Goal: Answer question/provide support: Share knowledge or assist other users

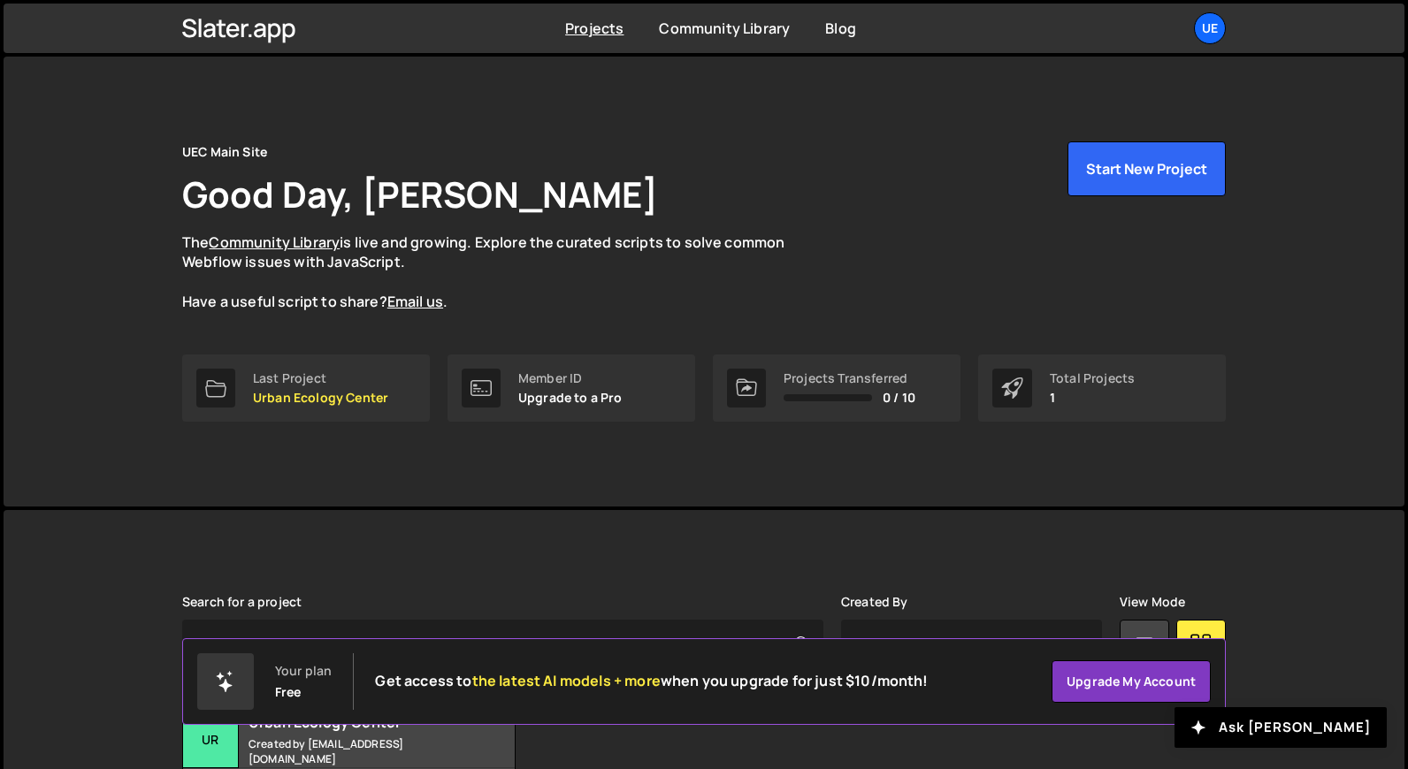
scroll to position [141, 0]
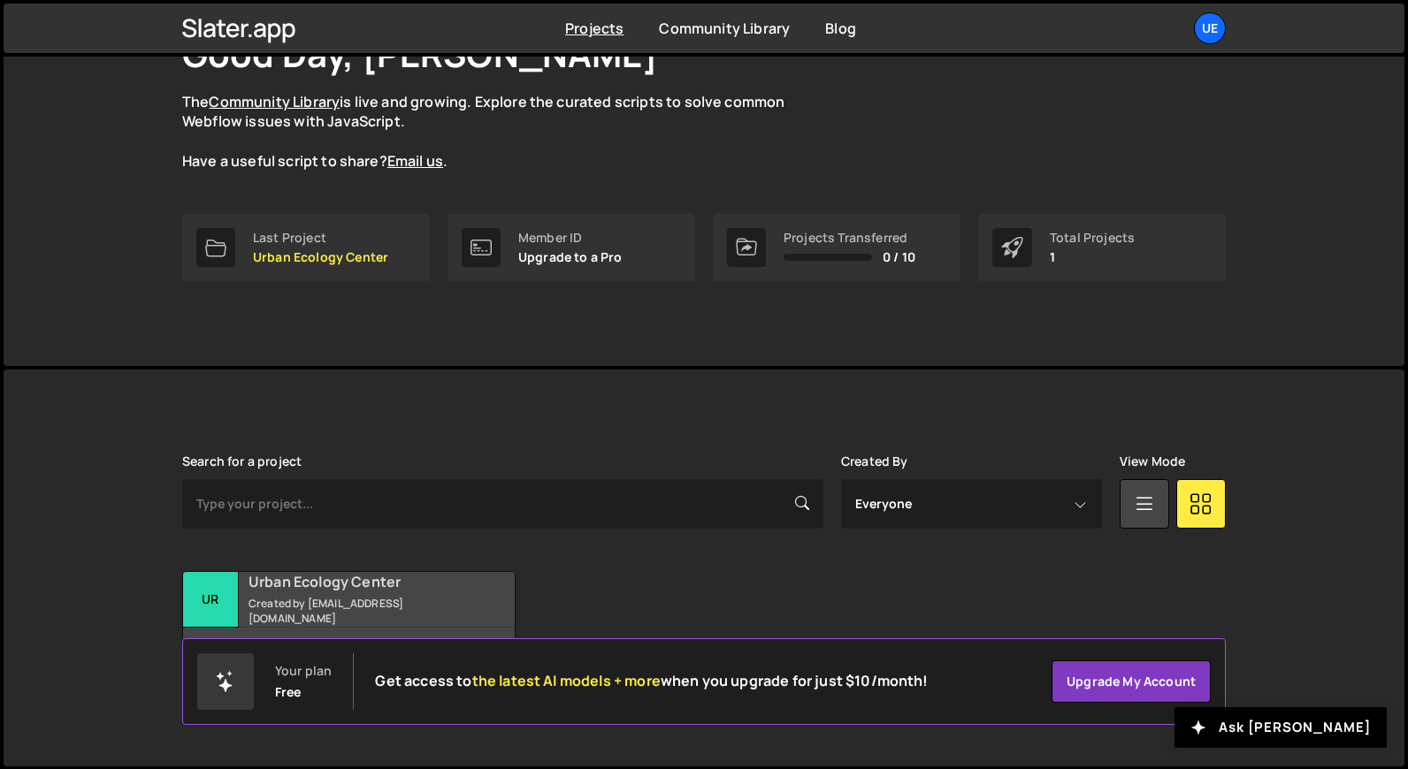
click at [342, 596] on small "Created by cbuhk@urbanecologycenter.org" at bounding box center [355, 611] width 213 height 30
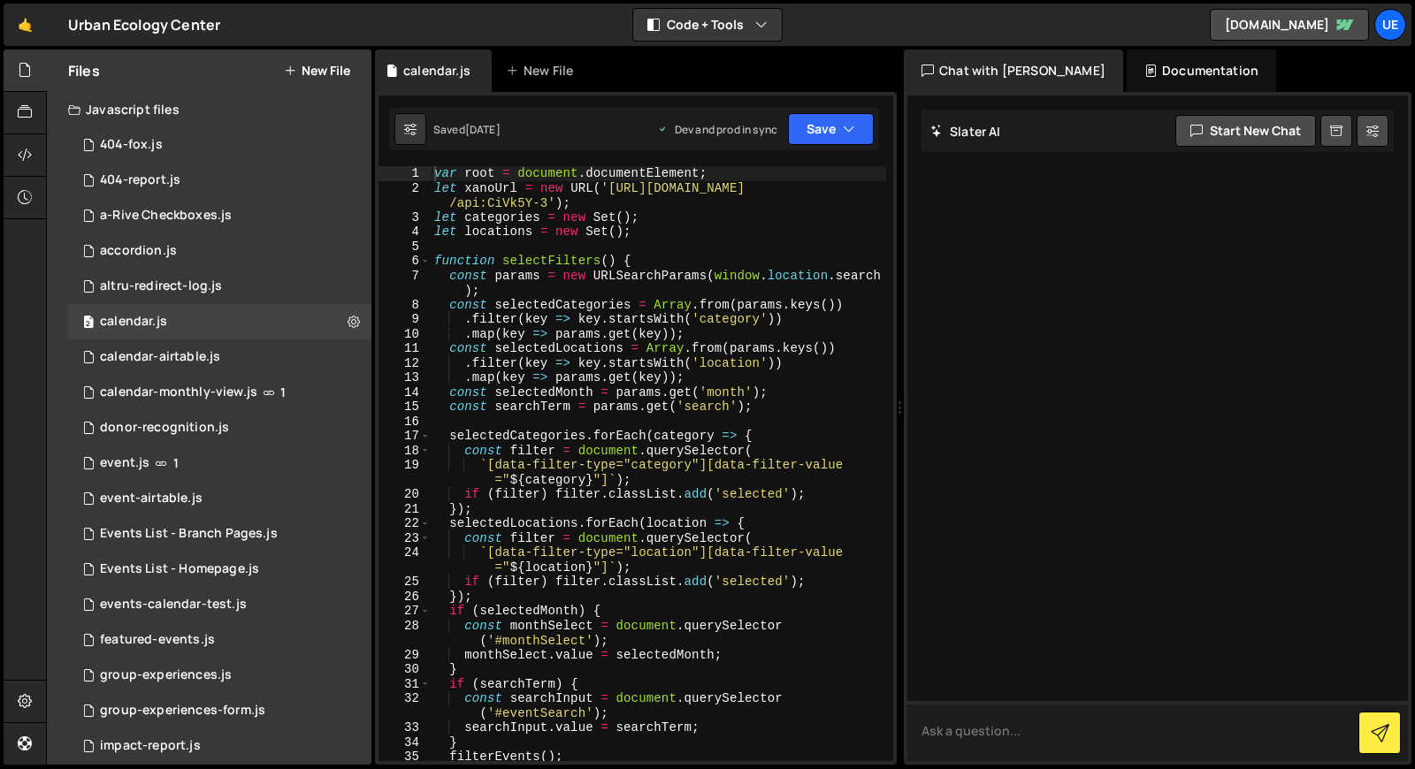
click at [1010, 733] on textarea at bounding box center [1157, 731] width 501 height 60
type textarea "i need the calendar to display programs through the year [DATE]"
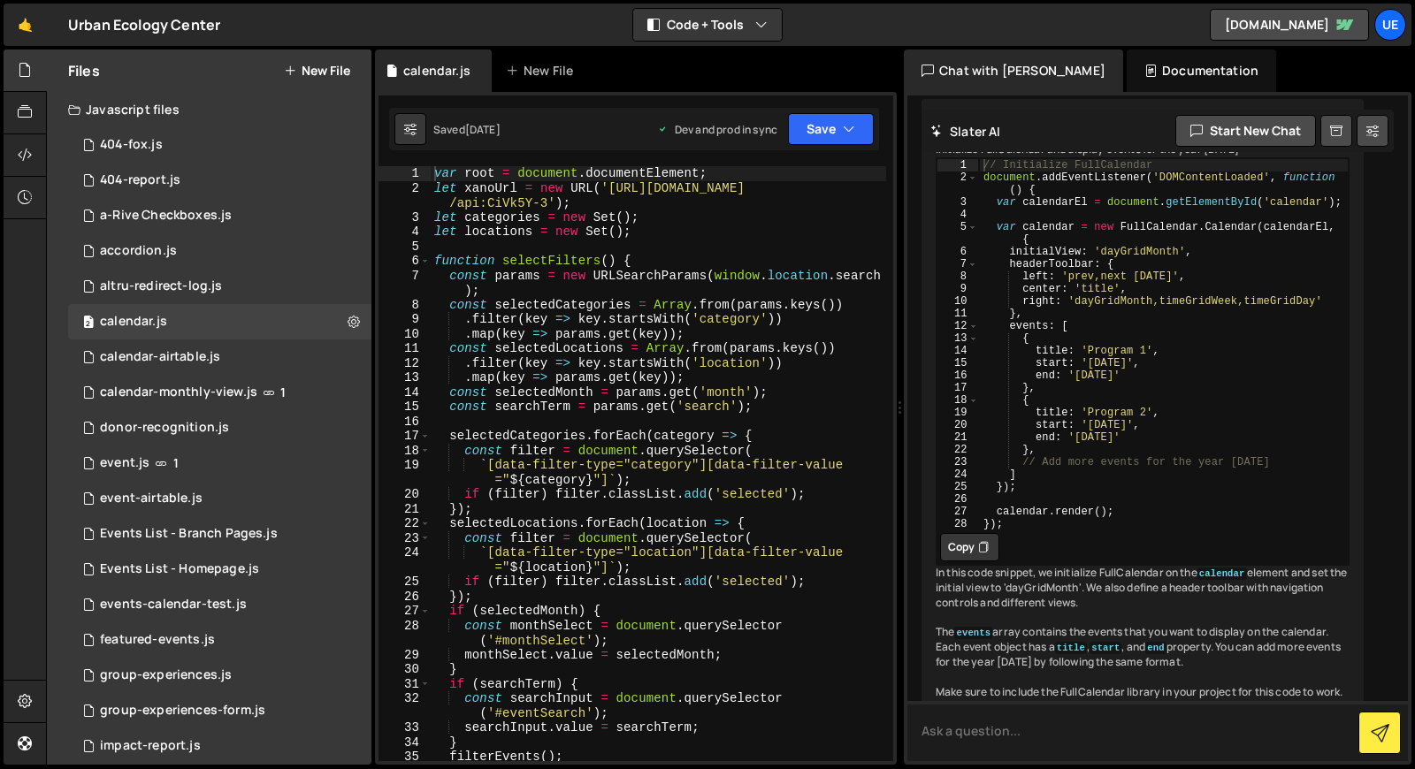
scroll to position [182, 0]
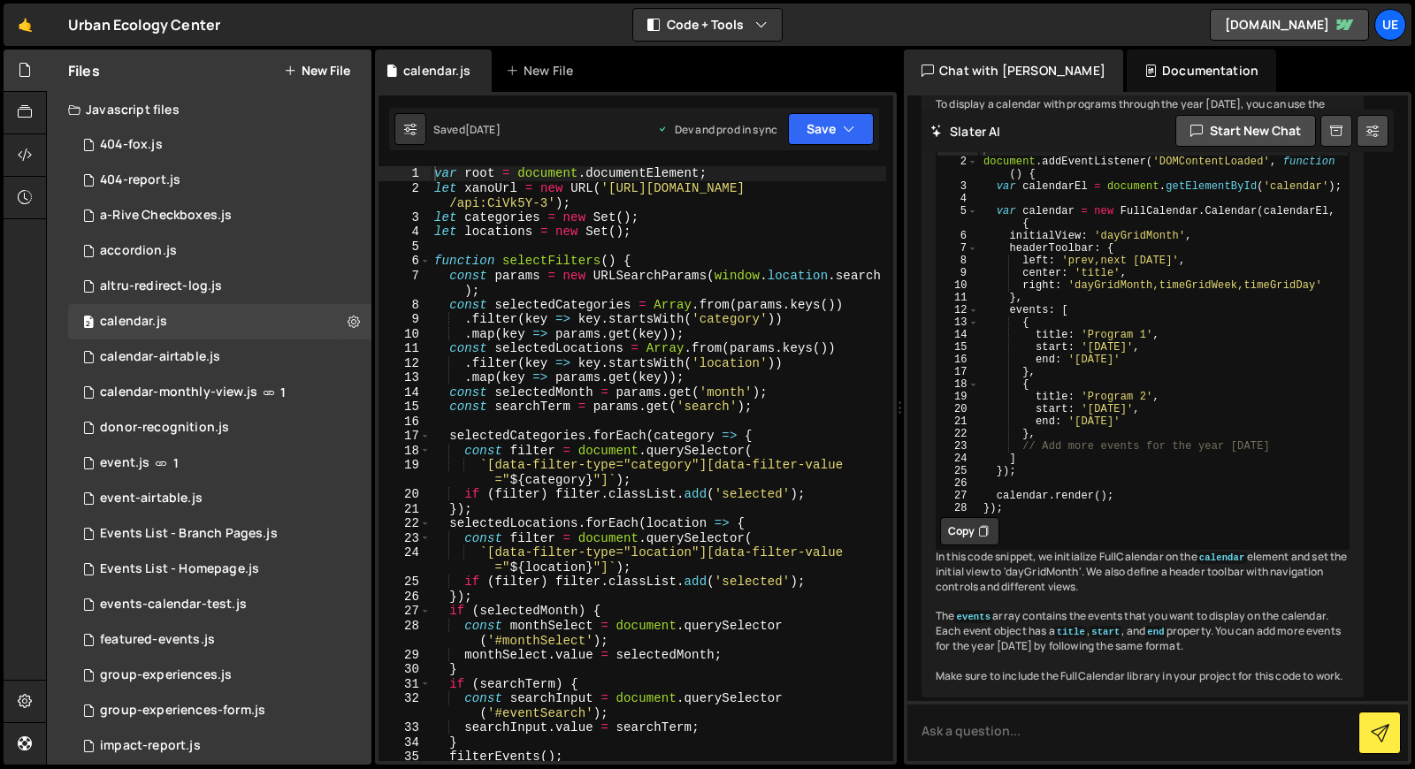
click at [980, 540] on icon at bounding box center [983, 532] width 11 height 18
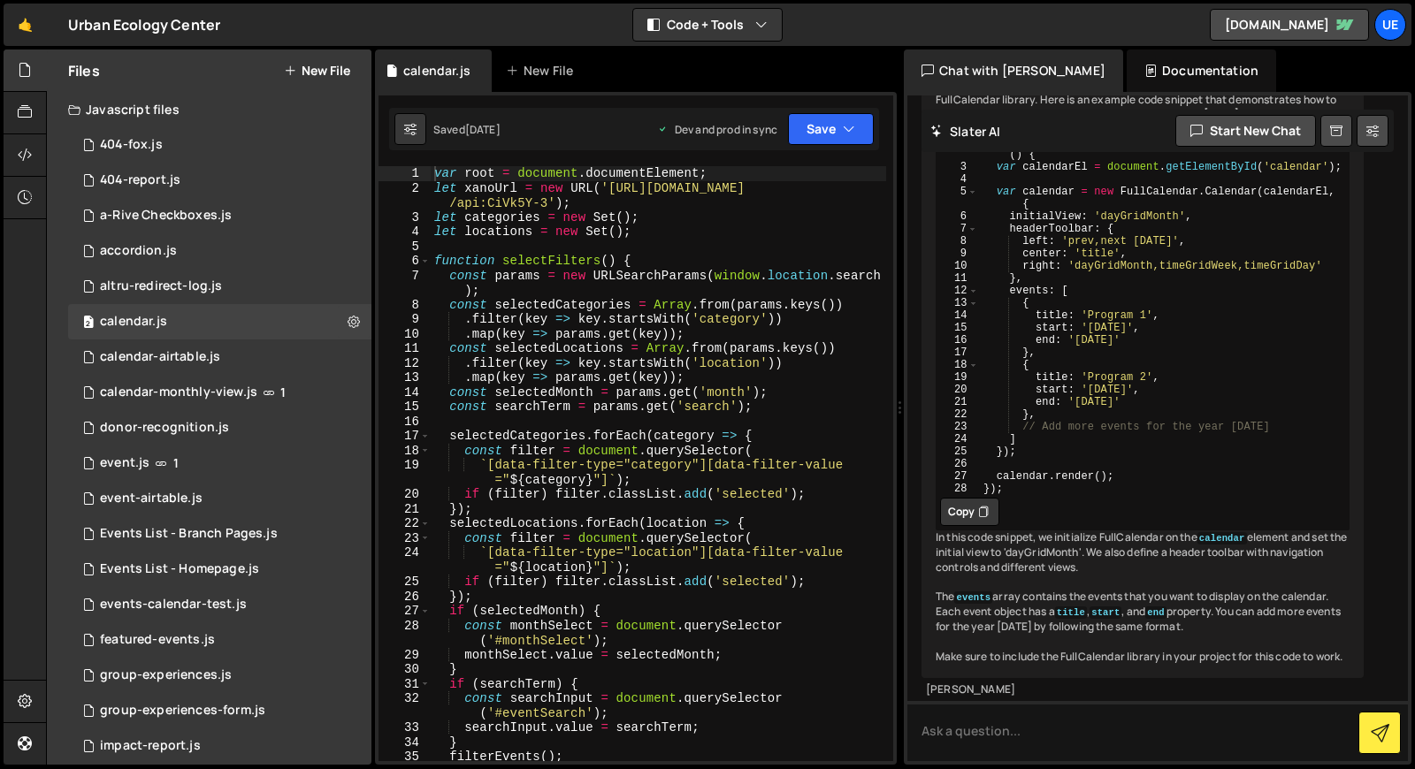
scroll to position [264, 0]
click at [959, 746] on textarea at bounding box center [1157, 731] width 501 height 60
type textarea "where do i put this code"
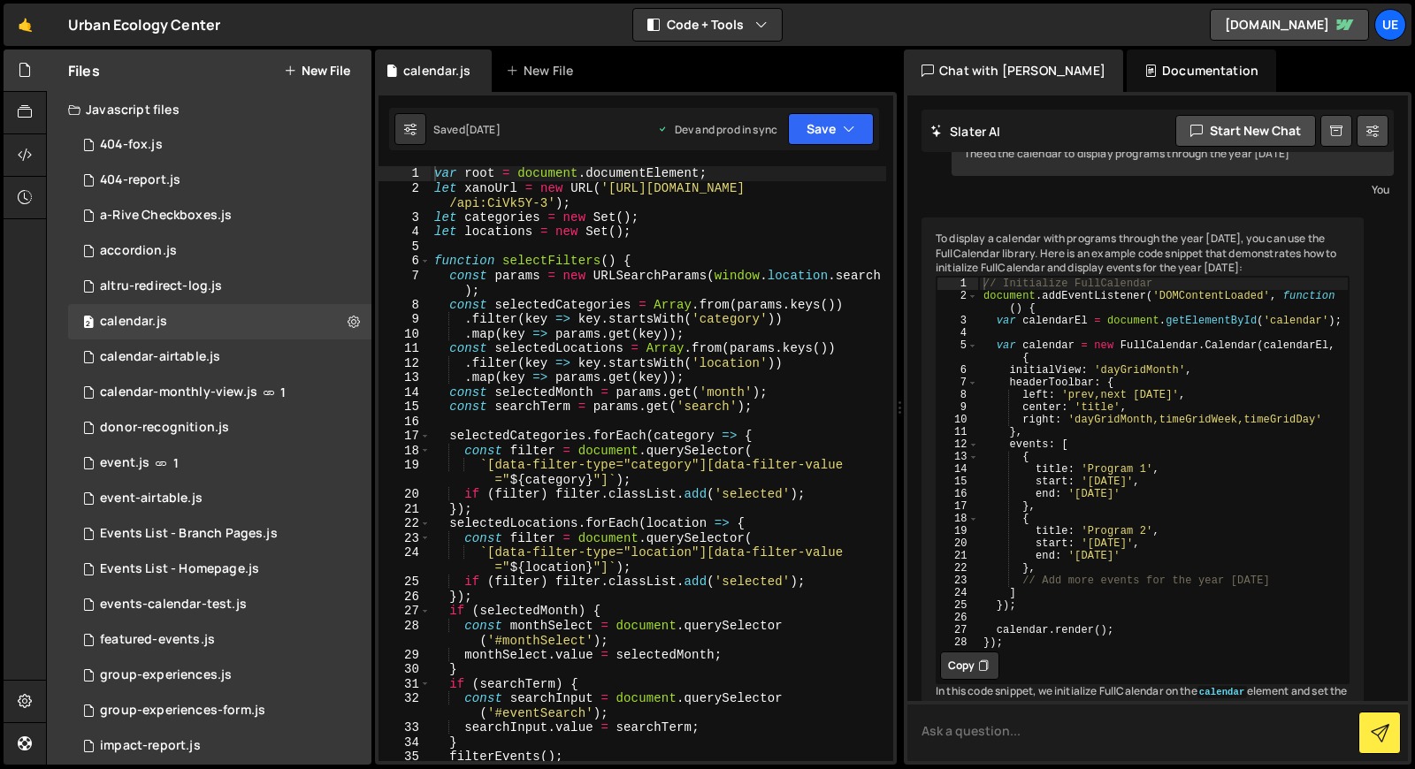
scroll to position [46, 0]
type textarea "var root = document.documentElement;"
click at [473, 173] on div "var root = document . documentElement ; let xanoUrl = new URL ( '[URL][DOMAIN_N…" at bounding box center [658, 478] width 455 height 624
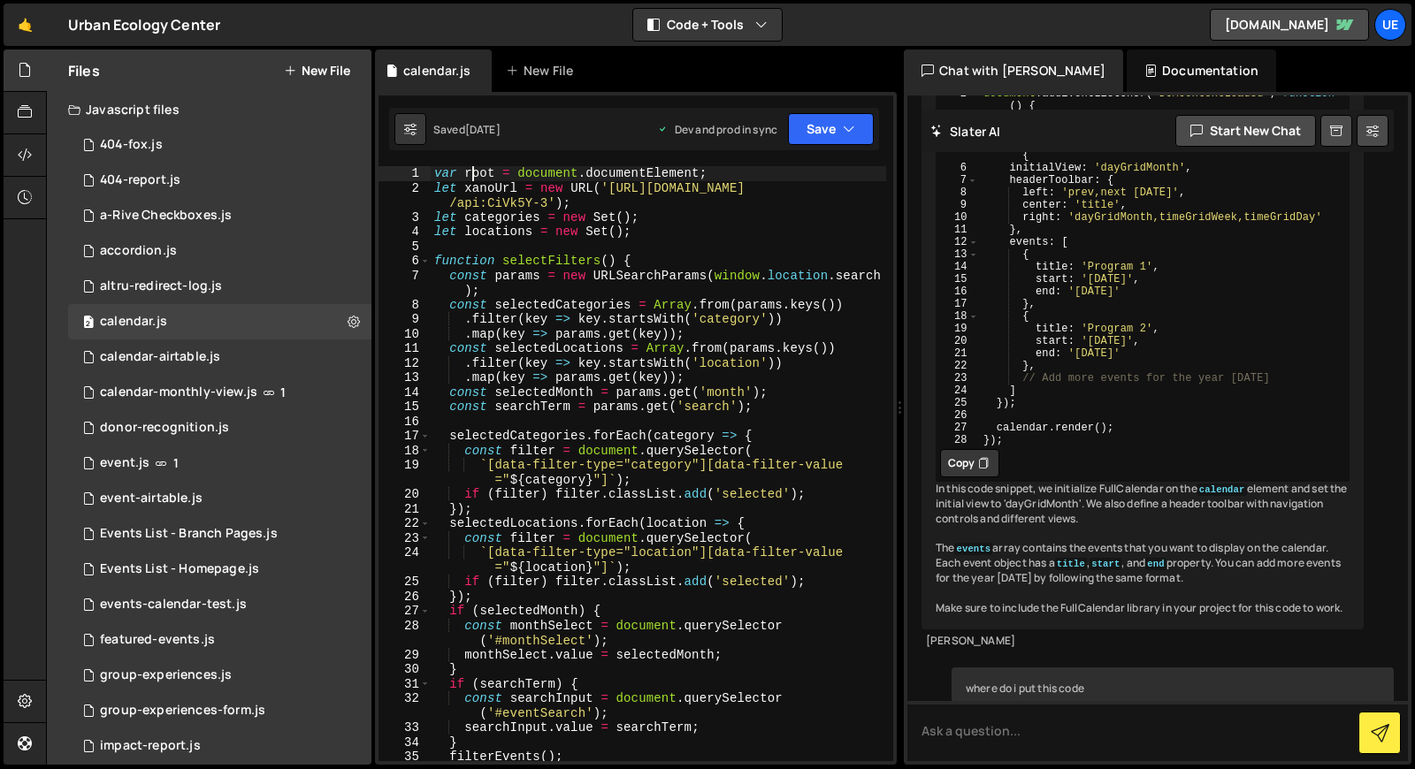
scroll to position [302, 0]
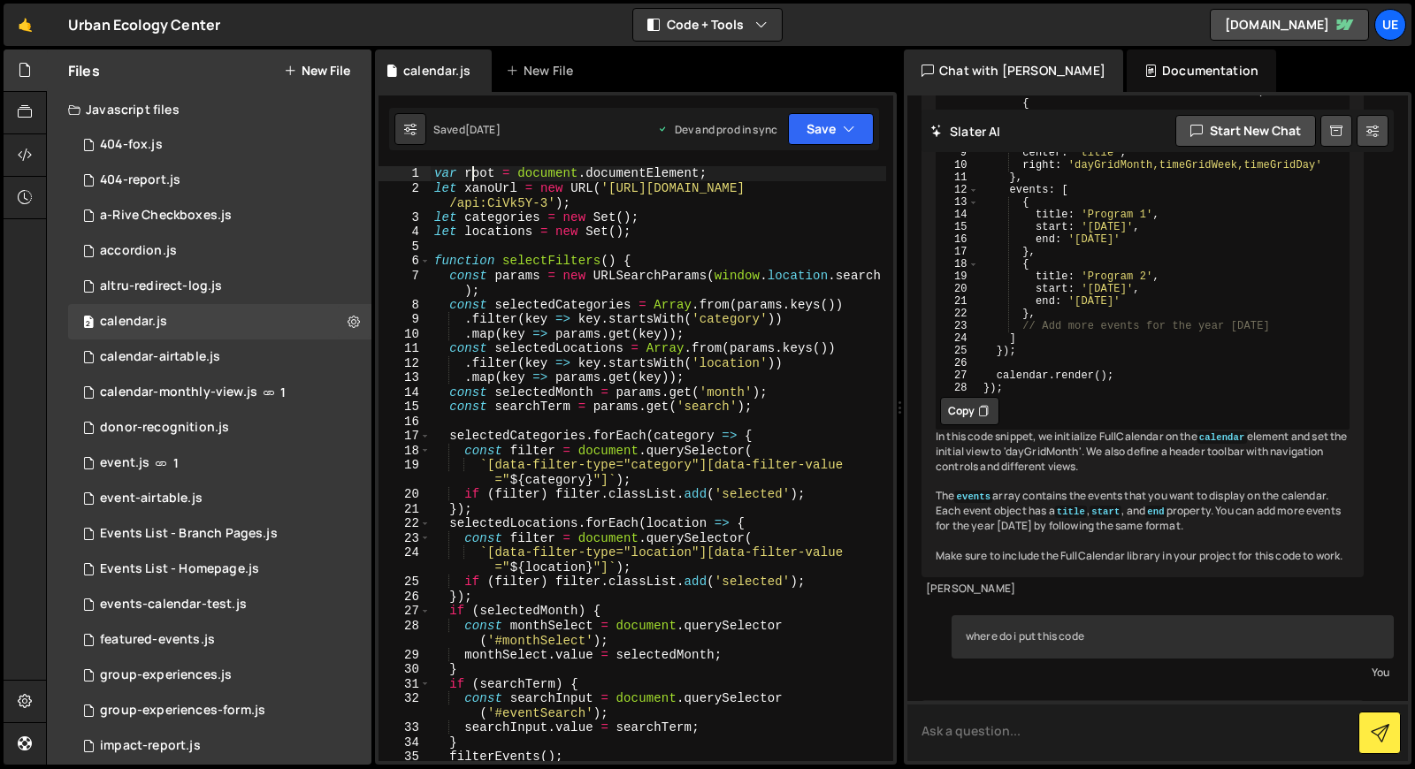
click at [1109, 735] on textarea at bounding box center [1157, 731] width 501 height 60
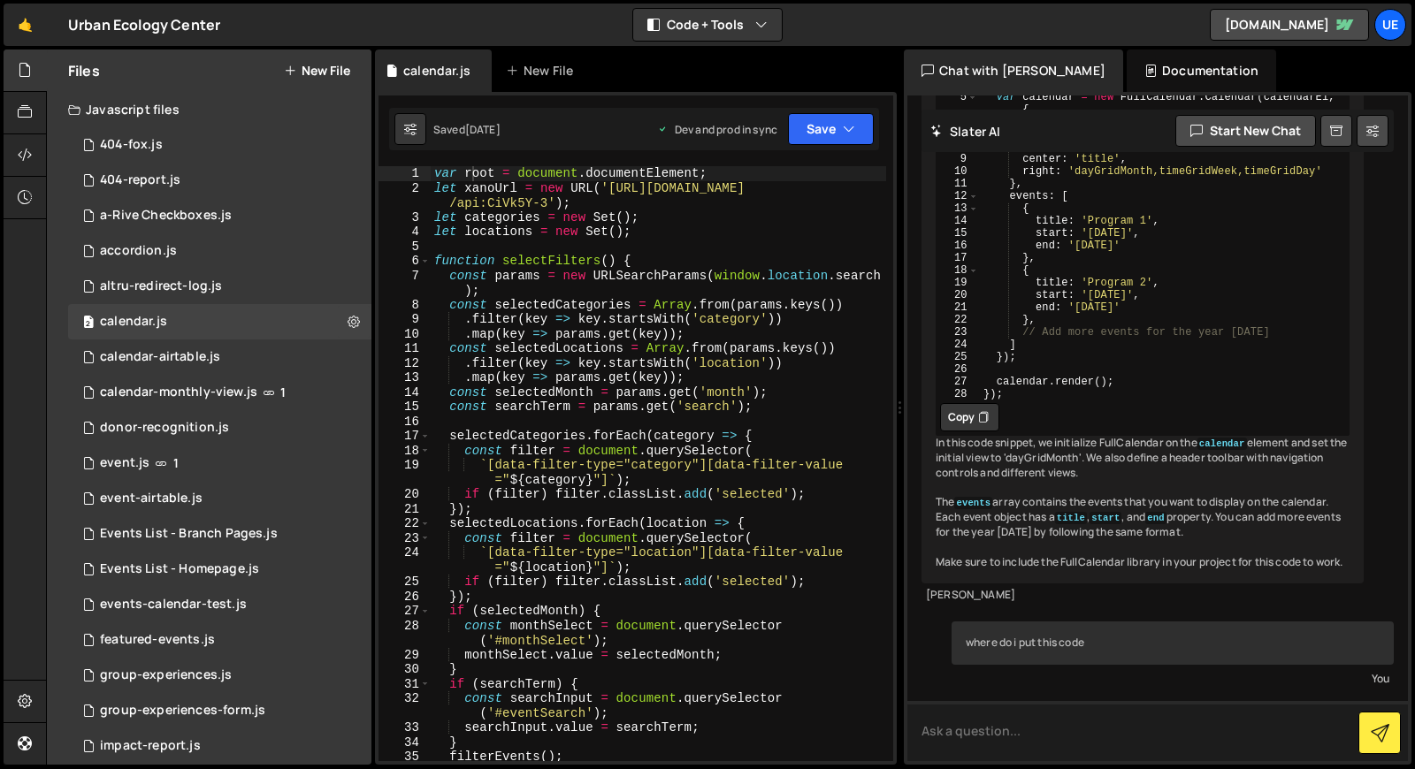
scroll to position [698, 0]
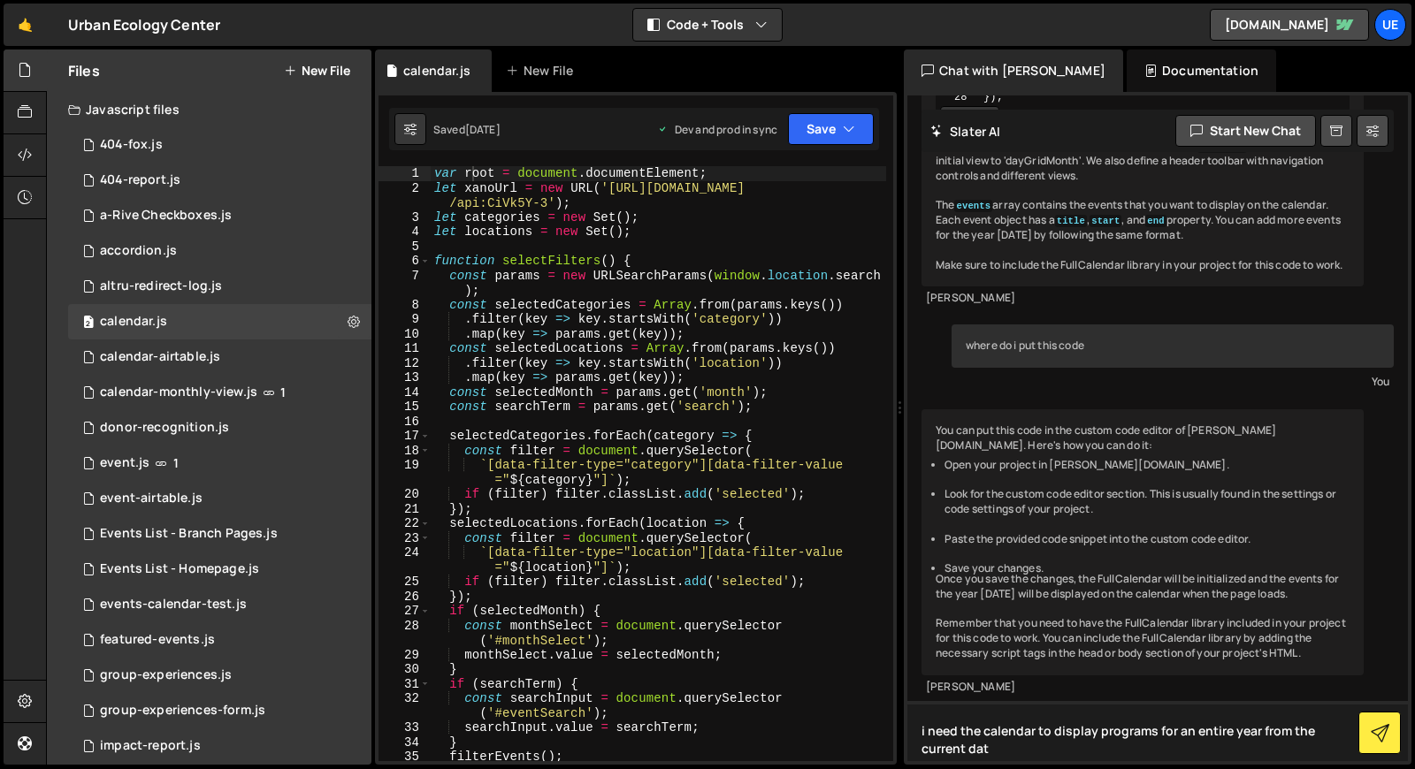
type textarea "i need the calendar to display programs for an entire year from the current date"
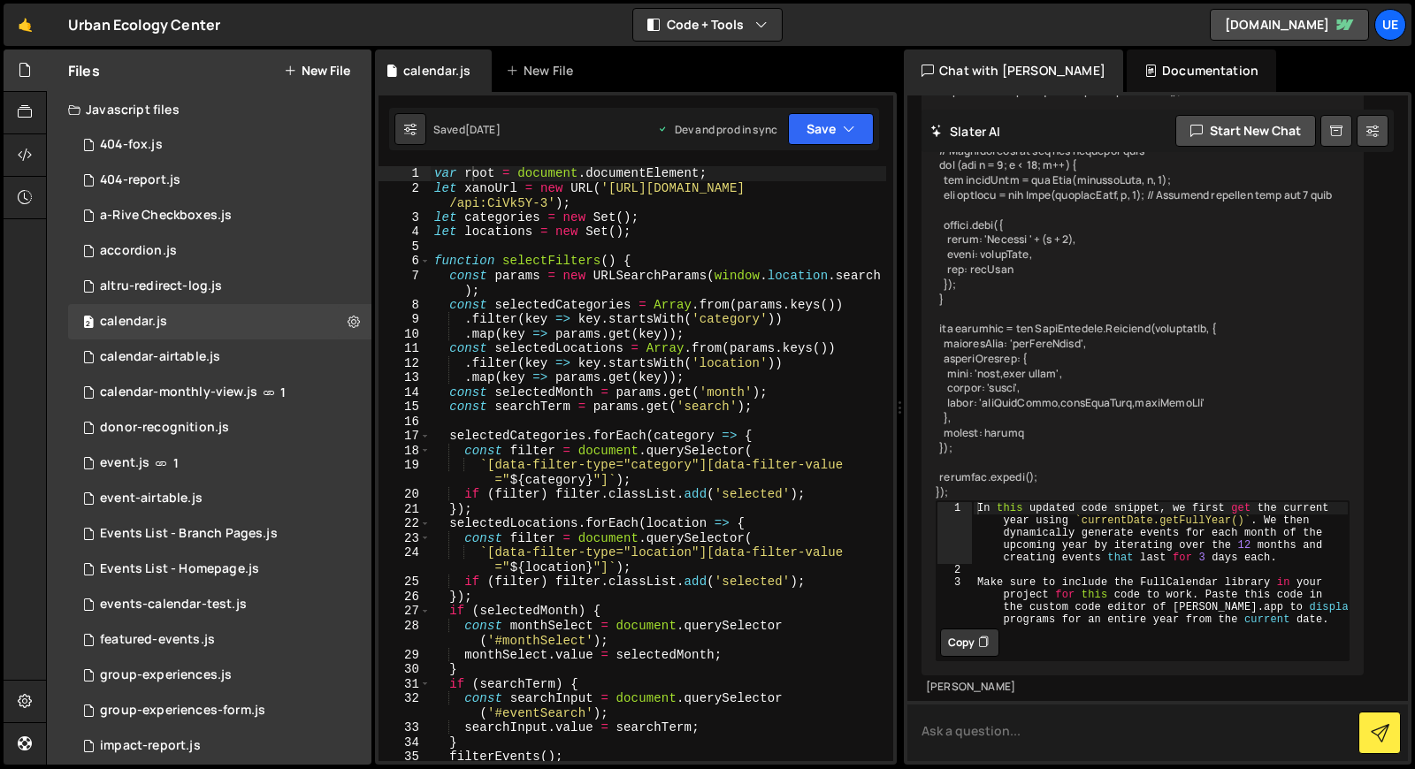
scroll to position [1574, 0]
click at [963, 647] on button "Copy" at bounding box center [969, 643] width 59 height 28
click at [1022, 737] on textarea at bounding box center [1157, 731] width 501 height 60
type textarea "what is the code for this"
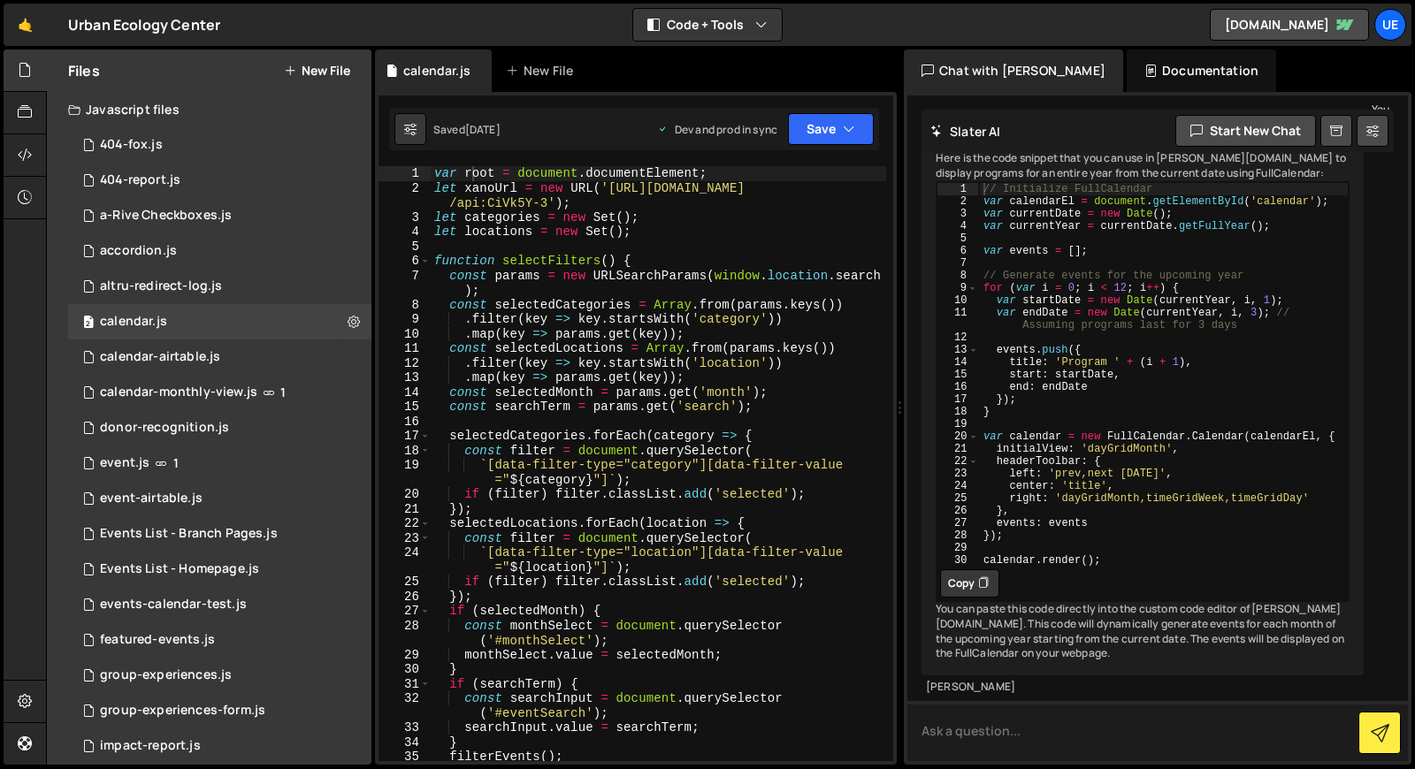
scroll to position [2196, 0]
click at [968, 598] on button "Copy" at bounding box center [969, 584] width 59 height 28
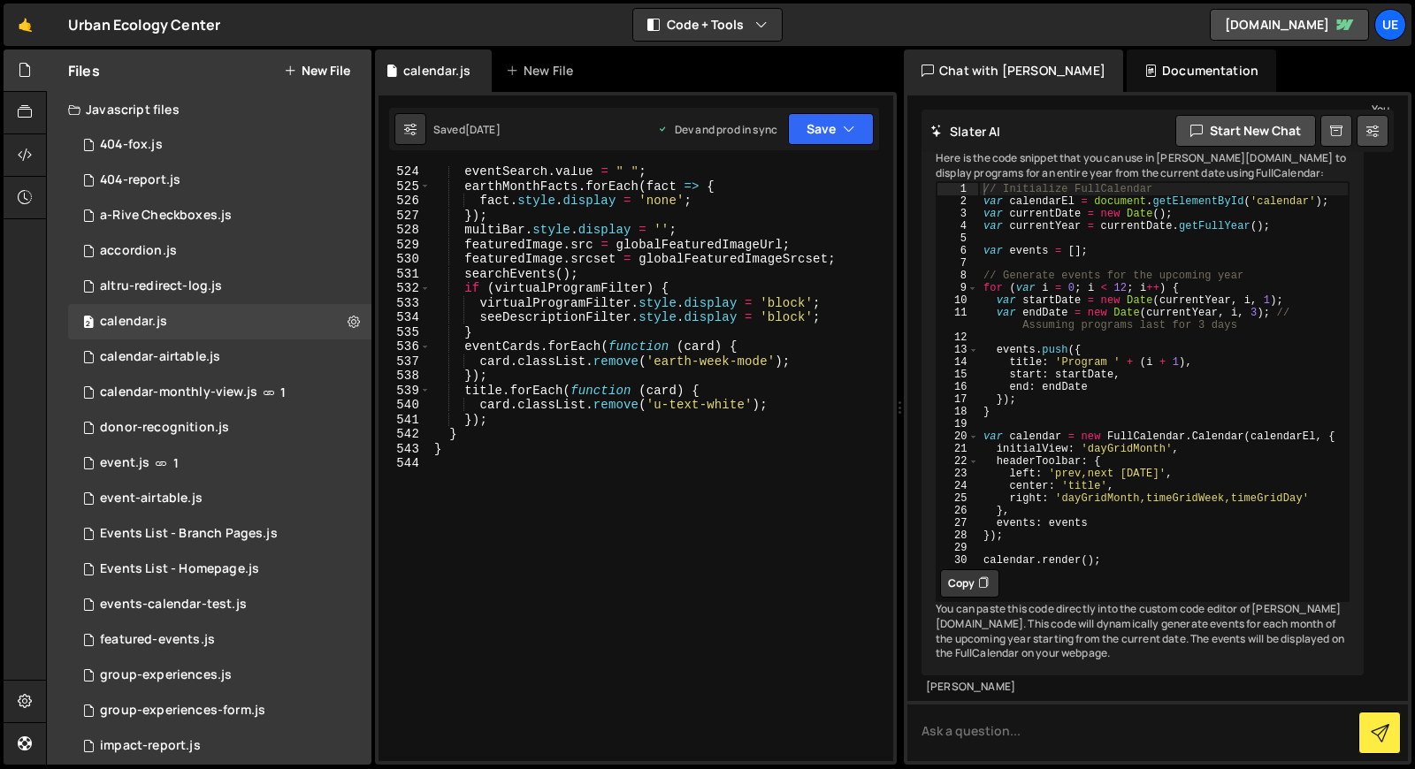
scroll to position [9196, 0]
click at [516, 466] on div "eventSearch . value = " " ; earthMonthFacts . forEach ( fact => { fact . style …" at bounding box center [658, 477] width 455 height 624
paste textarea "calendar.render();"
type textarea "calendar.render();"
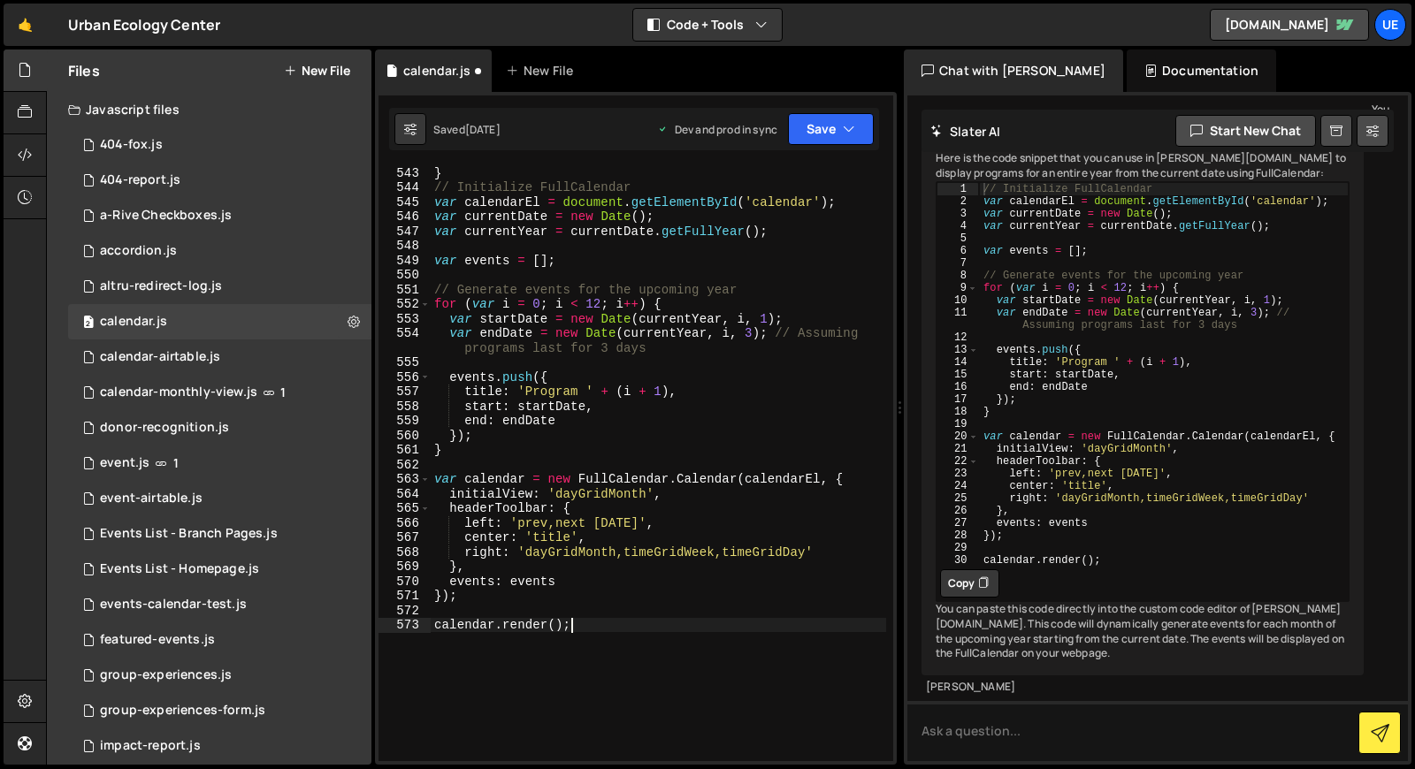
scroll to position [9471, 0]
click at [833, 130] on button "Save" at bounding box center [831, 129] width 86 height 32
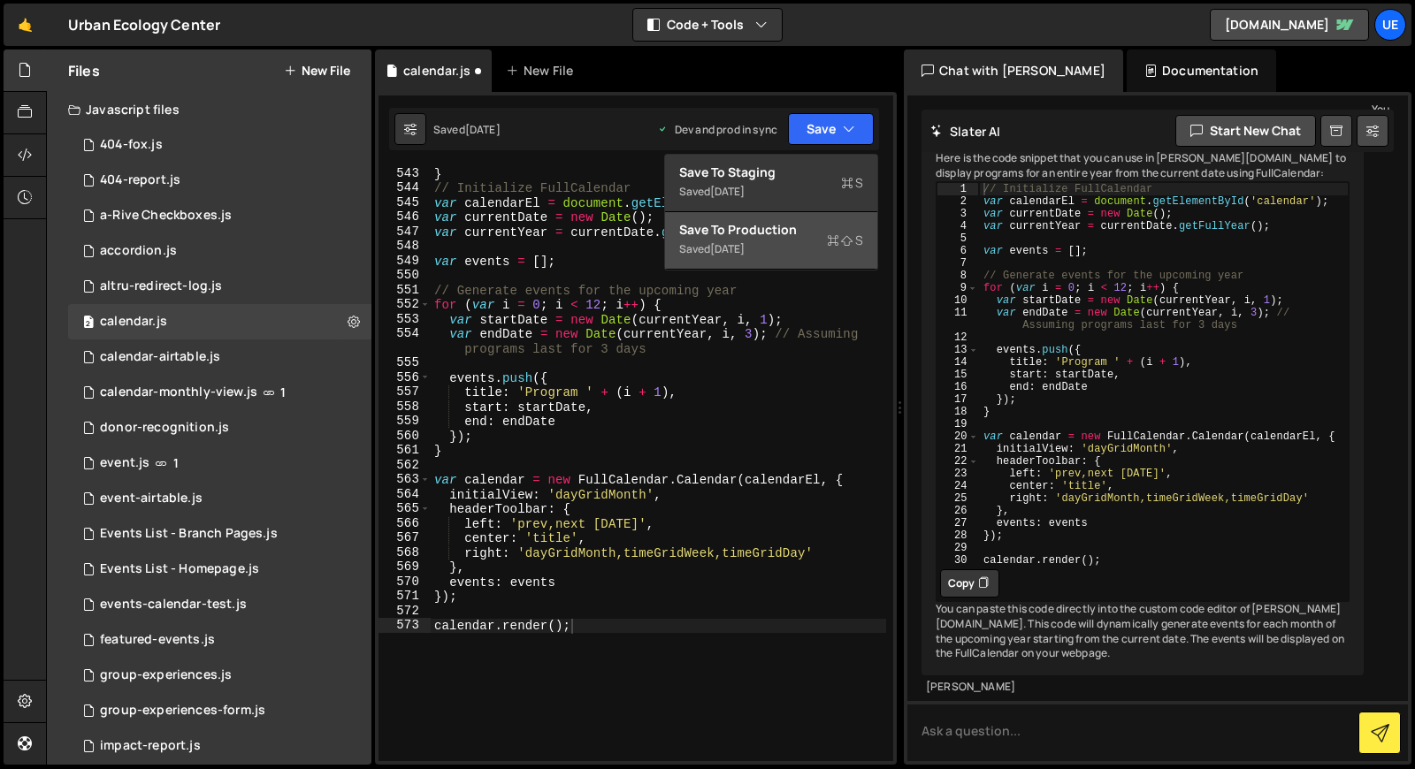
click at [745, 245] on div "4 months ago" at bounding box center [727, 248] width 34 height 15
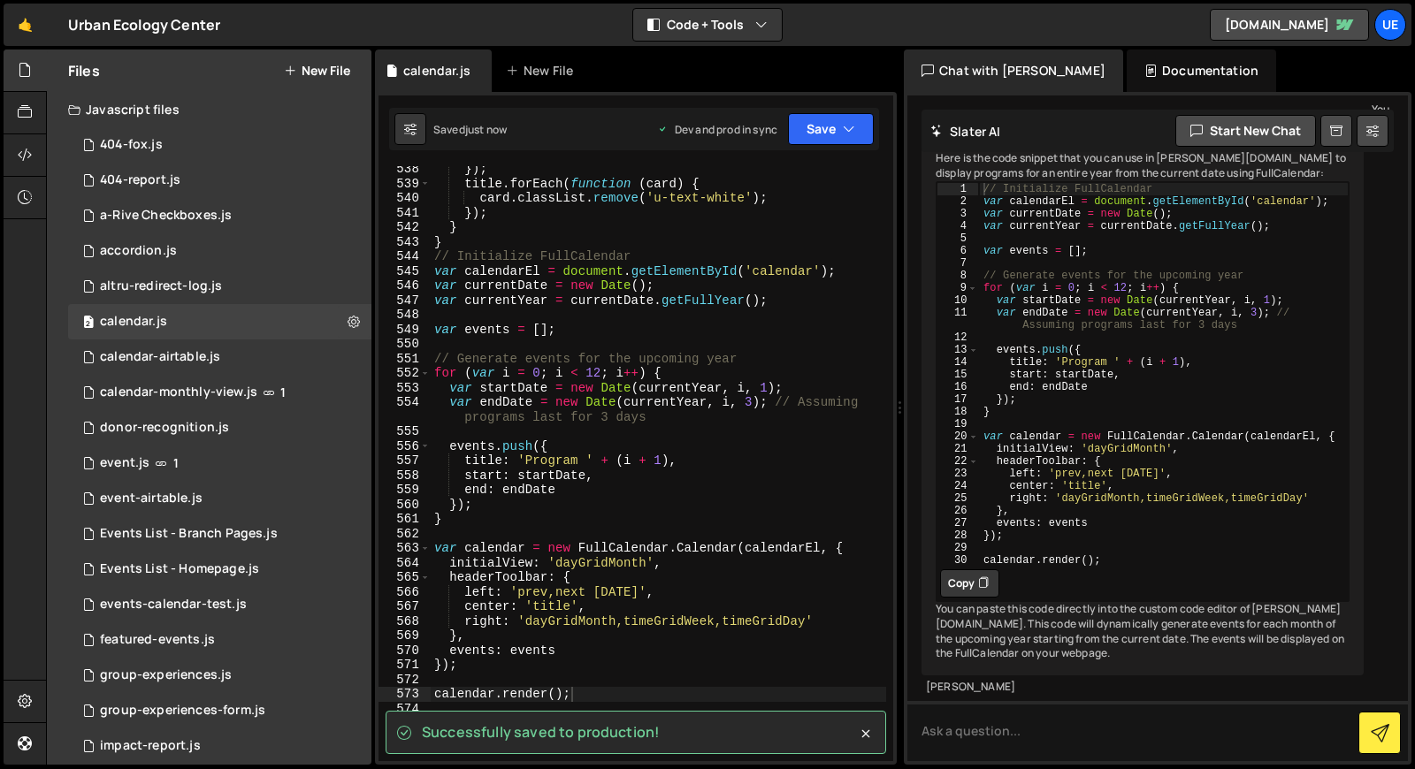
scroll to position [9391, 0]
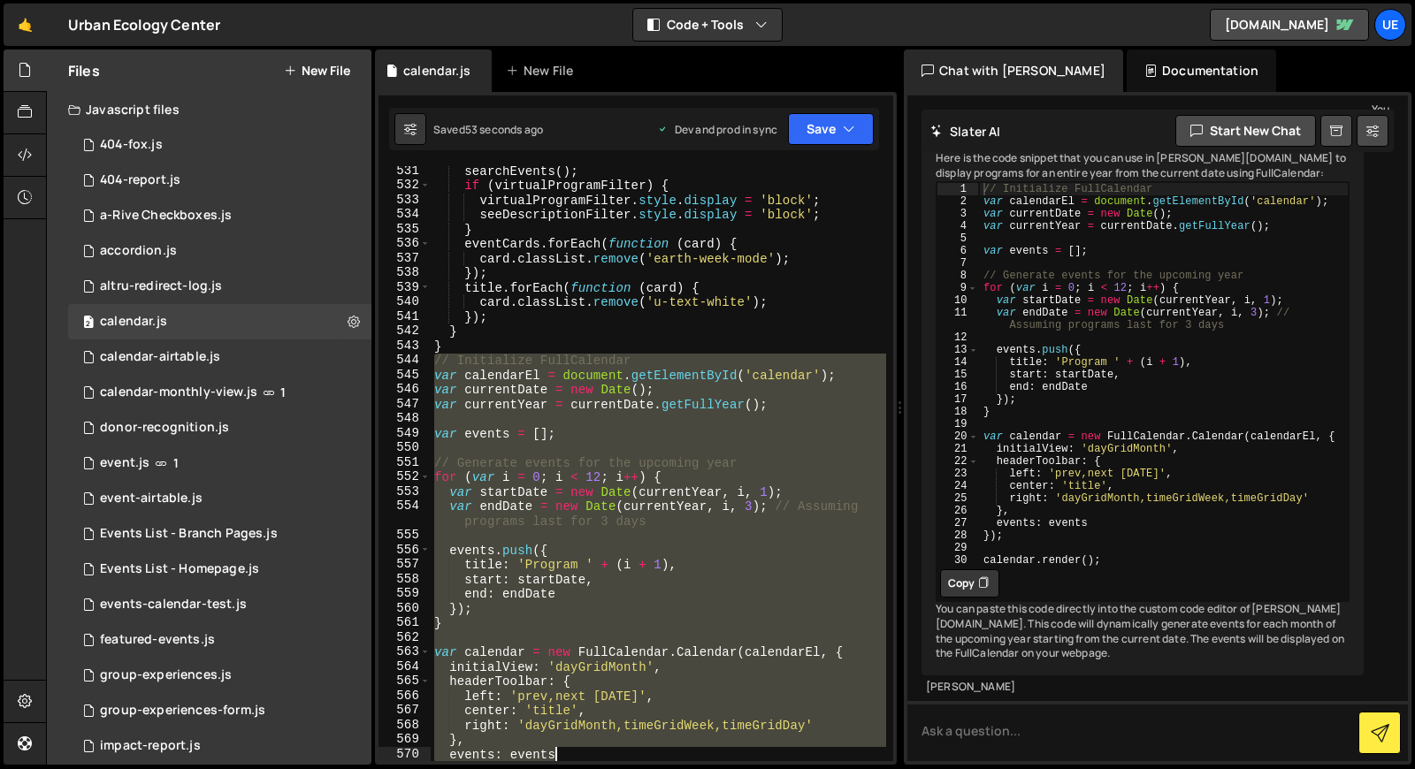
scroll to position [9357, 0]
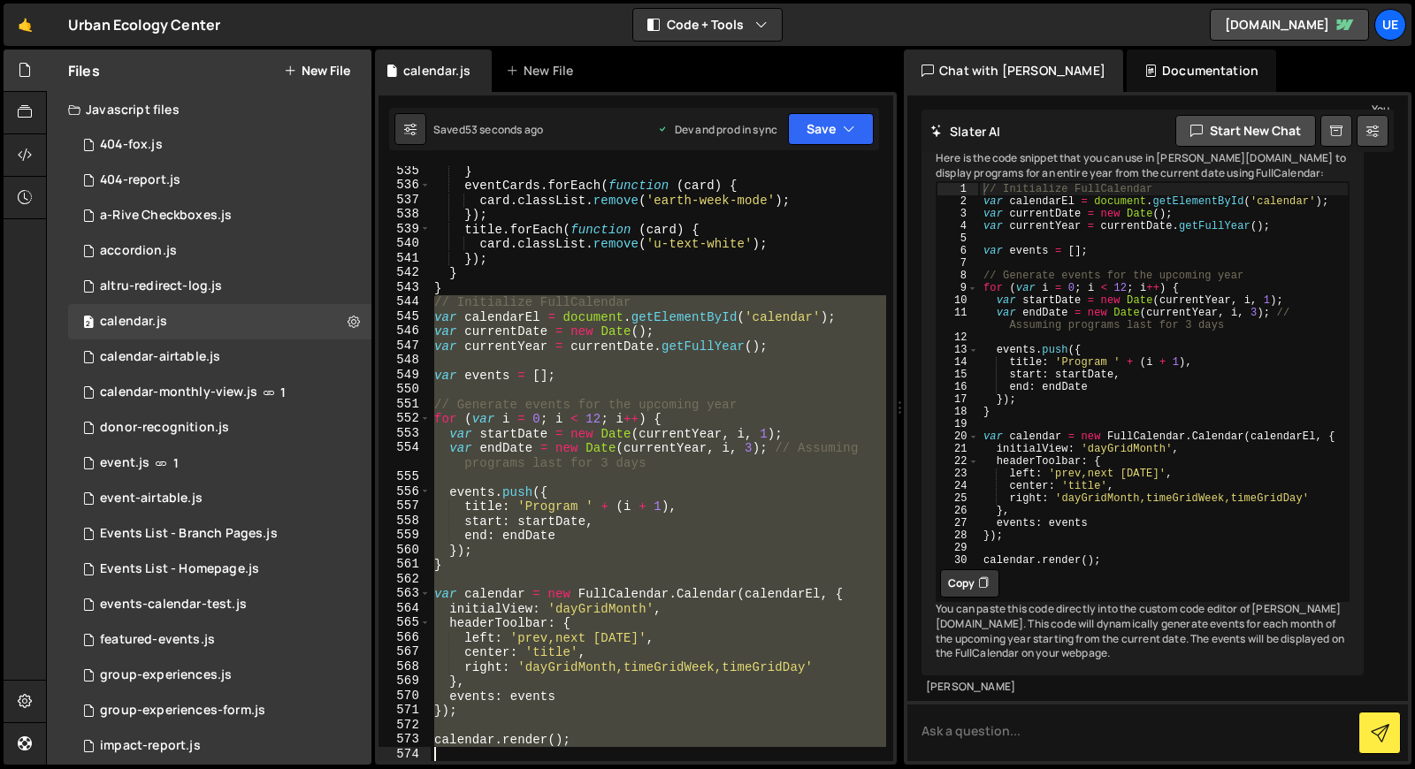
drag, startPoint x: 433, startPoint y: 379, endPoint x: 677, endPoint y: 842, distance: 523.4
click at [677, 769] on html "Projects Community Library Blog UE Your current team is UEC Main Site Projects …" at bounding box center [707, 384] width 1415 height 769
type textarea "calendar.render();"
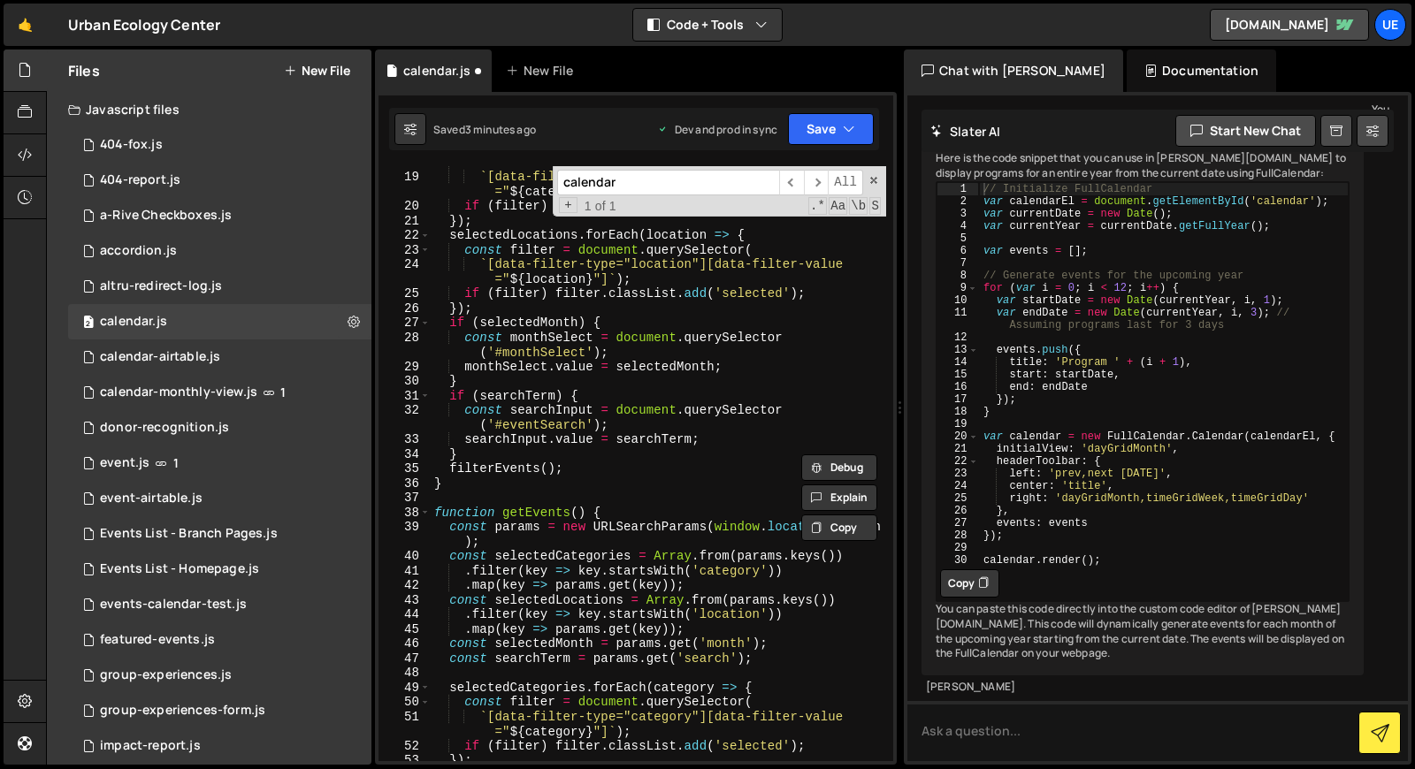
scroll to position [308, 0]
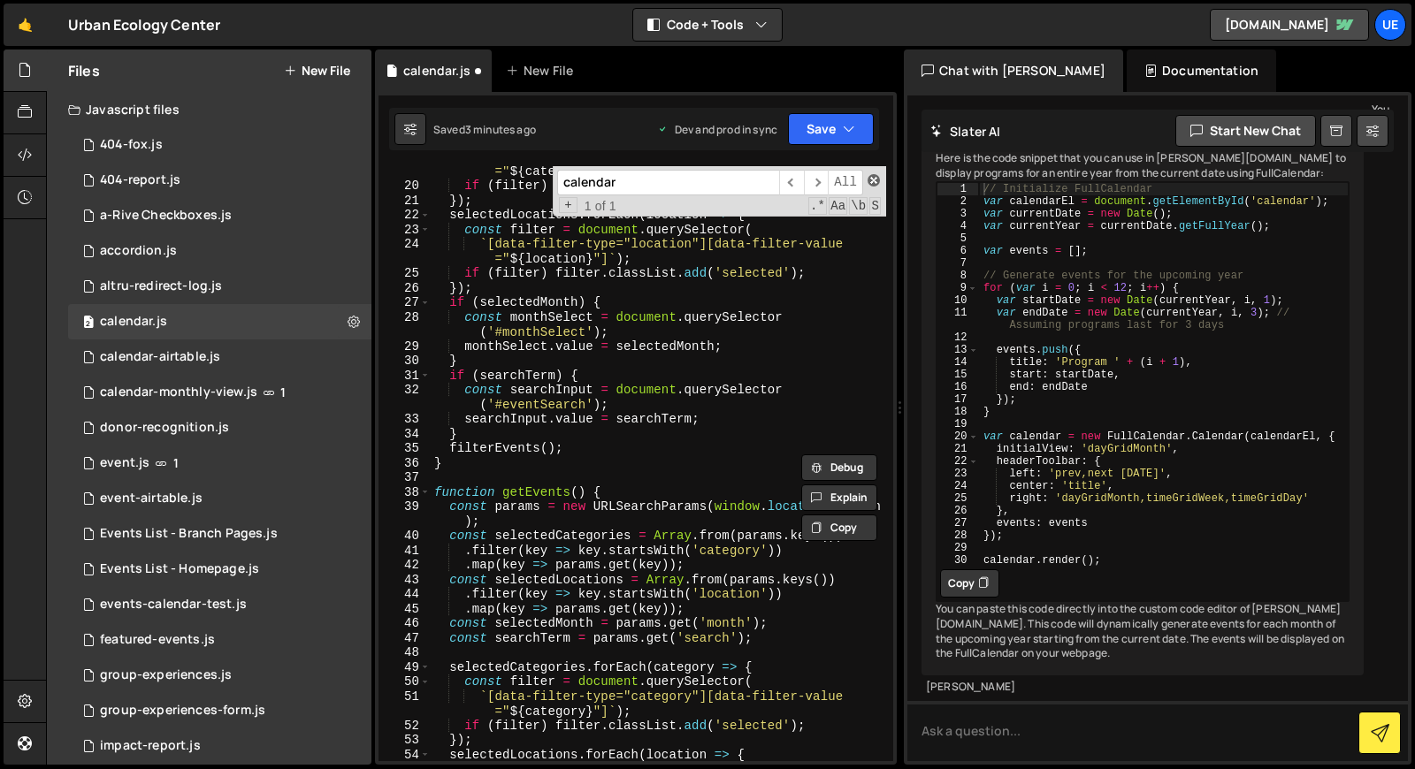
type input "calendar"
click at [875, 183] on span at bounding box center [874, 180] width 12 height 12
type textarea "document.location.href = "/calendar/event?id=" + [DOMAIN_NAME];"
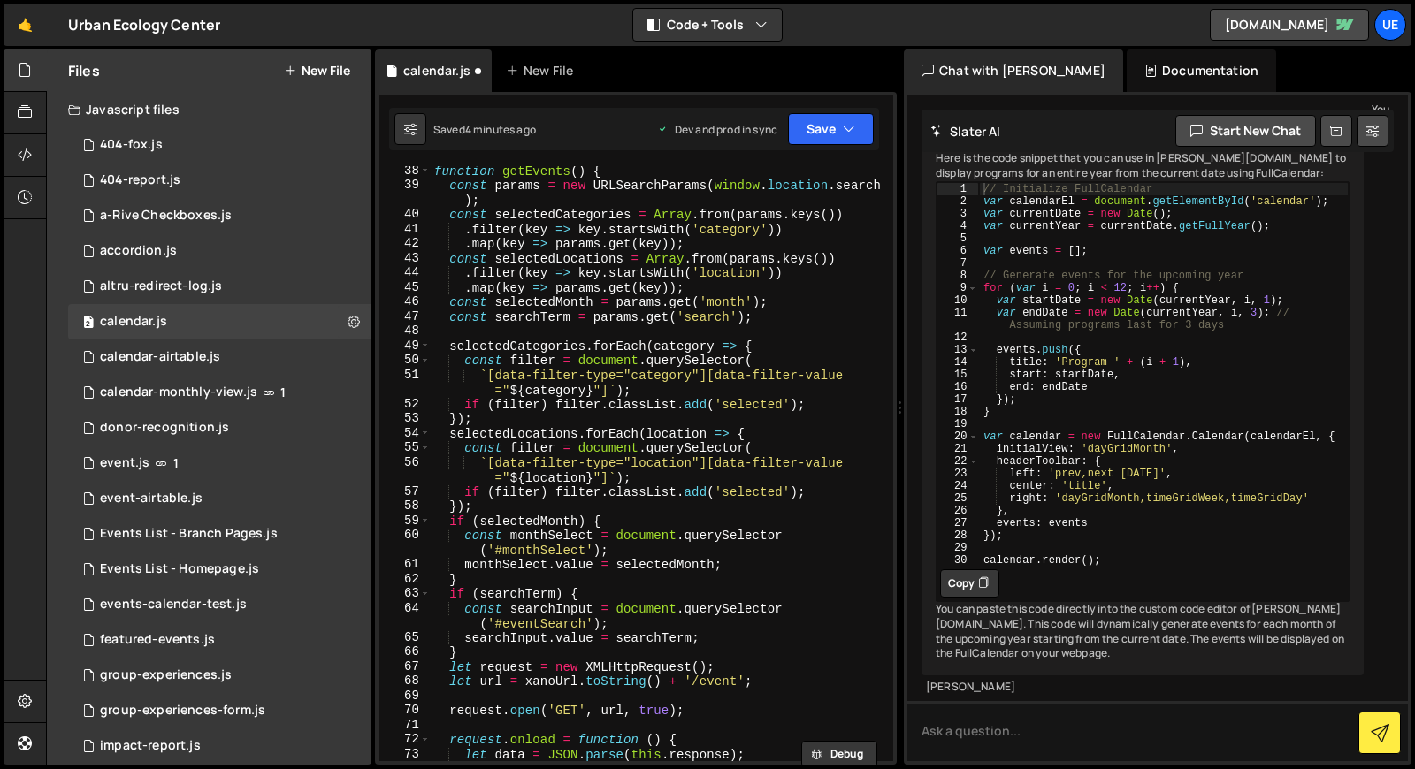
scroll to position [641, 0]
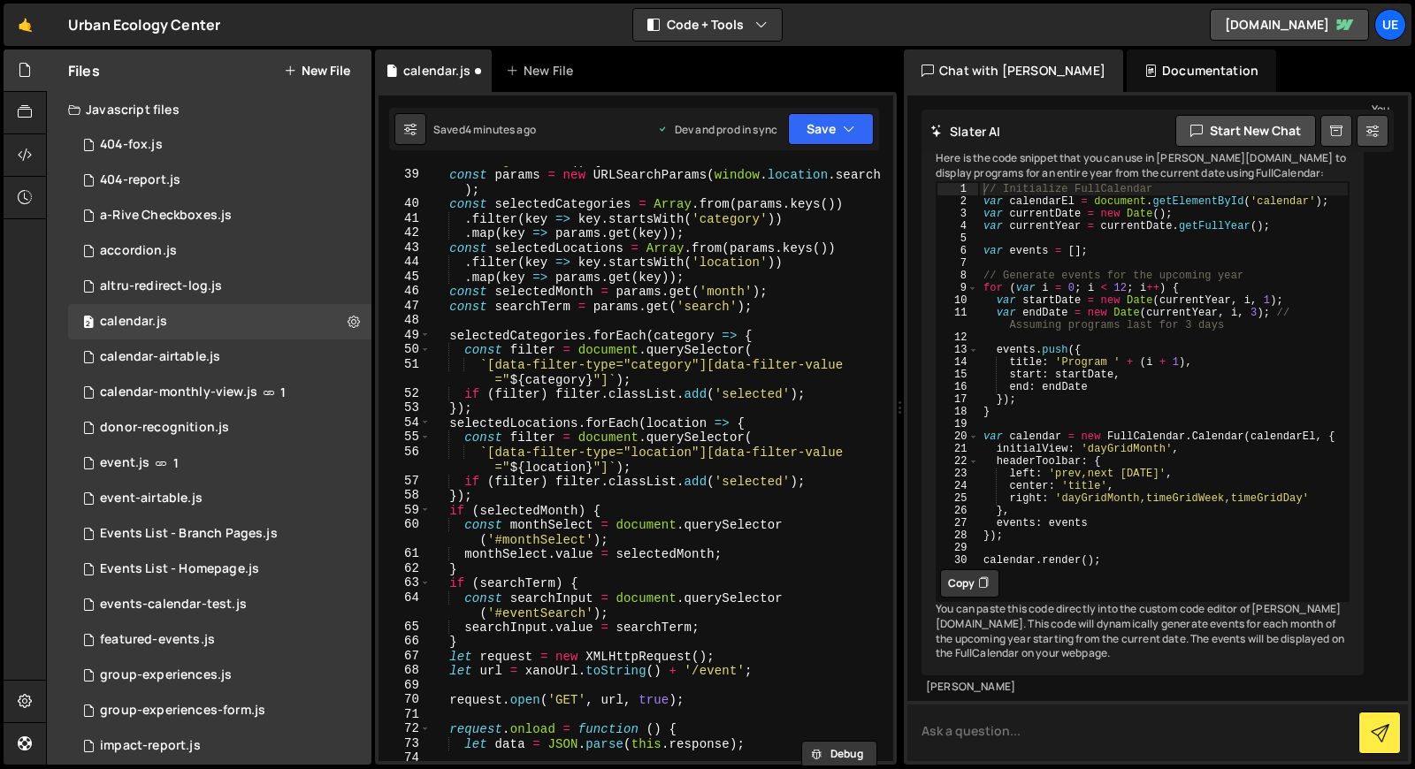
click at [977, 723] on textarea at bounding box center [1157, 731] width 501 height 60
type textarea "where in the calendar.js should i put this code"
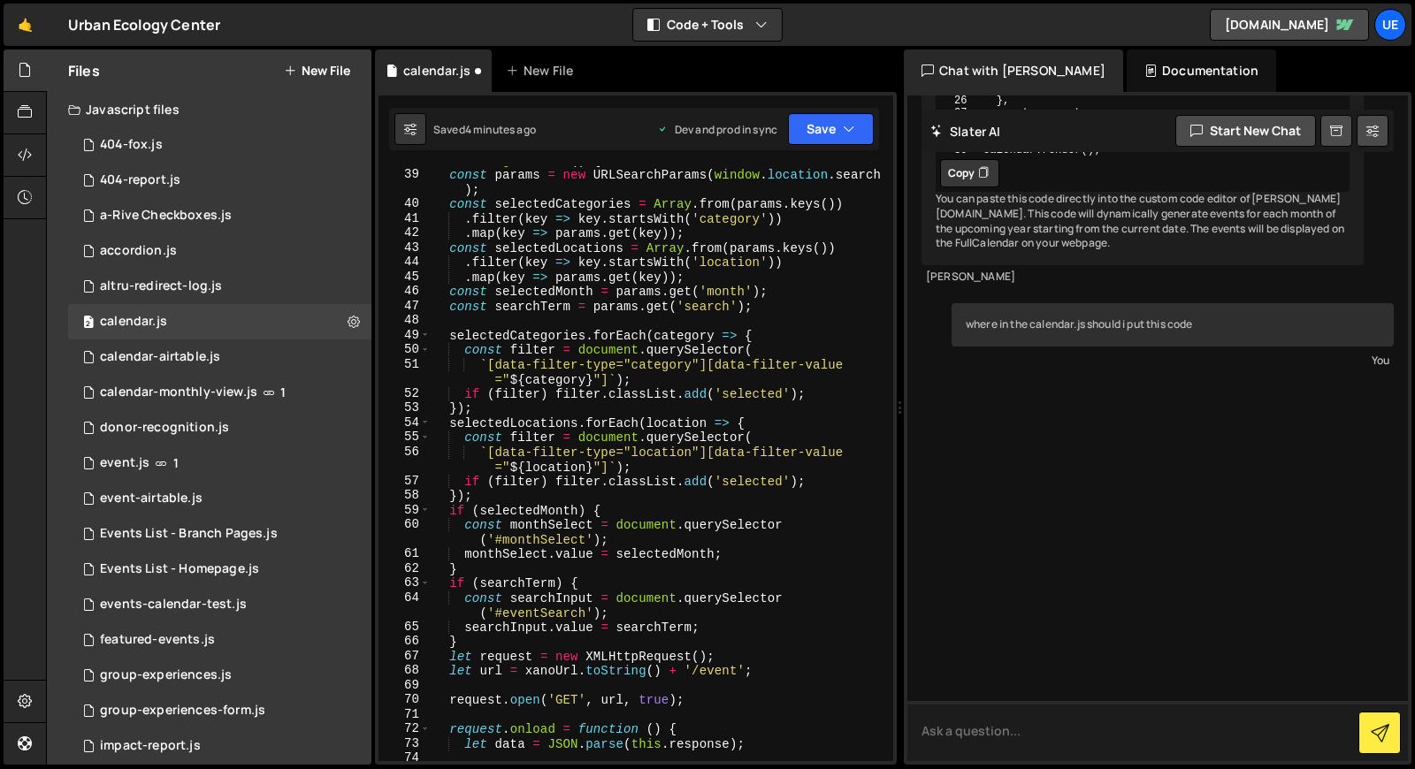
scroll to position [2690, 0]
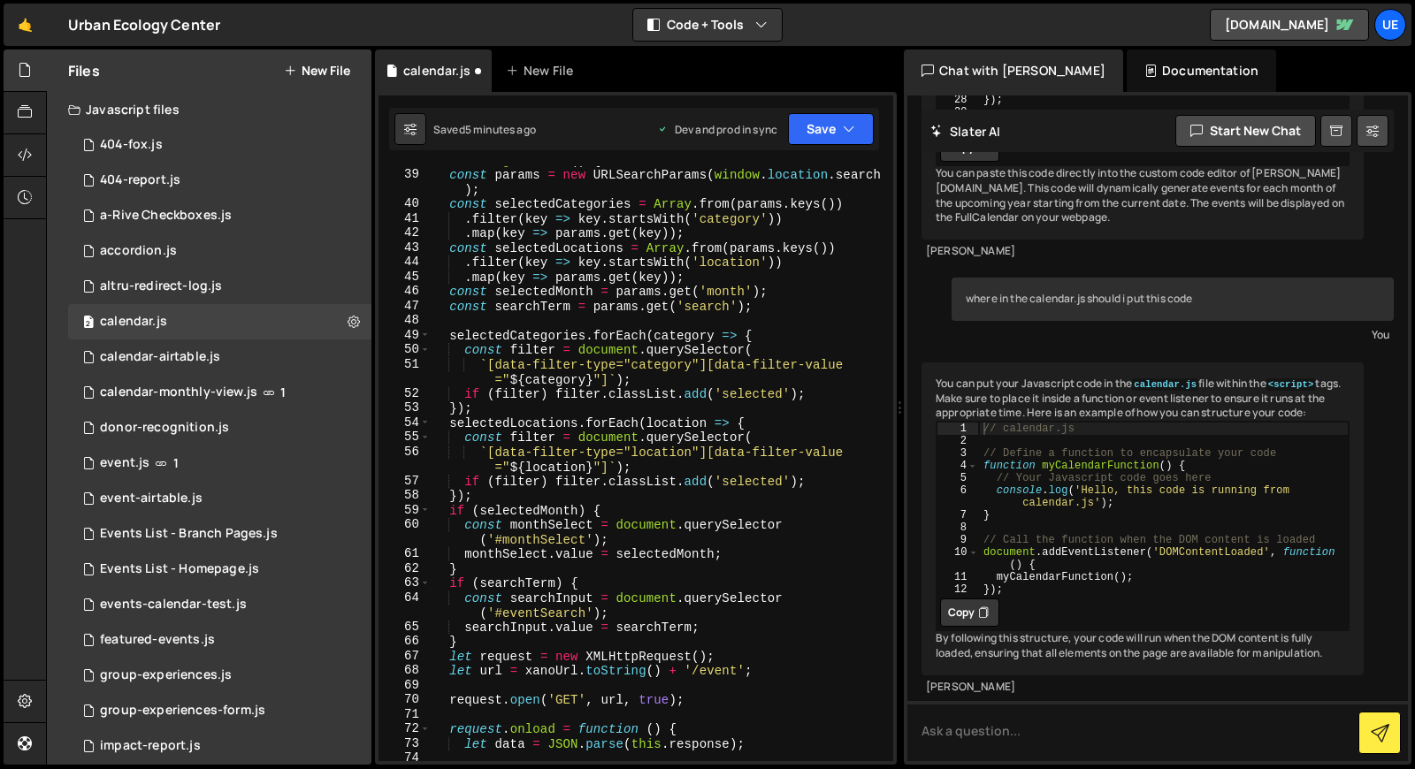
type textarea ".filter(key => key.startsWith('category'))"
click at [601, 212] on div "function getEvents ( ) { const params = new URLSearchParams ( window . location…" at bounding box center [658, 465] width 455 height 624
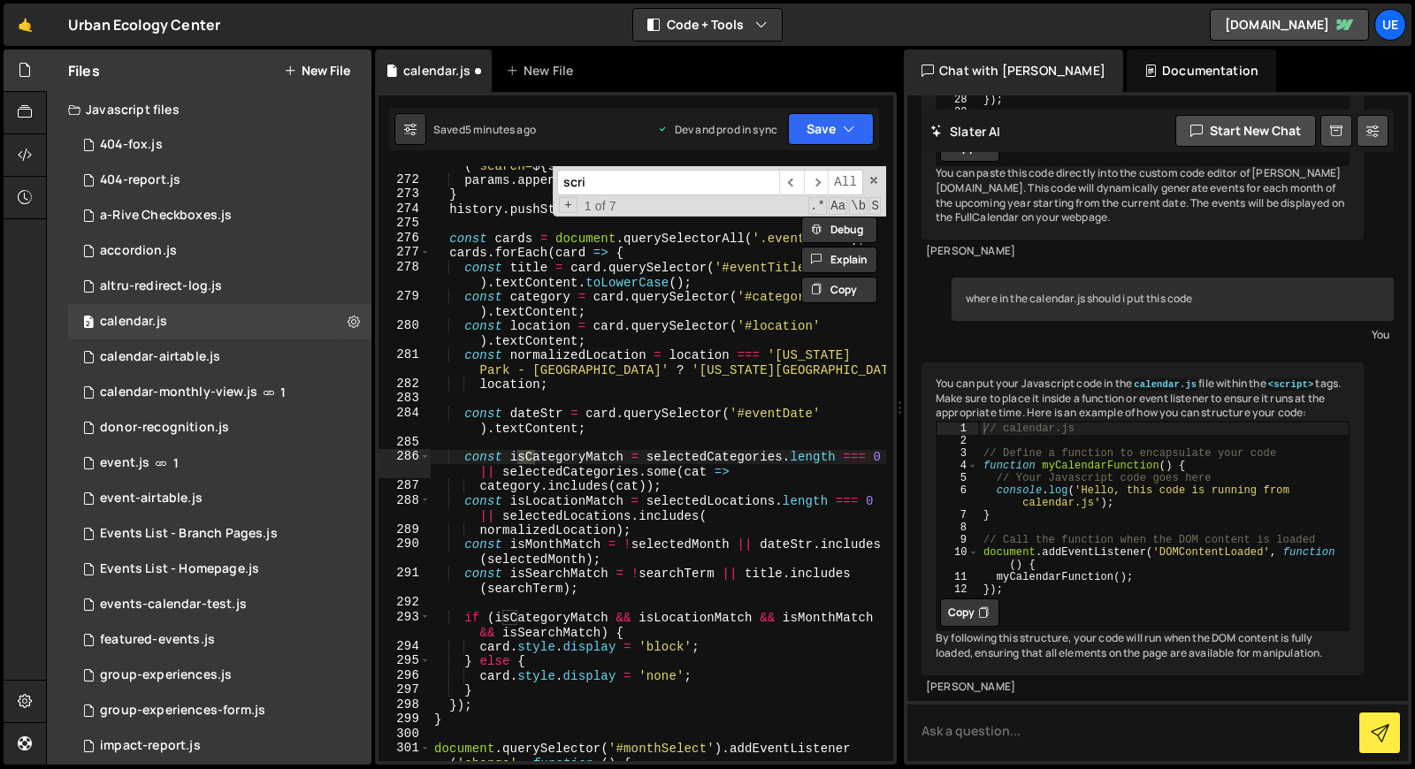
scroll to position [7422, 0]
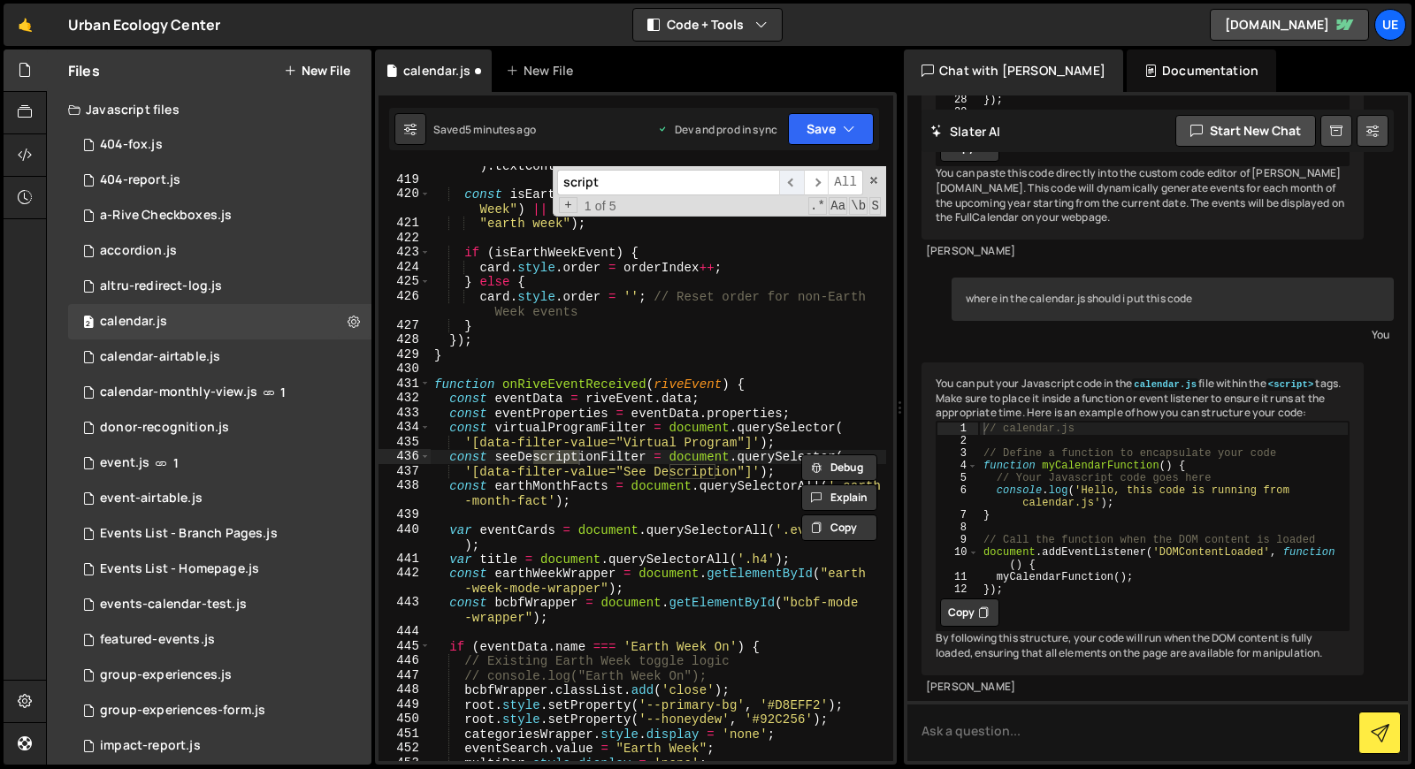
click at [792, 180] on span "​" at bounding box center [791, 183] width 25 height 26
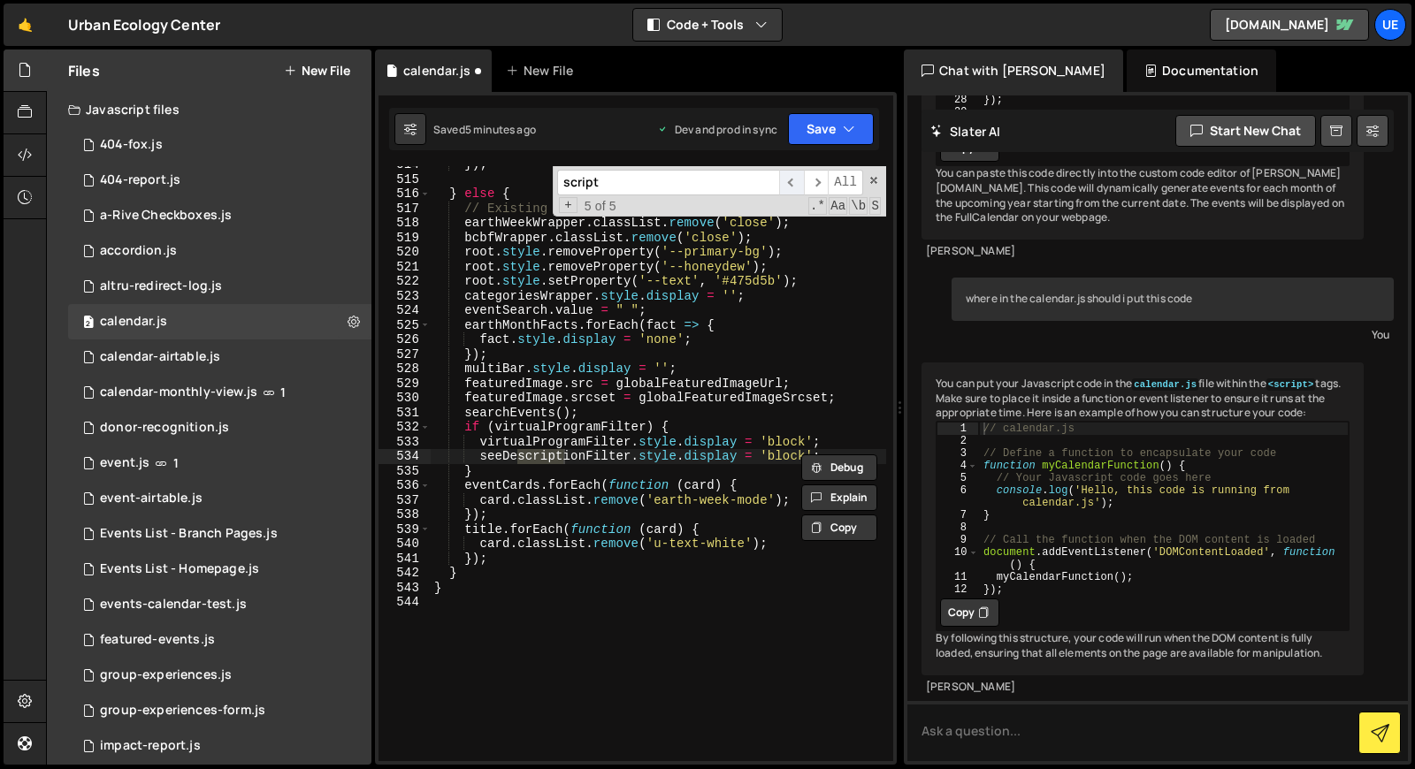
click at [792, 180] on span "​" at bounding box center [791, 183] width 25 height 26
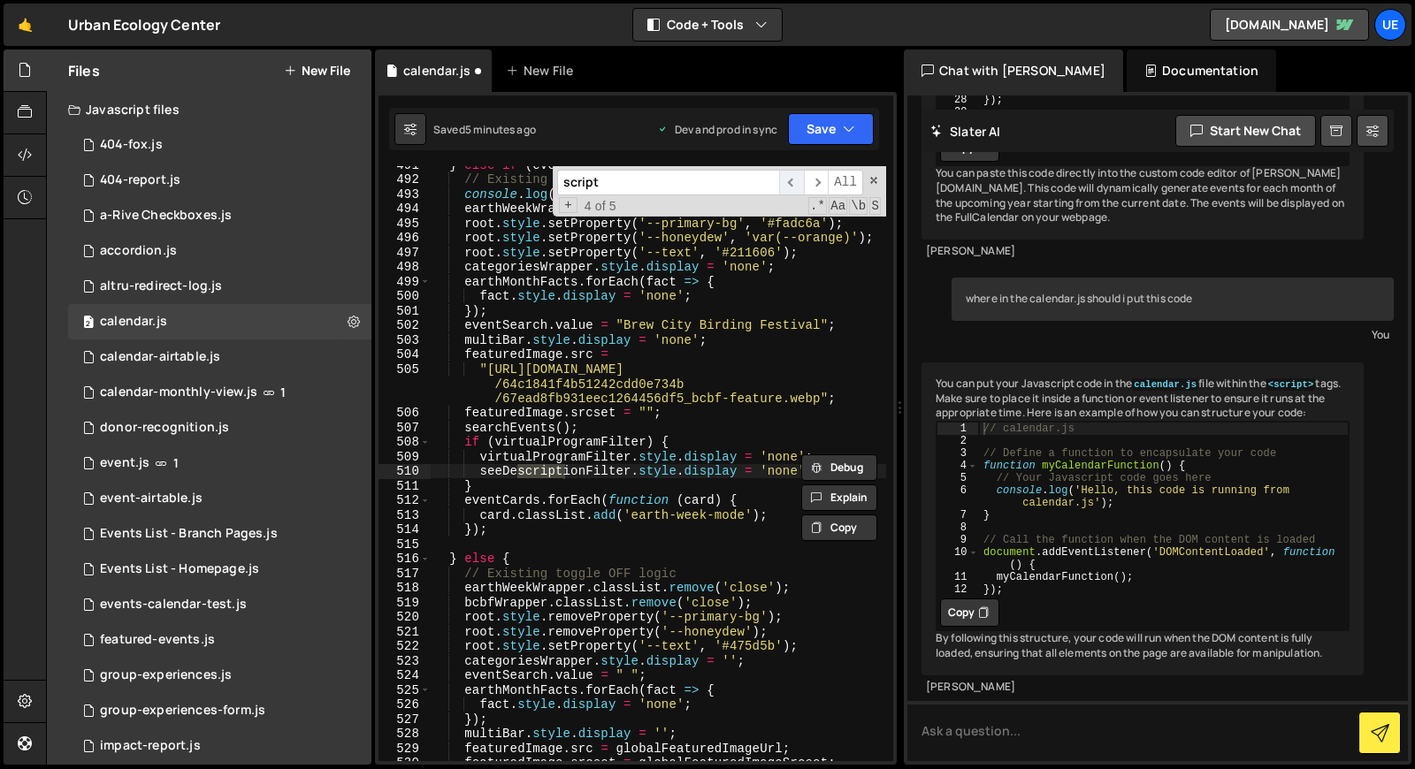
click at [792, 180] on span "​" at bounding box center [791, 183] width 25 height 26
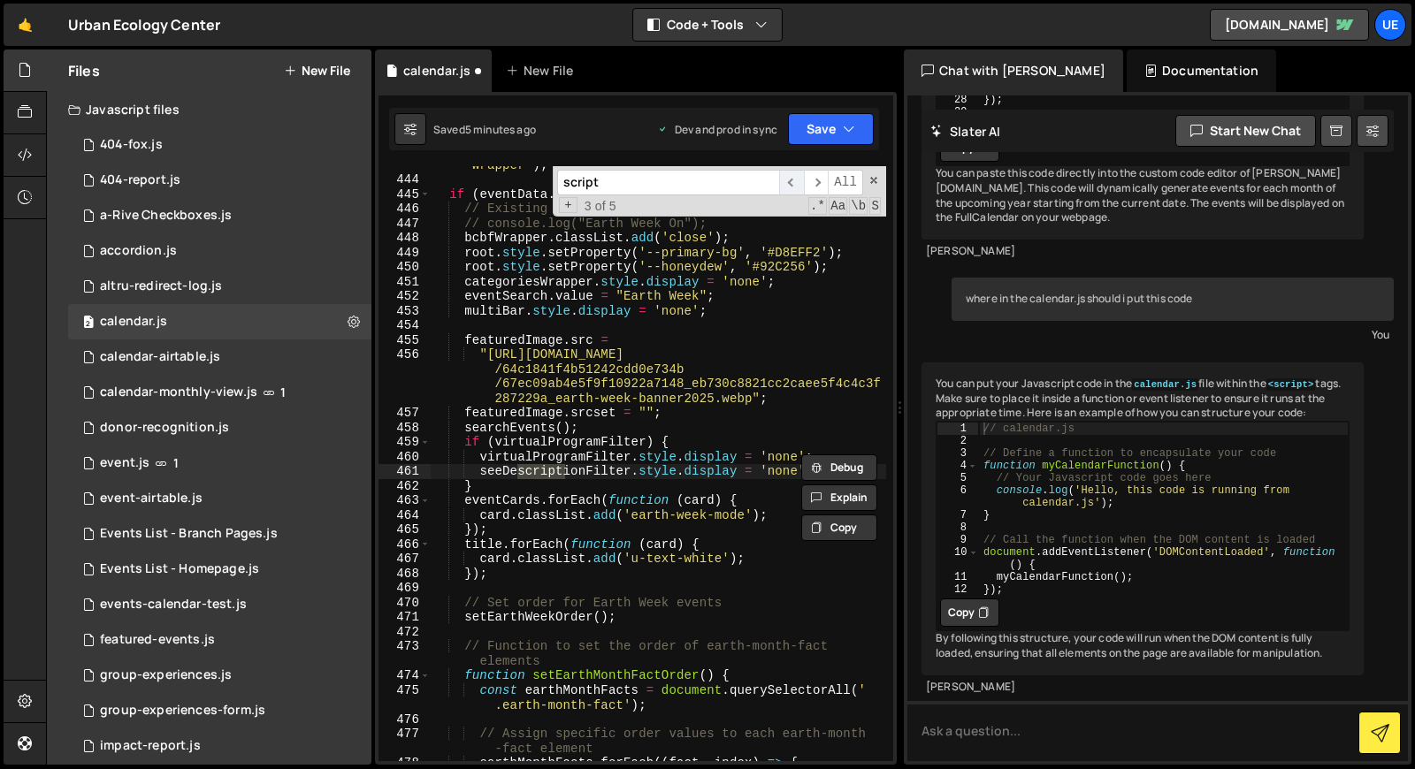
click at [792, 180] on span "​" at bounding box center [791, 183] width 25 height 26
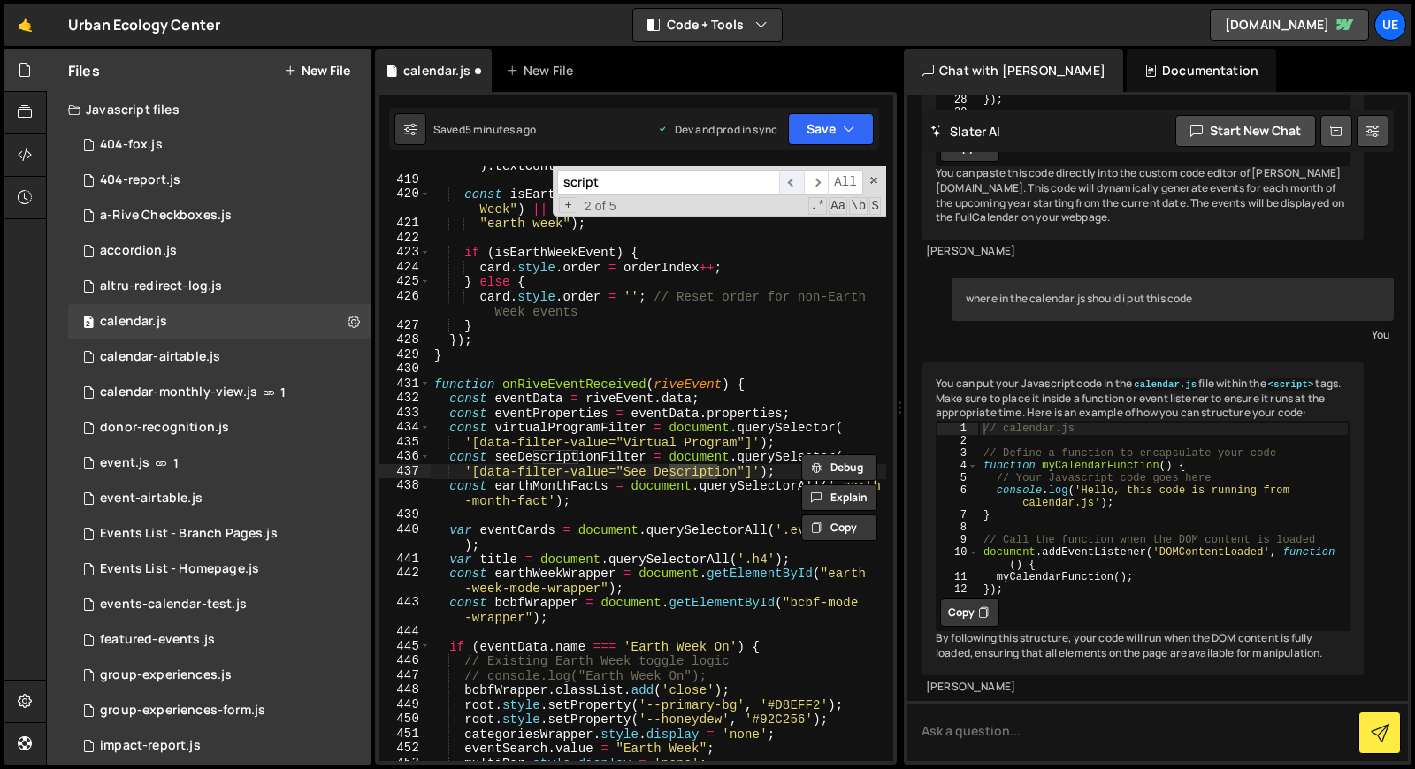
click at [792, 180] on span "​" at bounding box center [791, 183] width 25 height 26
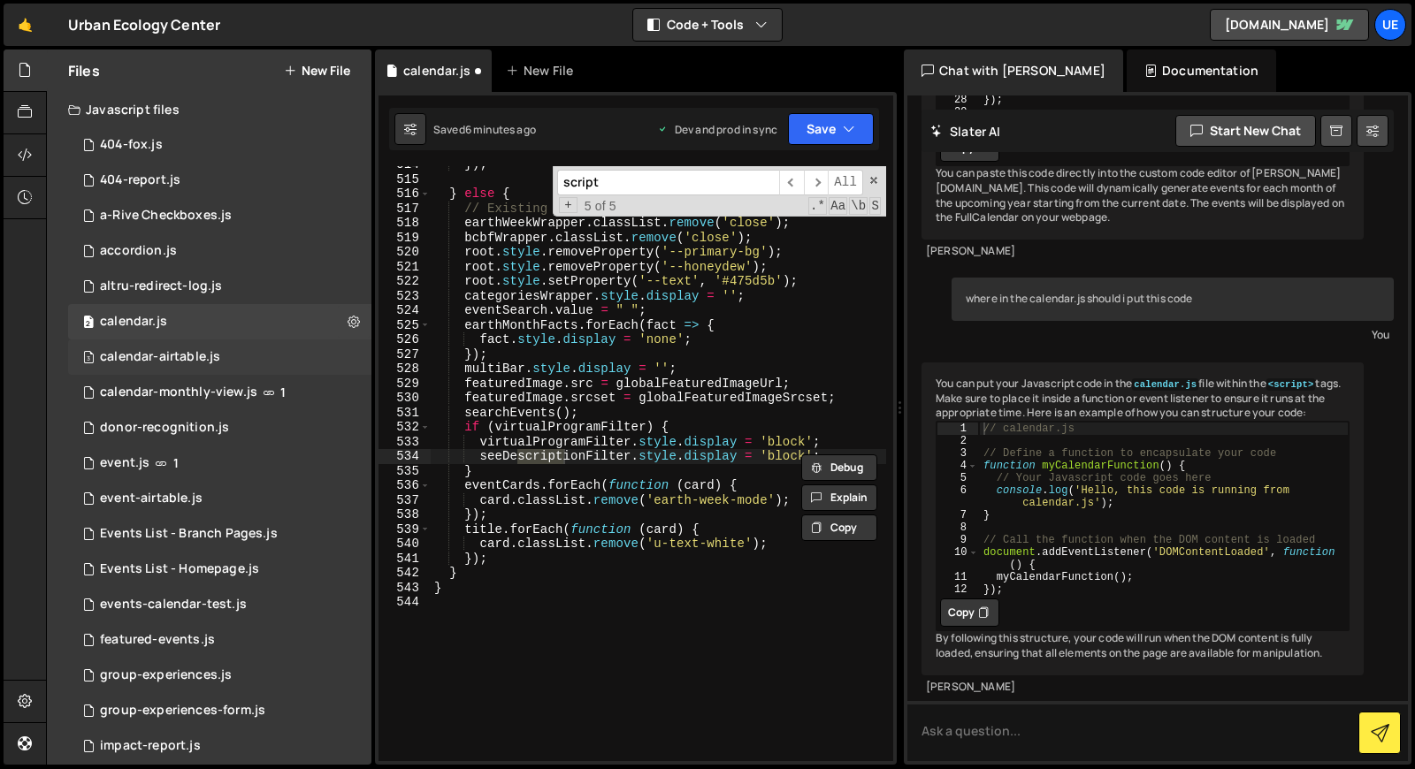
click at [192, 366] on div "3 calendar-airtable.js 0" at bounding box center [219, 357] width 303 height 35
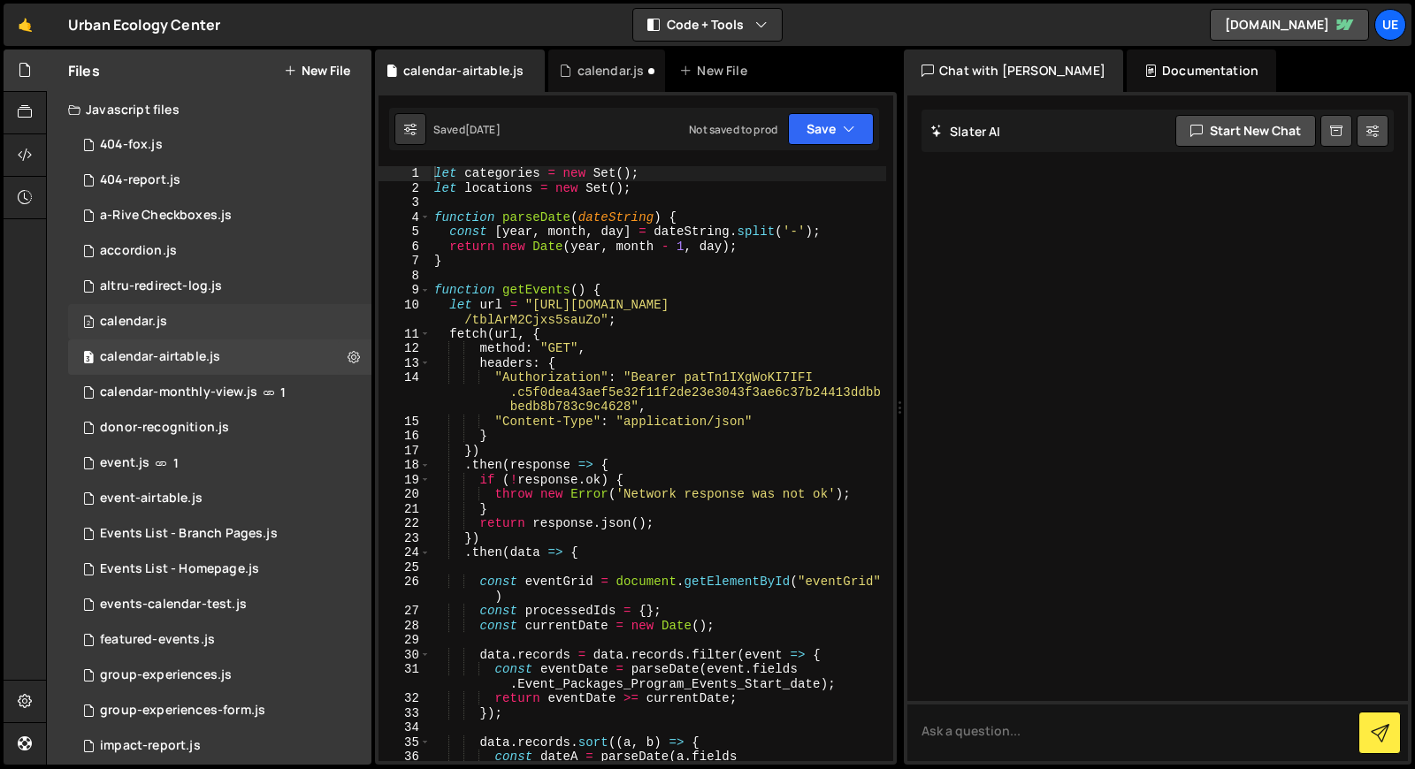
click at [213, 333] on div "2 calendar.js 0" at bounding box center [219, 321] width 303 height 35
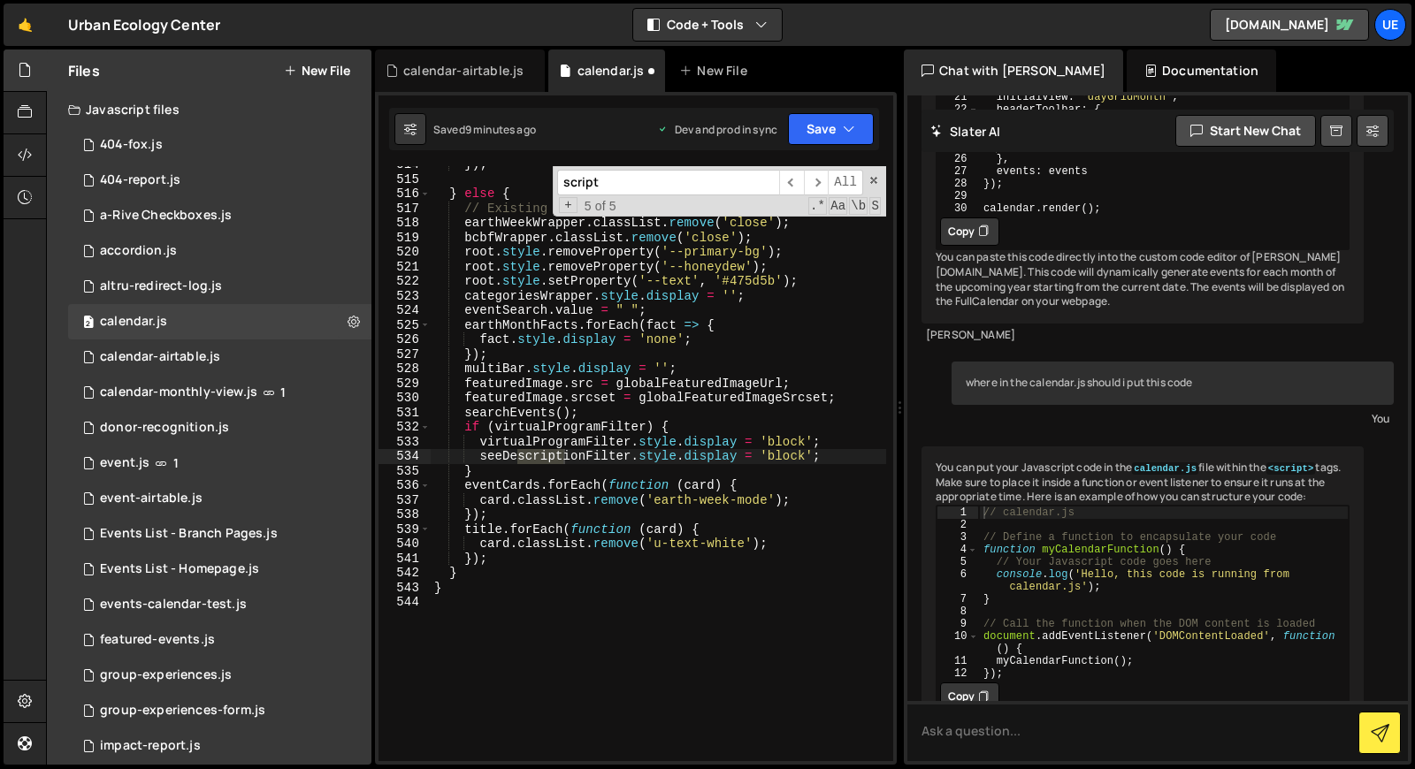
scroll to position [2760, 0]
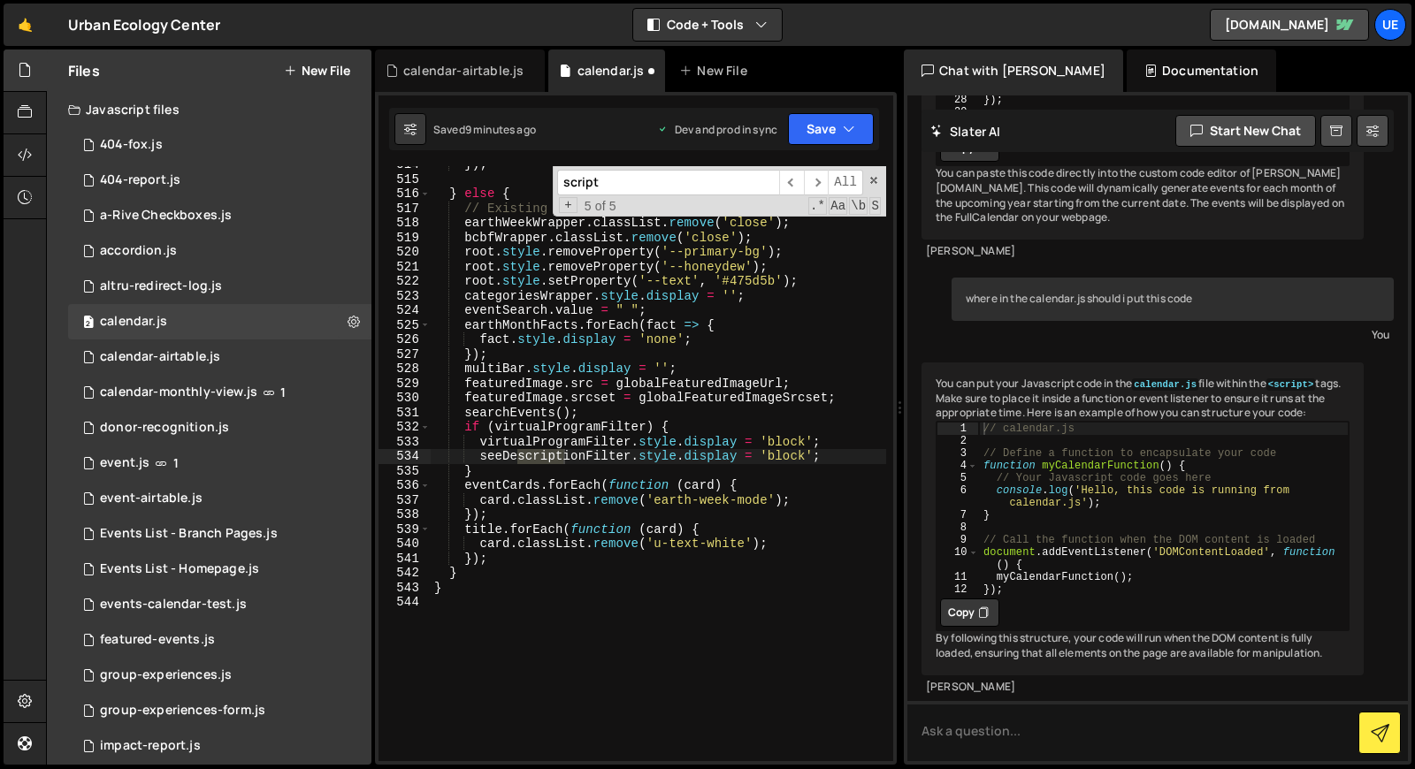
click at [649, 187] on input "script" at bounding box center [668, 183] width 222 height 26
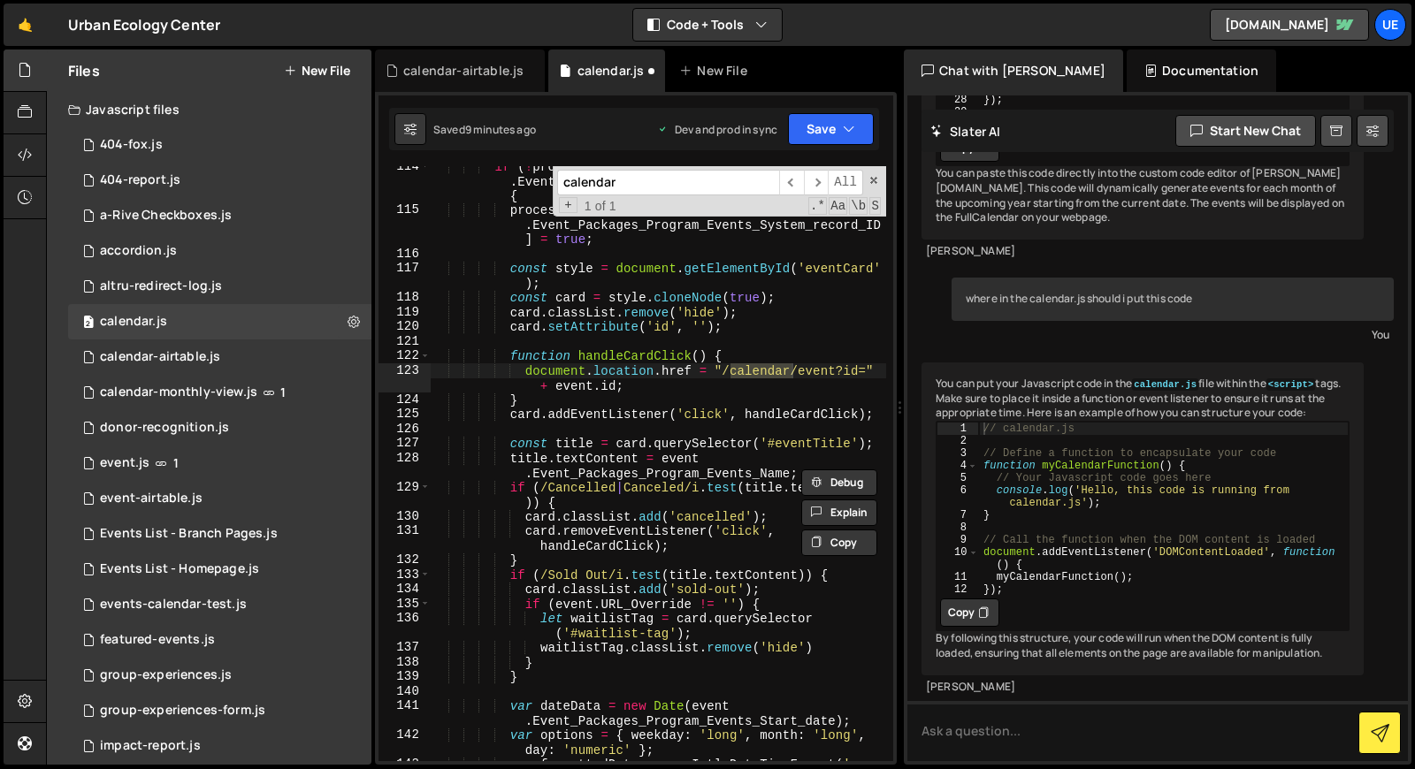
scroll to position [1948, 0]
type input "calendar"
click at [145, 357] on div "calendar-airtable.js" at bounding box center [160, 357] width 120 height 16
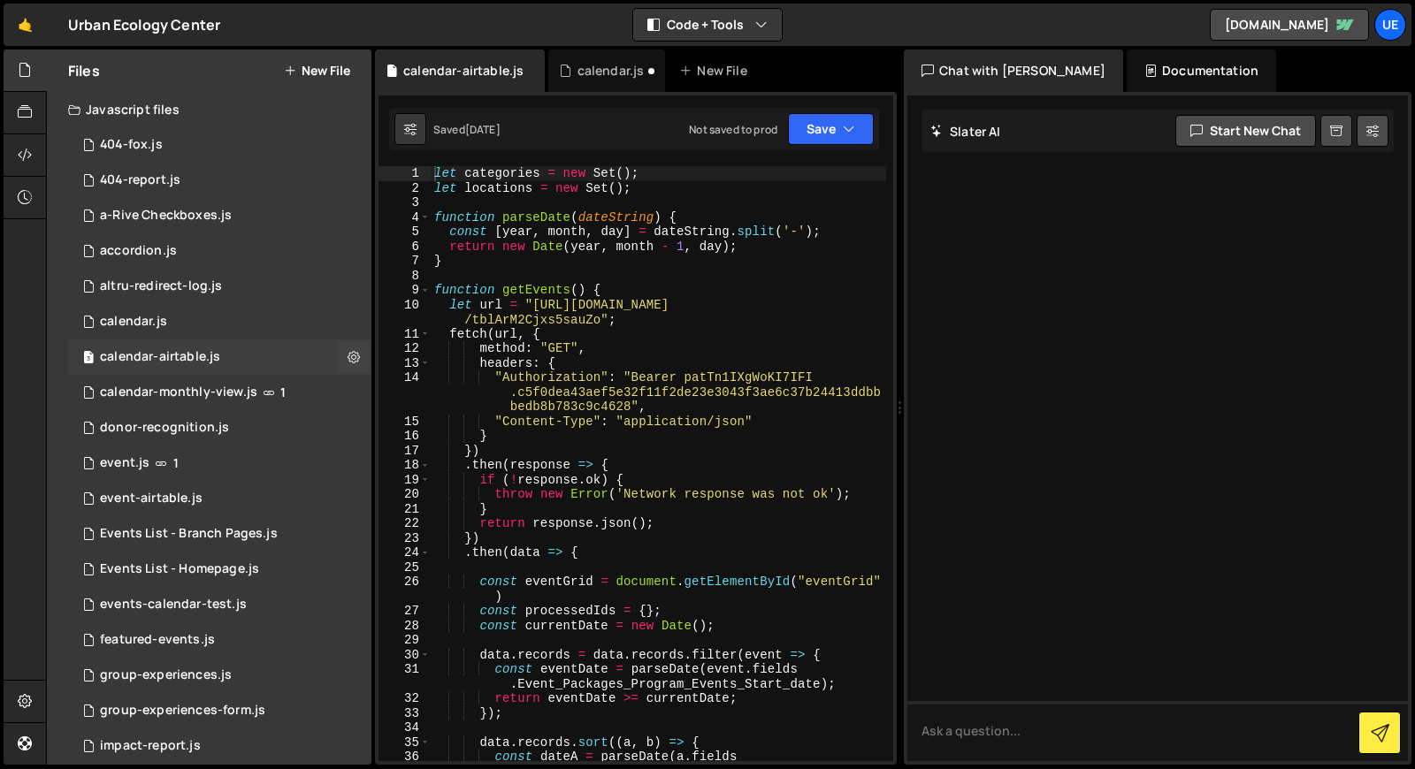
scroll to position [0, 0]
click at [698, 272] on div "let categories = new Set ( ) ; let locations = new Set ( ) ; function parseDate…" at bounding box center [658, 485] width 455 height 639
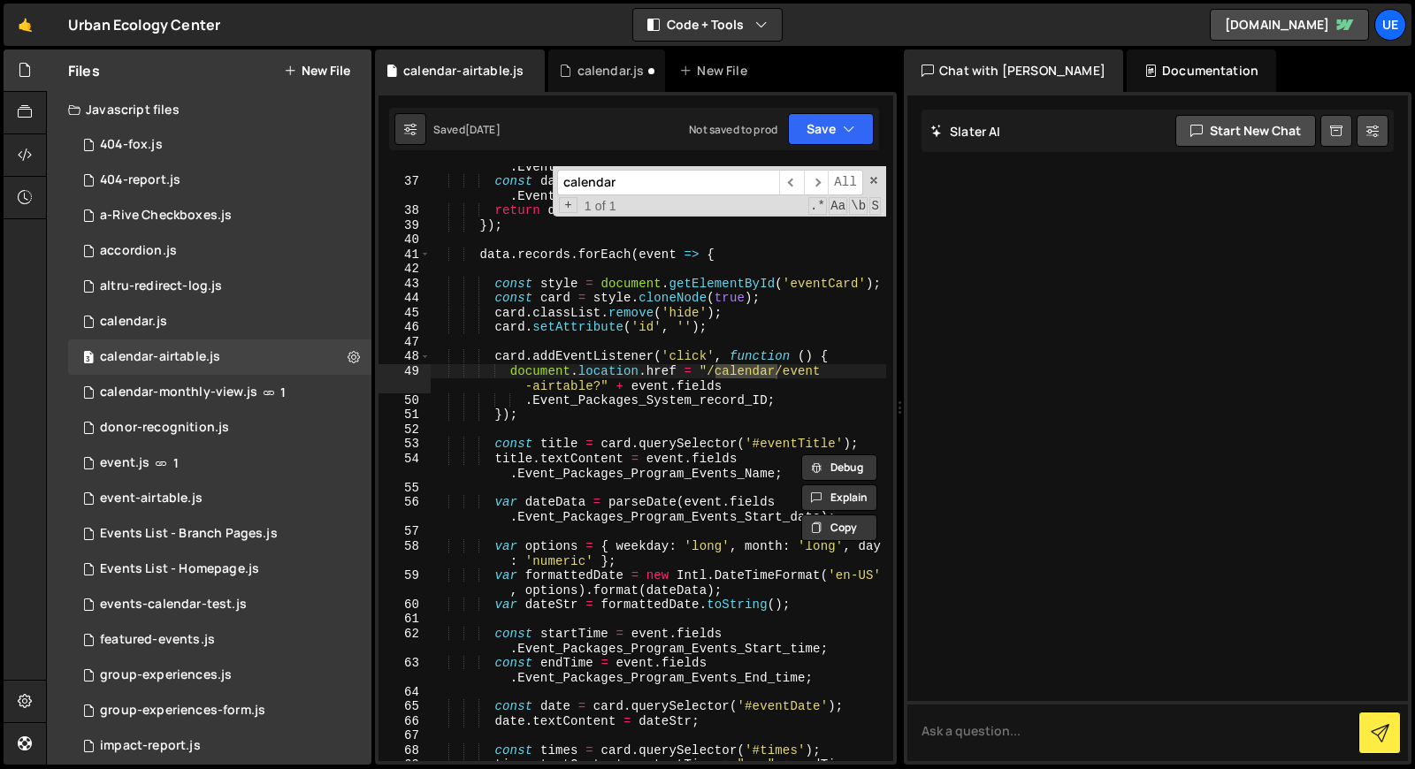
scroll to position [605, 0]
type input "calendar"
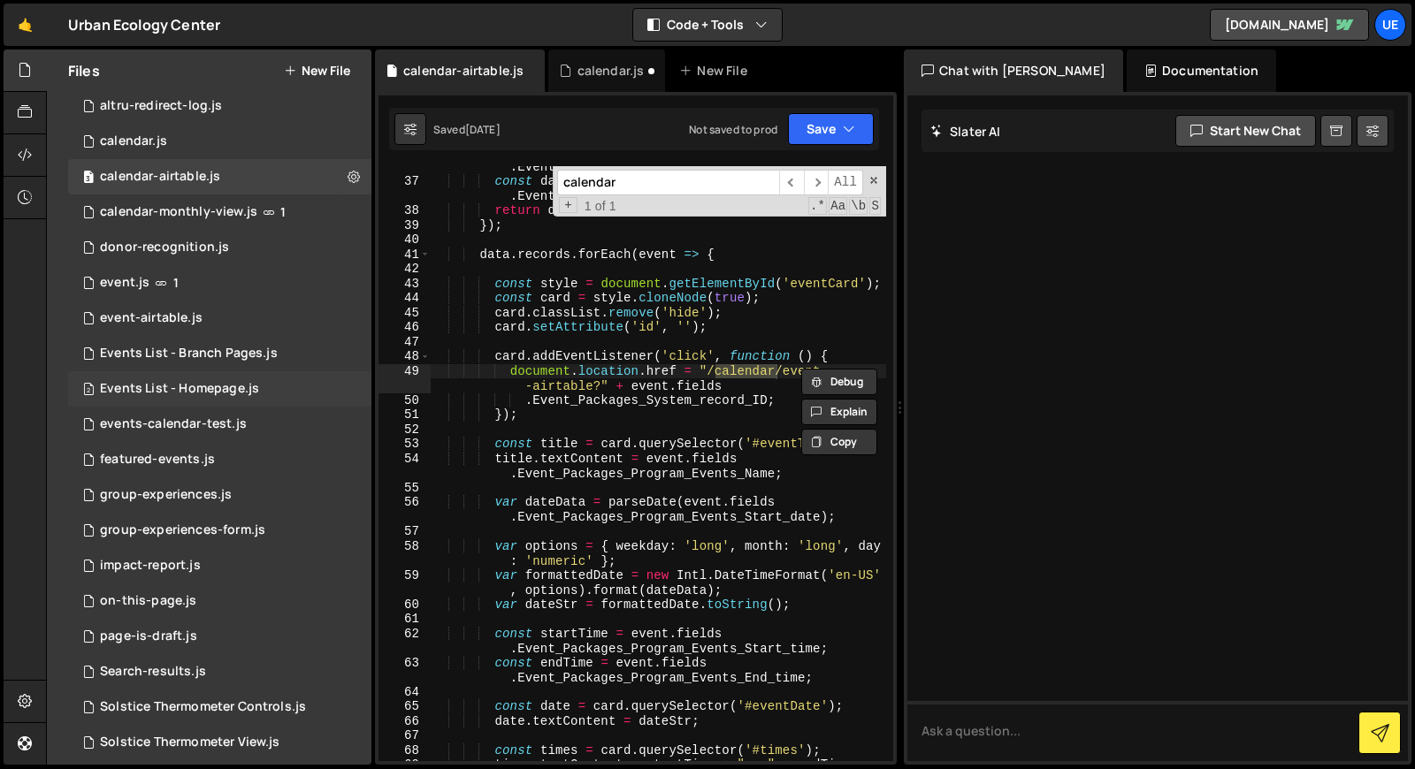
scroll to position [0, 0]
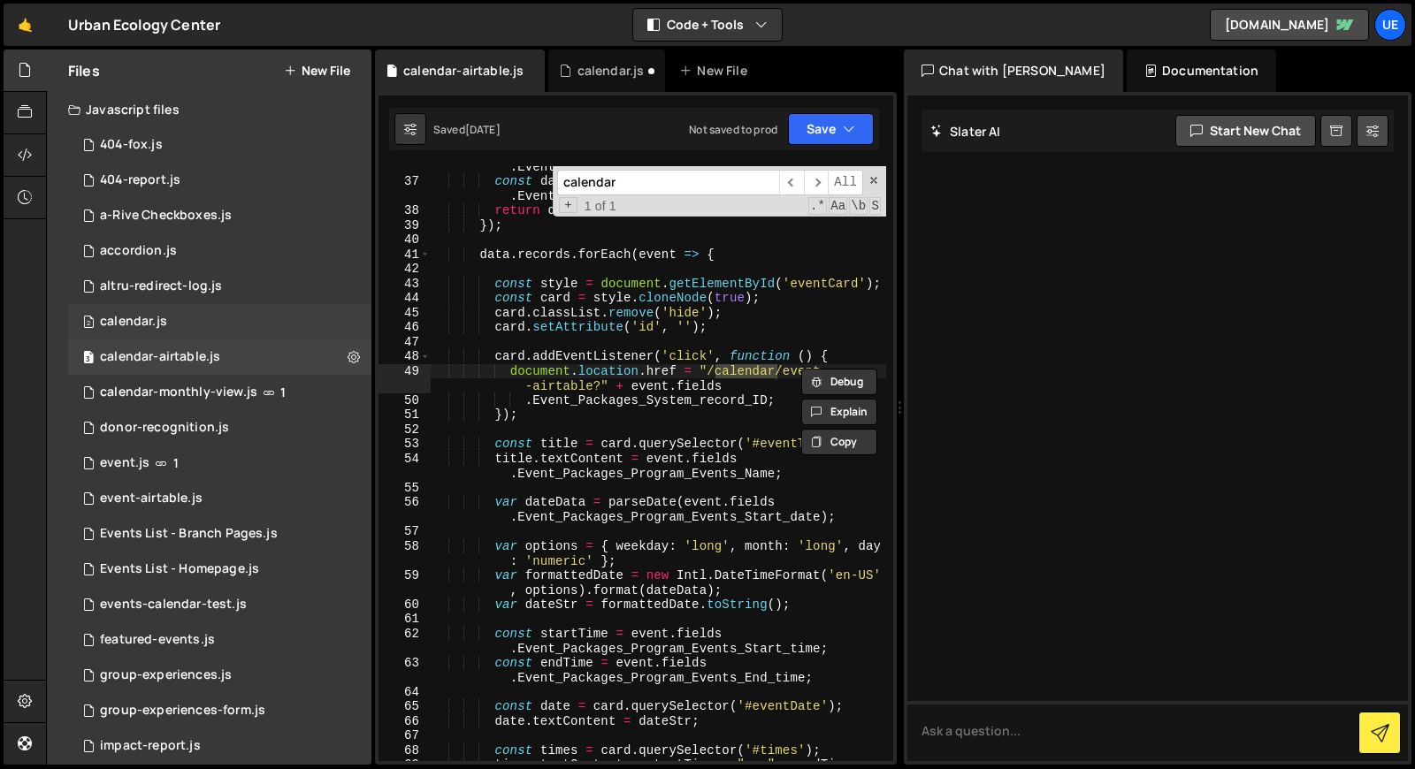
click at [203, 311] on div "2 calendar.js 0" at bounding box center [219, 321] width 303 height 35
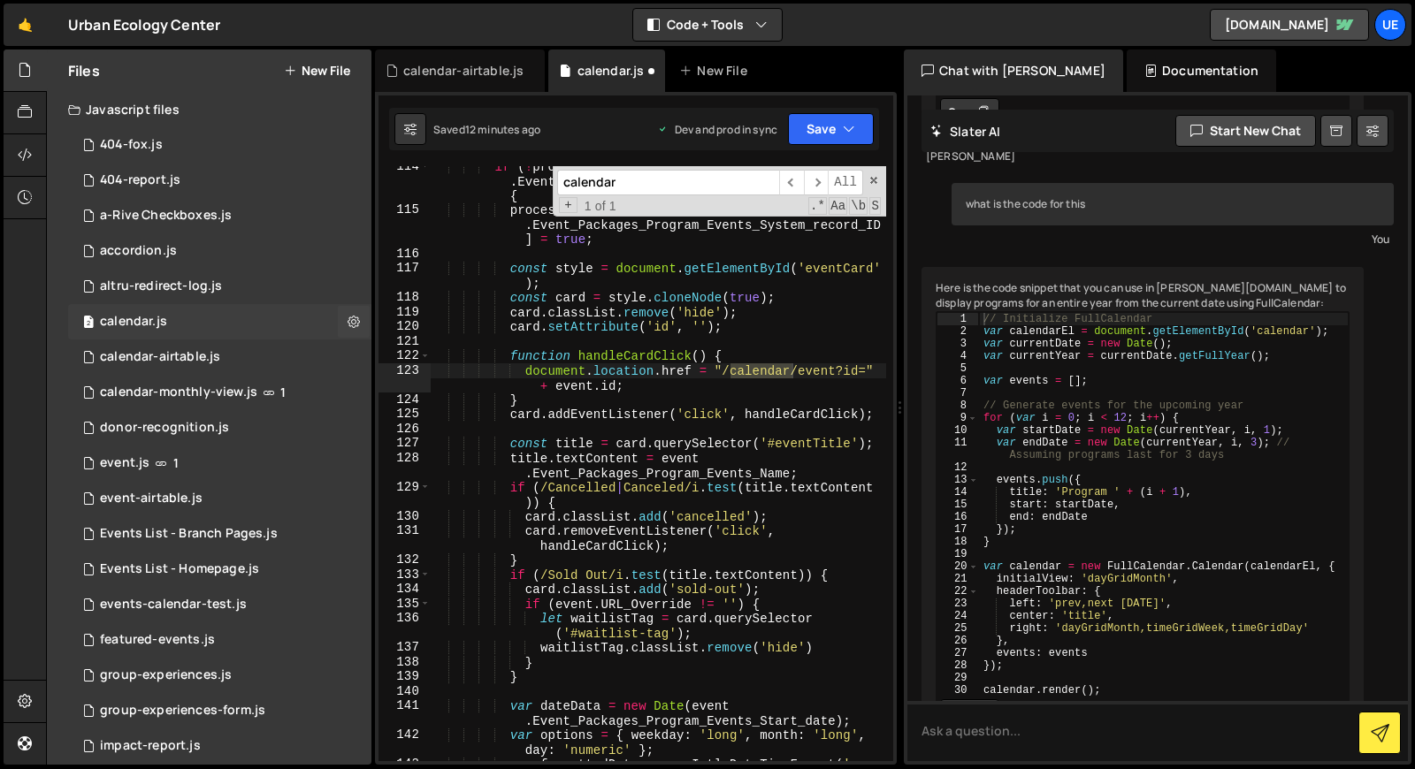
scroll to position [2501, 0]
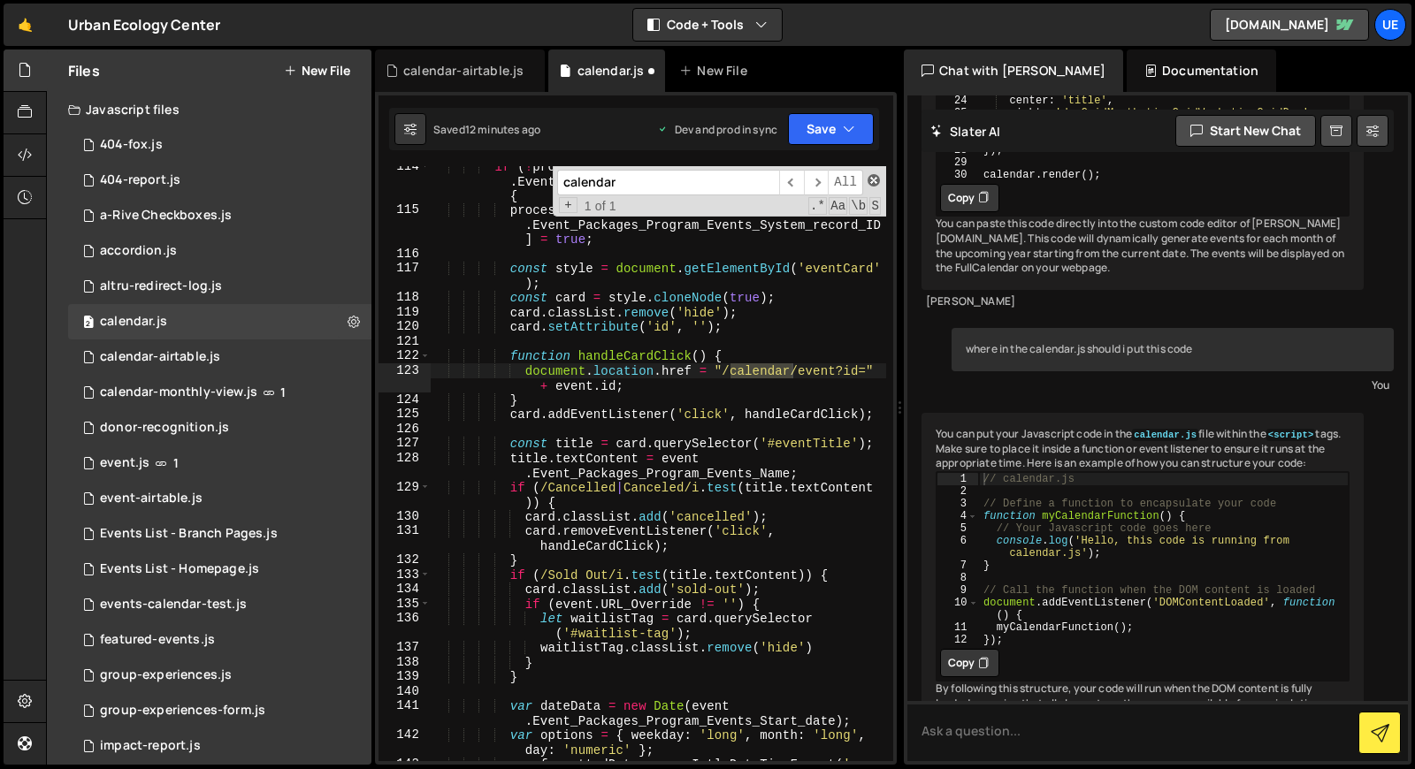
click at [876, 183] on span at bounding box center [874, 180] width 12 height 12
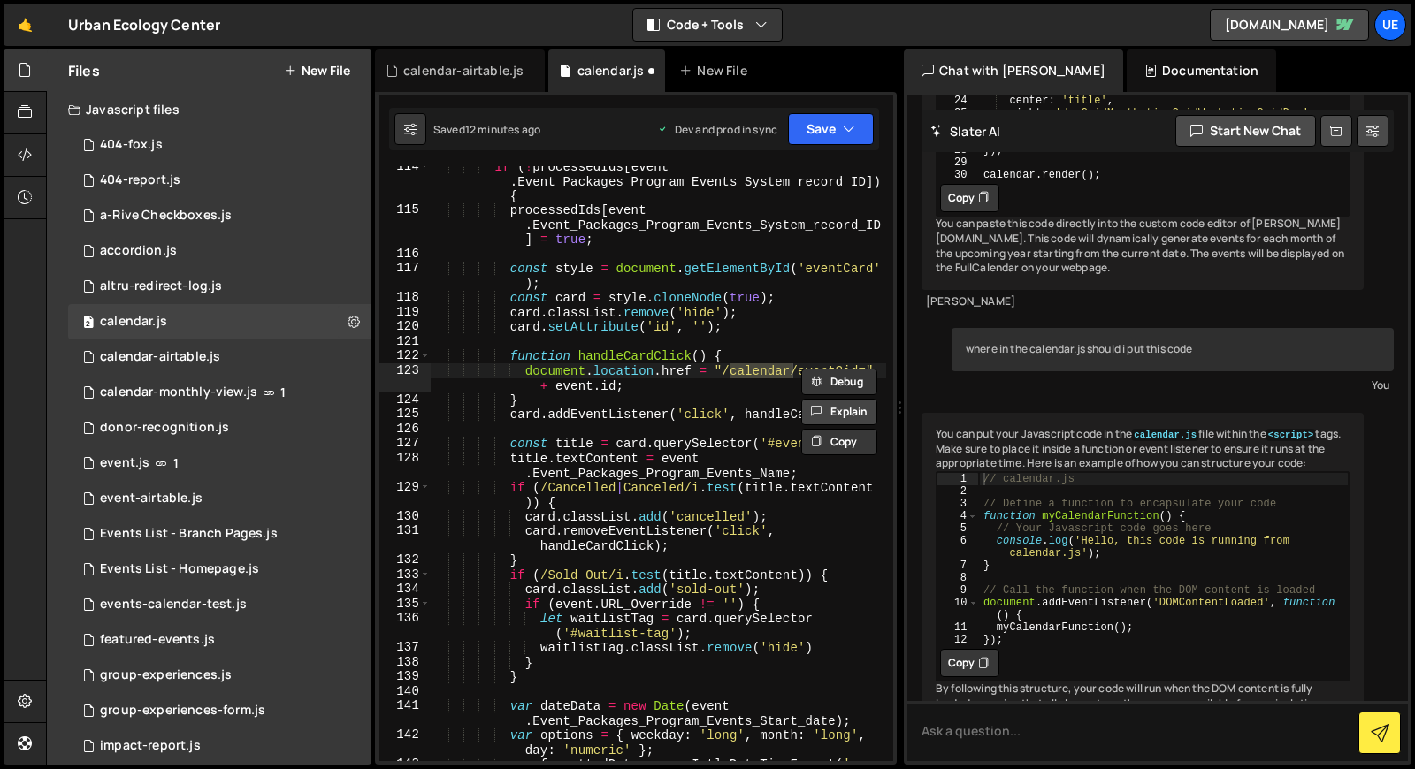
click at [842, 413] on button "Explain" at bounding box center [839, 412] width 76 height 27
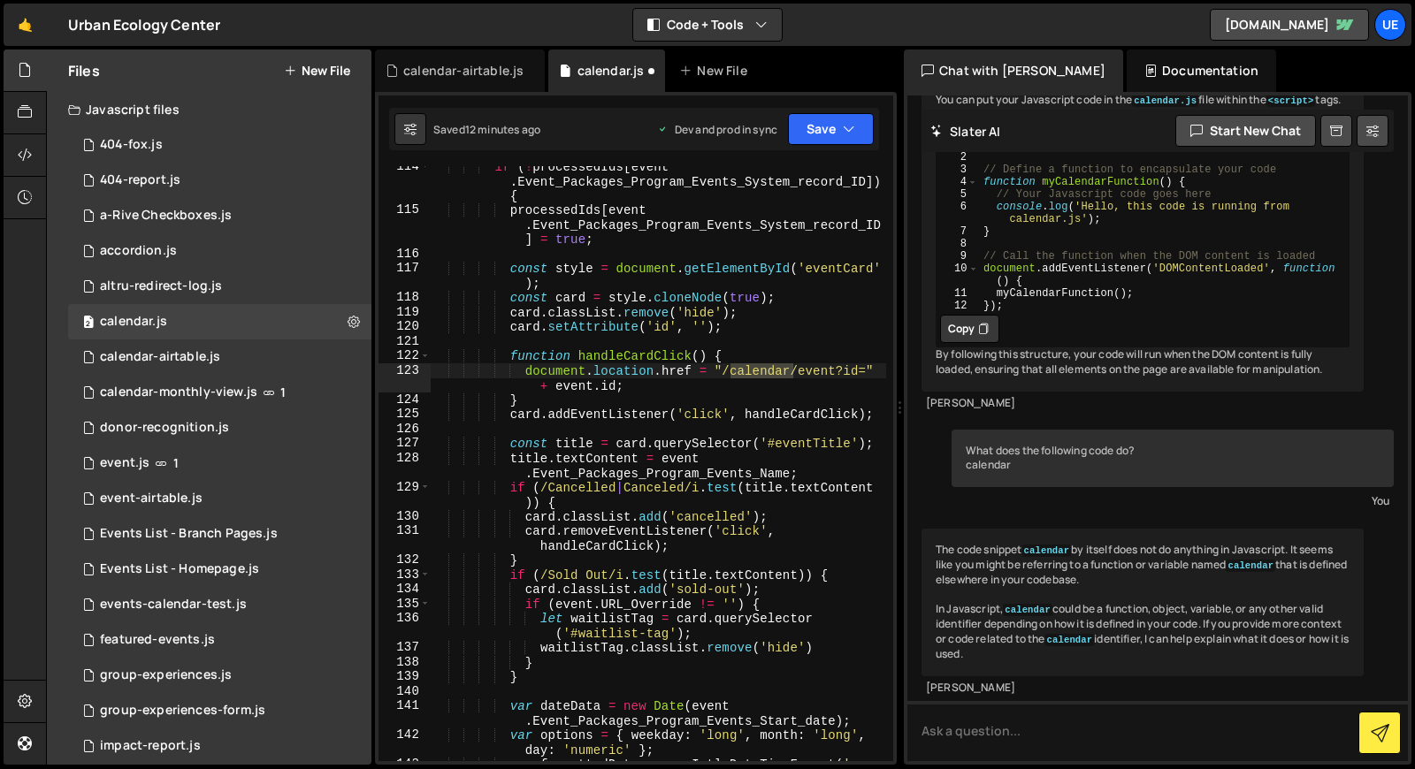
scroll to position [3046, 0]
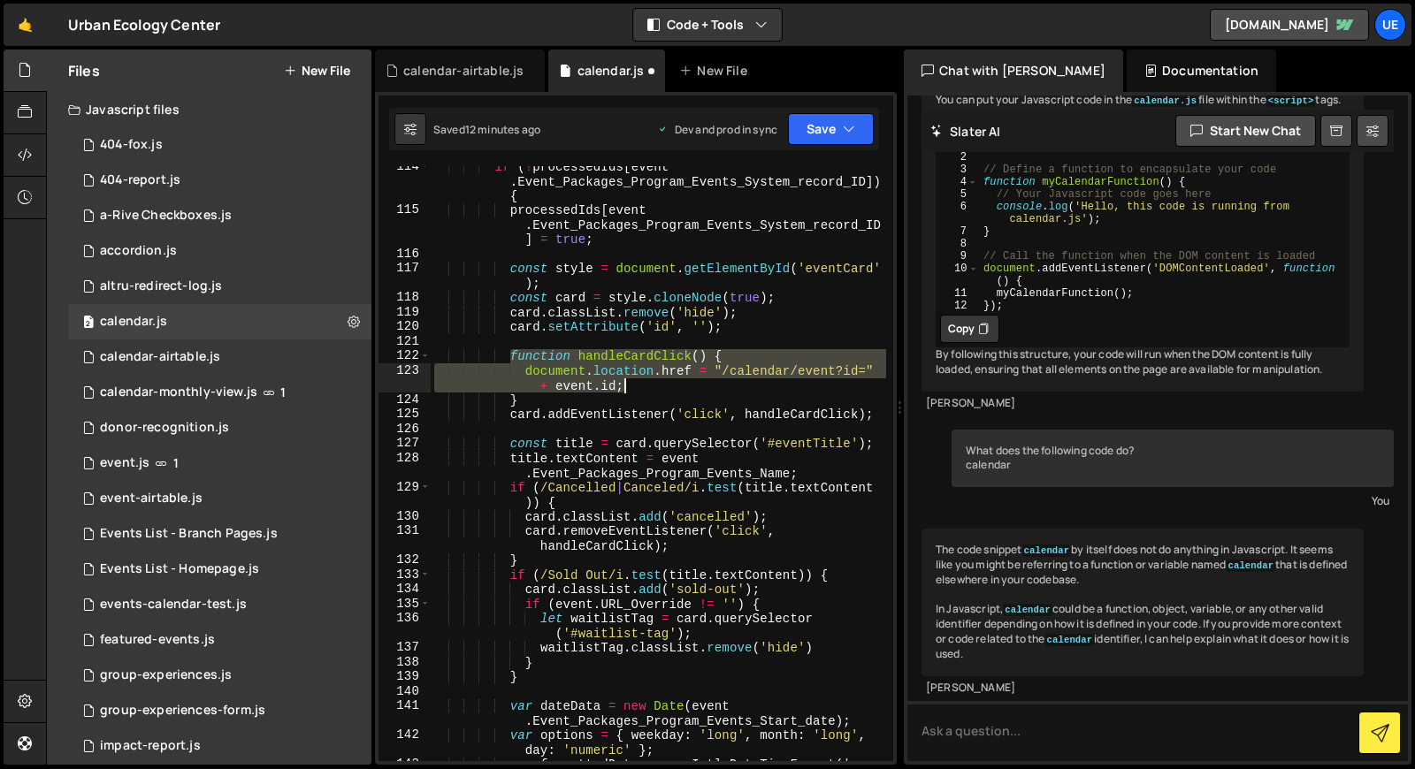
drag, startPoint x: 509, startPoint y: 356, endPoint x: 762, endPoint y: 381, distance: 255.0
click at [762, 383] on div "if ( ! processedIds [ event . Event_Packages_Program_Events_System_record_ID ])…" at bounding box center [658, 493] width 455 height 669
click at [818, 392] on icon at bounding box center [816, 397] width 11 height 21
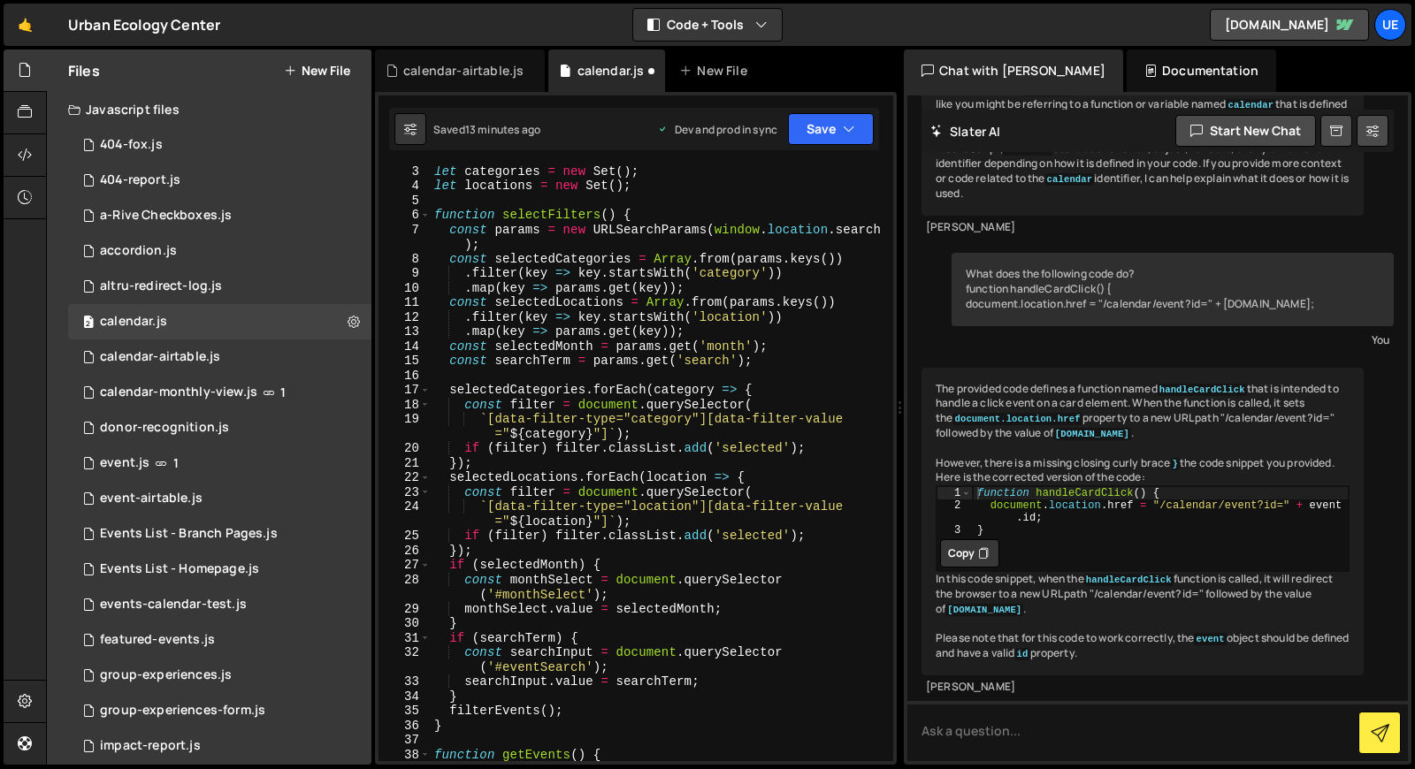
scroll to position [46, 0]
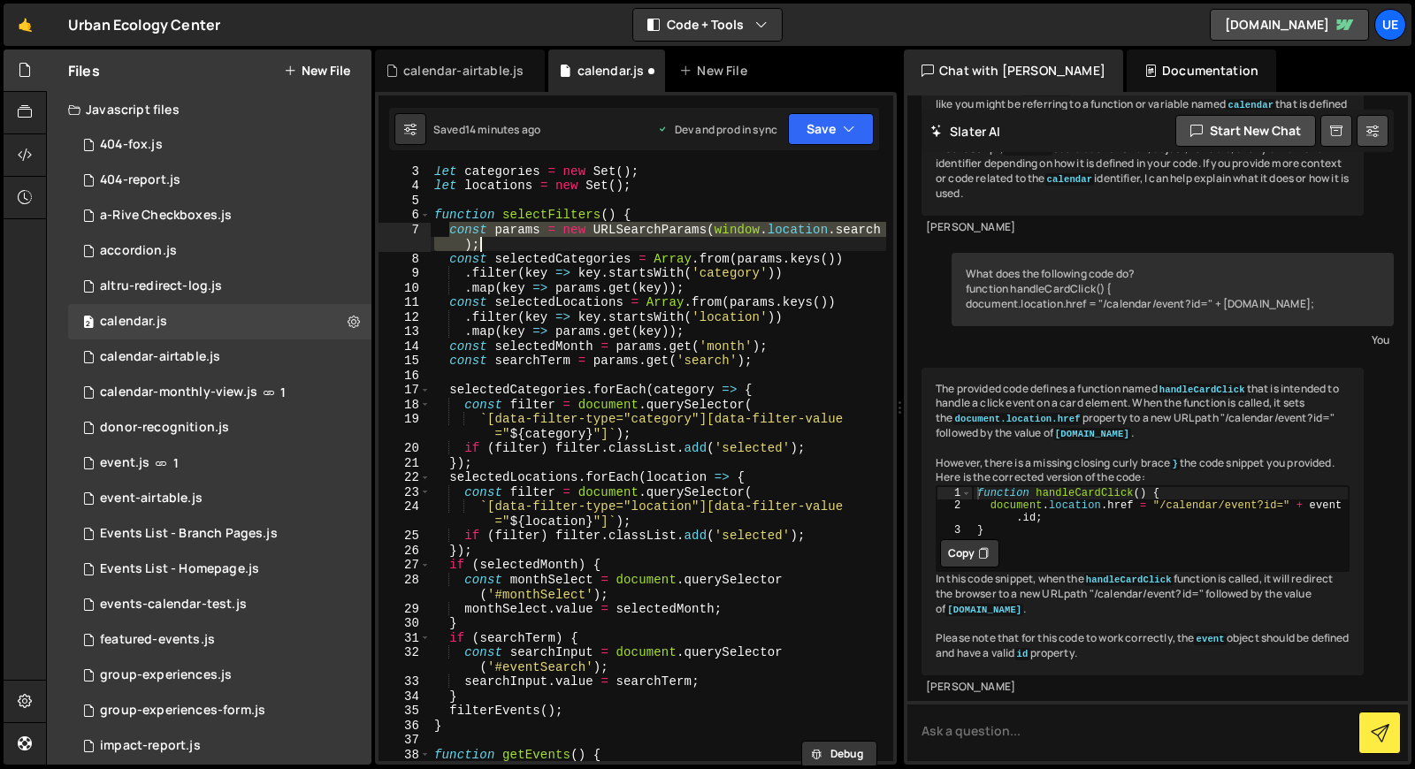
drag, startPoint x: 447, startPoint y: 231, endPoint x: 498, endPoint y: 239, distance: 51.9
click at [498, 239] on div "let categories = new Set ( ) ; let locations = new Set ( ) ; function selectFil…" at bounding box center [658, 483] width 455 height 639
click at [498, 239] on div "let categories = new Set ( ) ; let locations = new Set ( ) ; function selectFil…" at bounding box center [658, 463] width 455 height 595
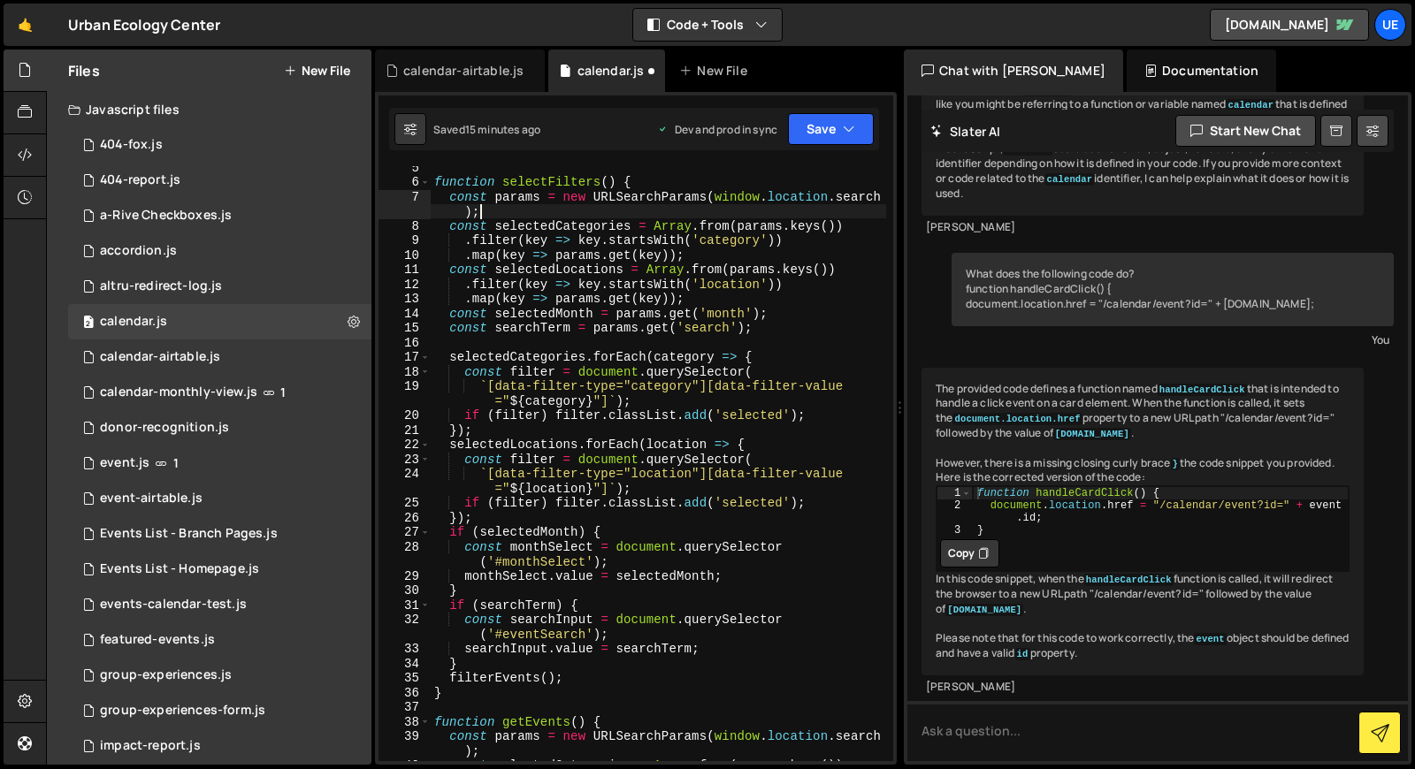
scroll to position [79, 0]
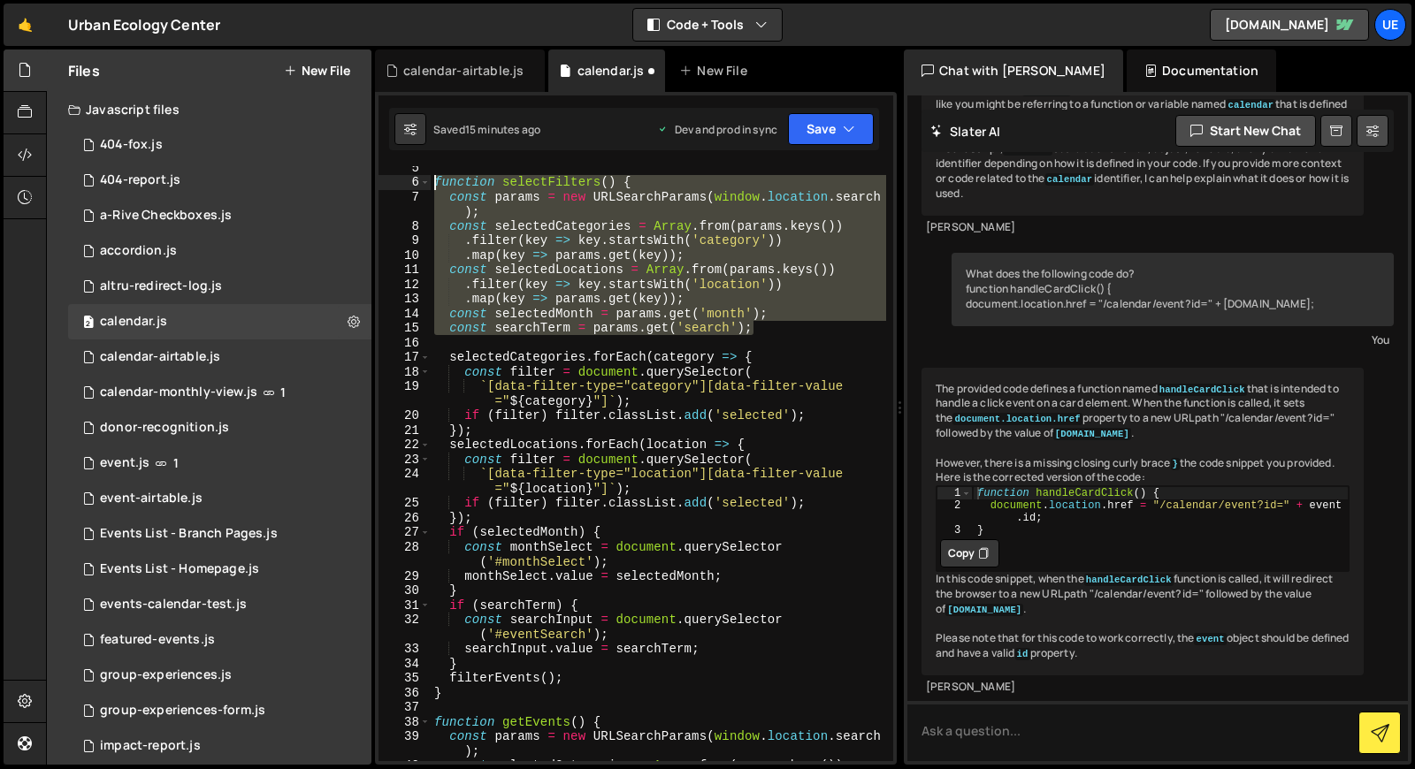
drag, startPoint x: 765, startPoint y: 330, endPoint x: 434, endPoint y: 184, distance: 361.5
click at [434, 184] on div "function selectFilters ( ) { const params = new URLSearchParams ( window . loca…" at bounding box center [658, 472] width 455 height 624
click at [861, 227] on button "Explain" at bounding box center [839, 223] width 76 height 27
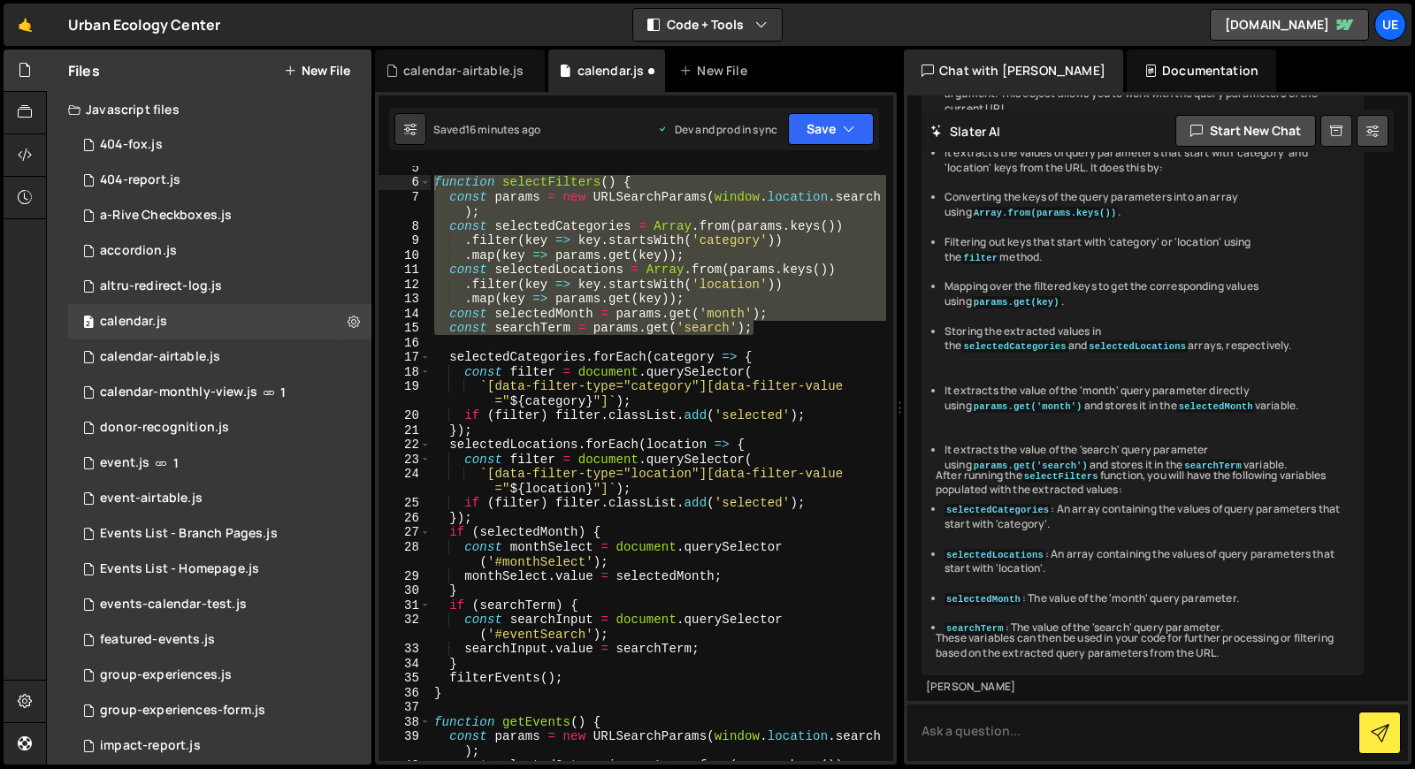
scroll to position [4572, 0]
type textarea "selectedCategories.forEach(category => {"
click at [825, 364] on div "function selectFilters ( ) { const params = new URLSearchParams ( window . loca…" at bounding box center [658, 472] width 455 height 624
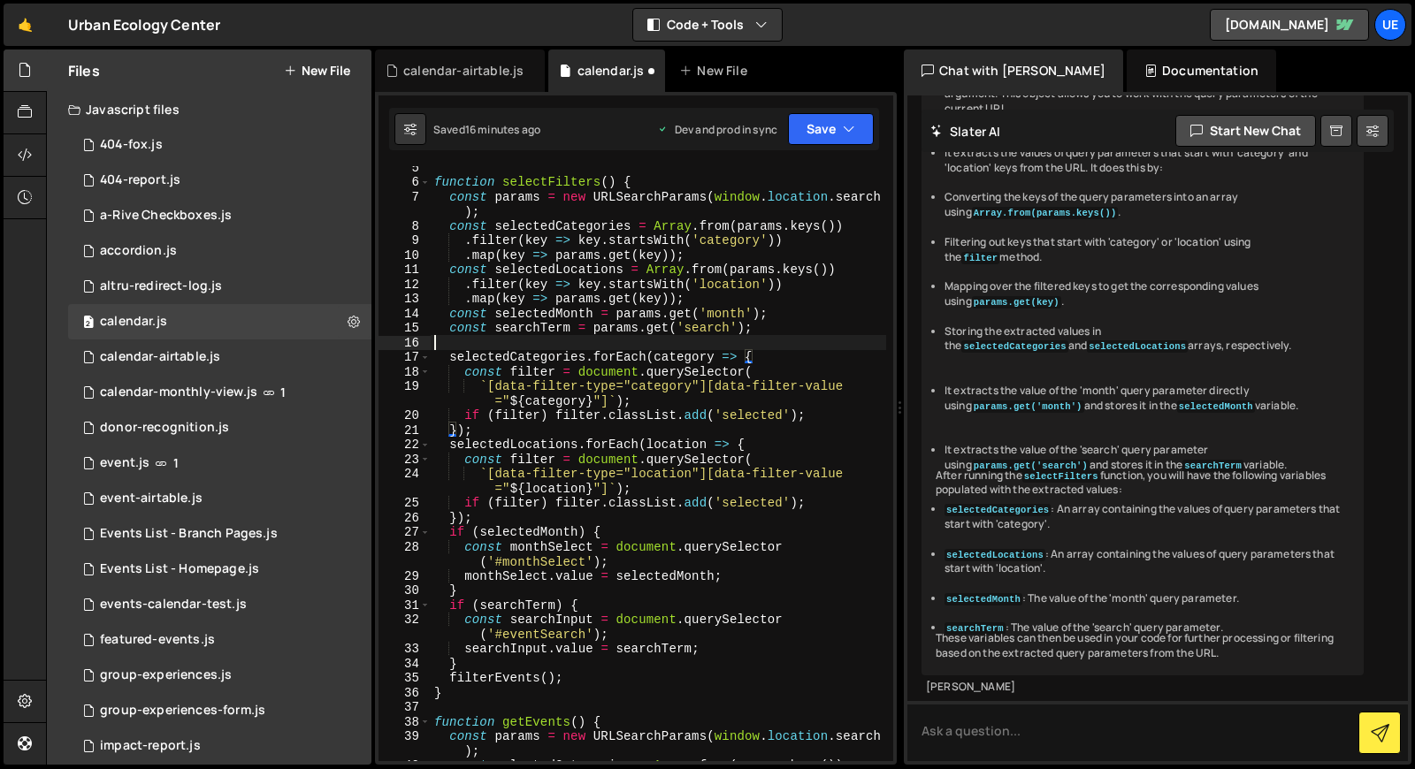
click at [825, 341] on div "function selectFilters ( ) { const params = new URLSearchParams ( window . loca…" at bounding box center [658, 472] width 455 height 624
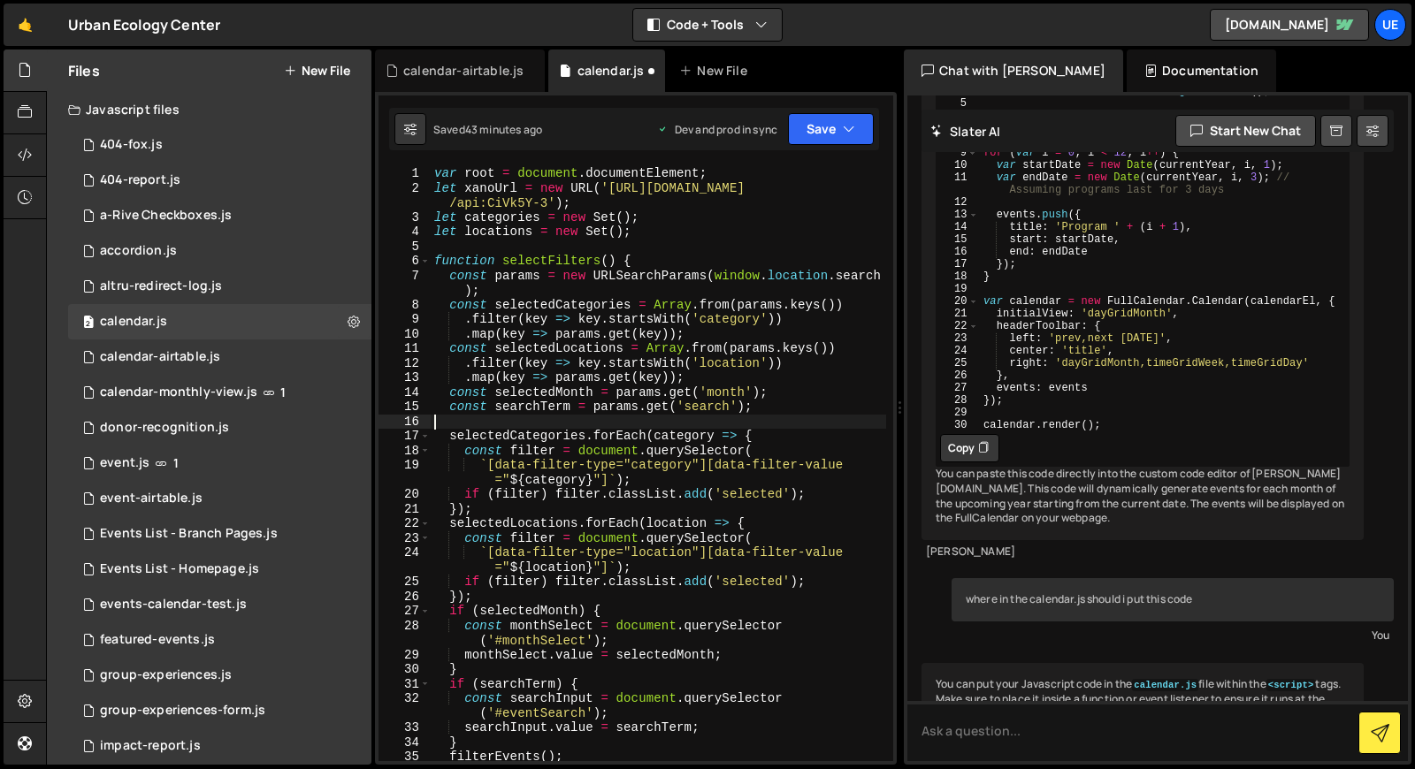
scroll to position [2255, 0]
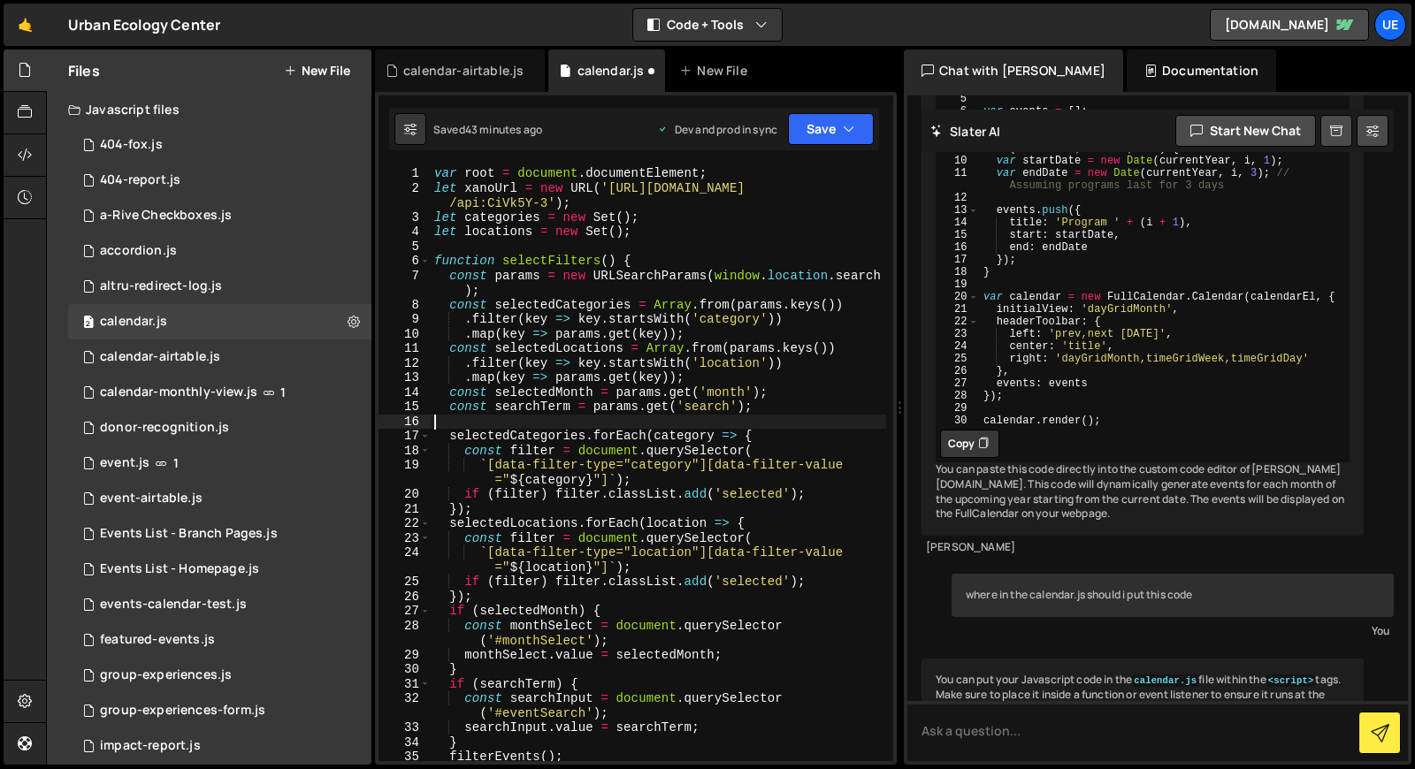
click at [976, 458] on button "Copy" at bounding box center [969, 444] width 59 height 28
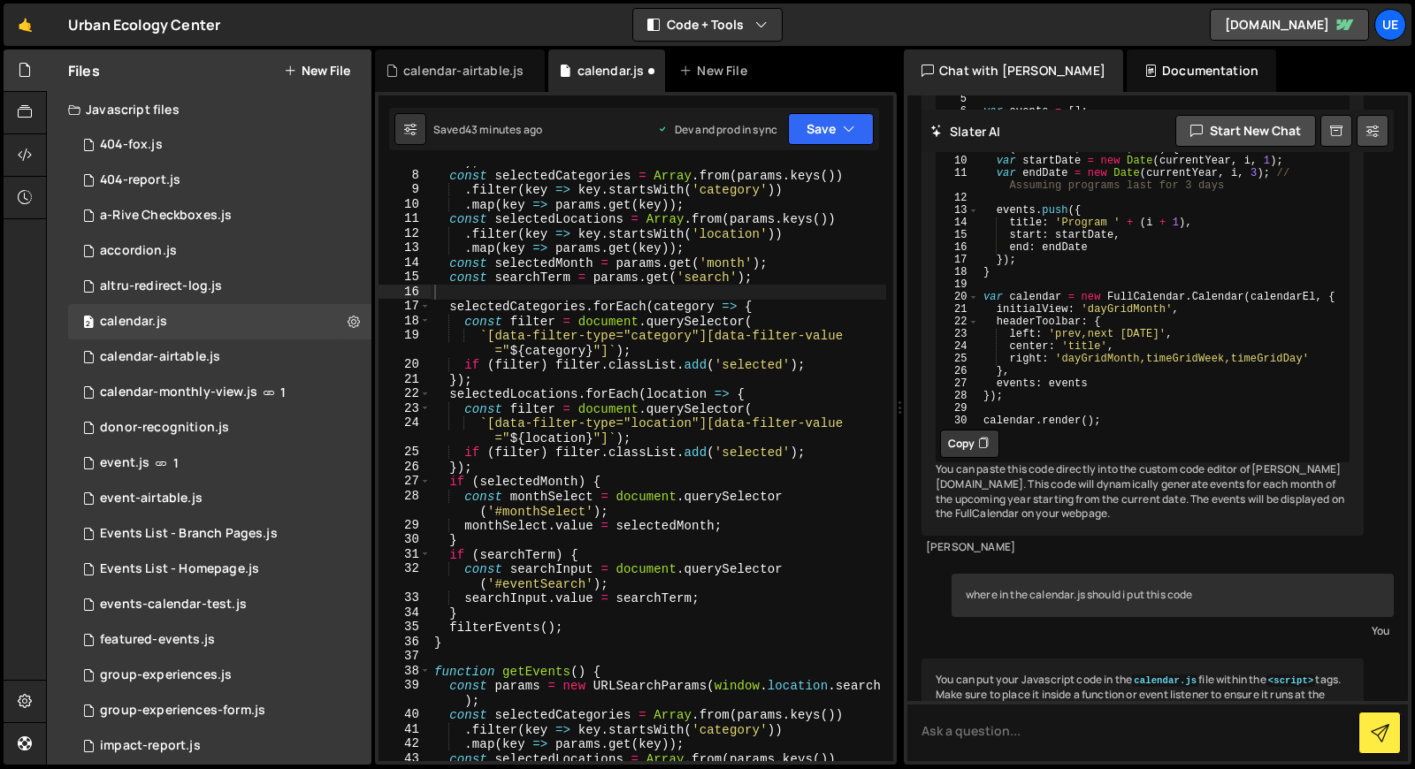
scroll to position [130, 0]
click at [561, 290] on div "const params = new URLSearchParams ( window . location . search ) ; const selec…" at bounding box center [658, 458] width 455 height 639
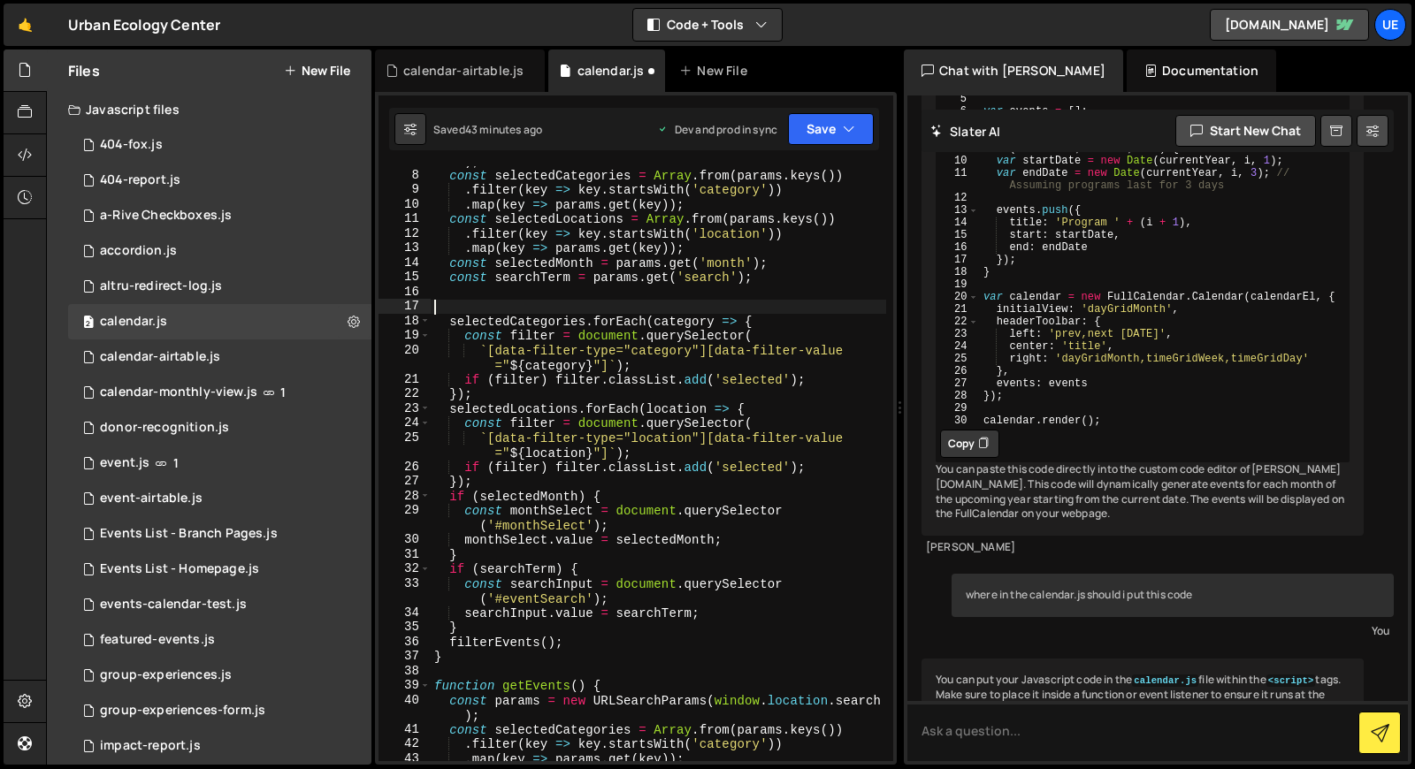
paste textarea "calendar.render();"
type textarea "calendar.render();"
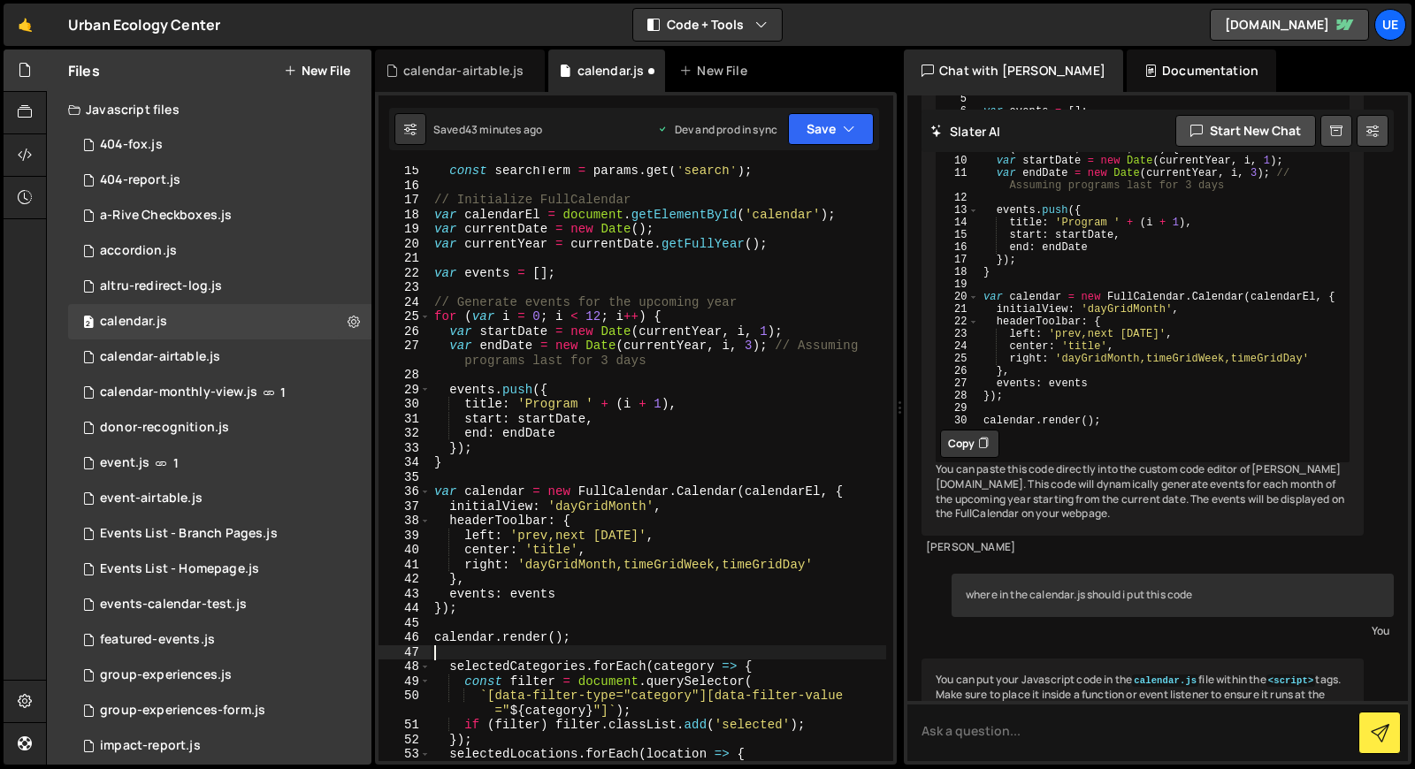
scroll to position [241, 0]
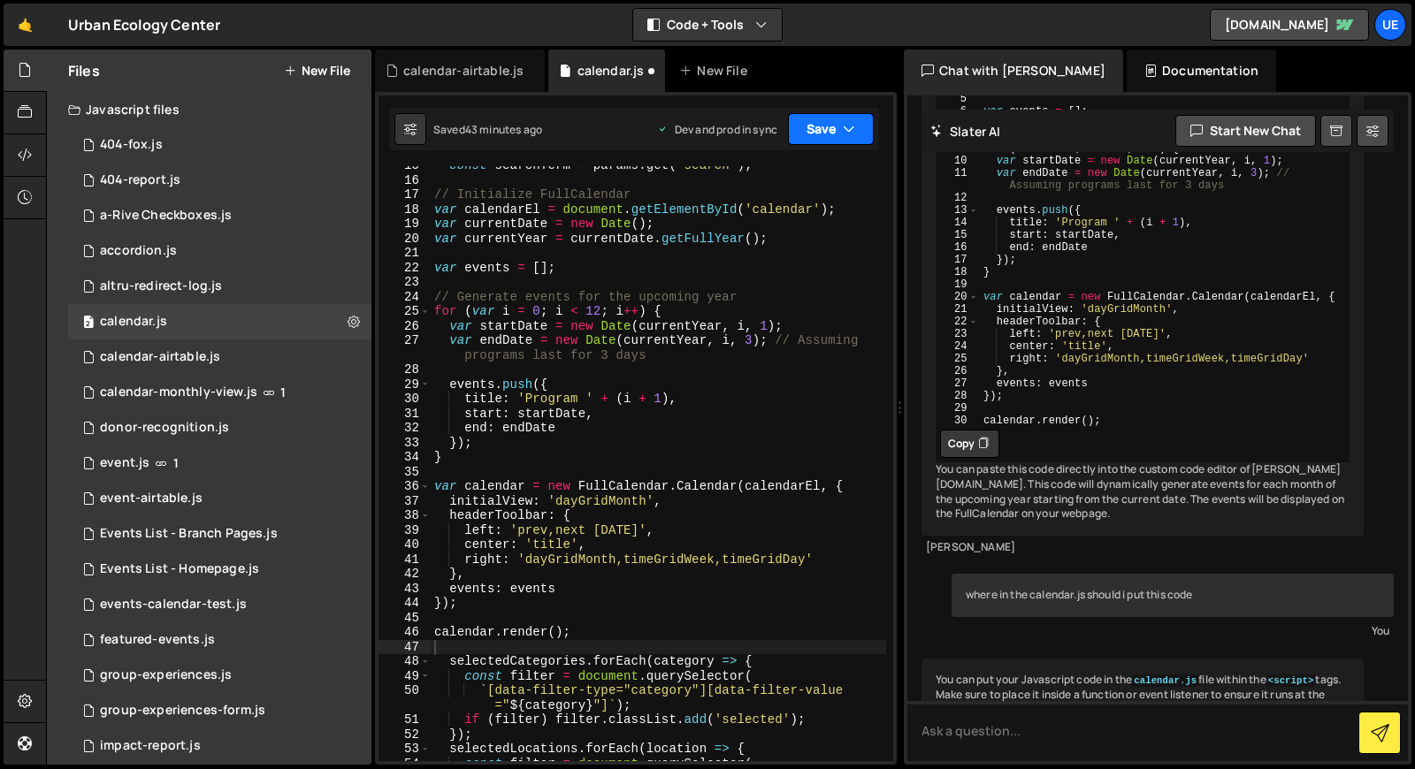
click at [840, 134] on button "Save" at bounding box center [831, 129] width 86 height 32
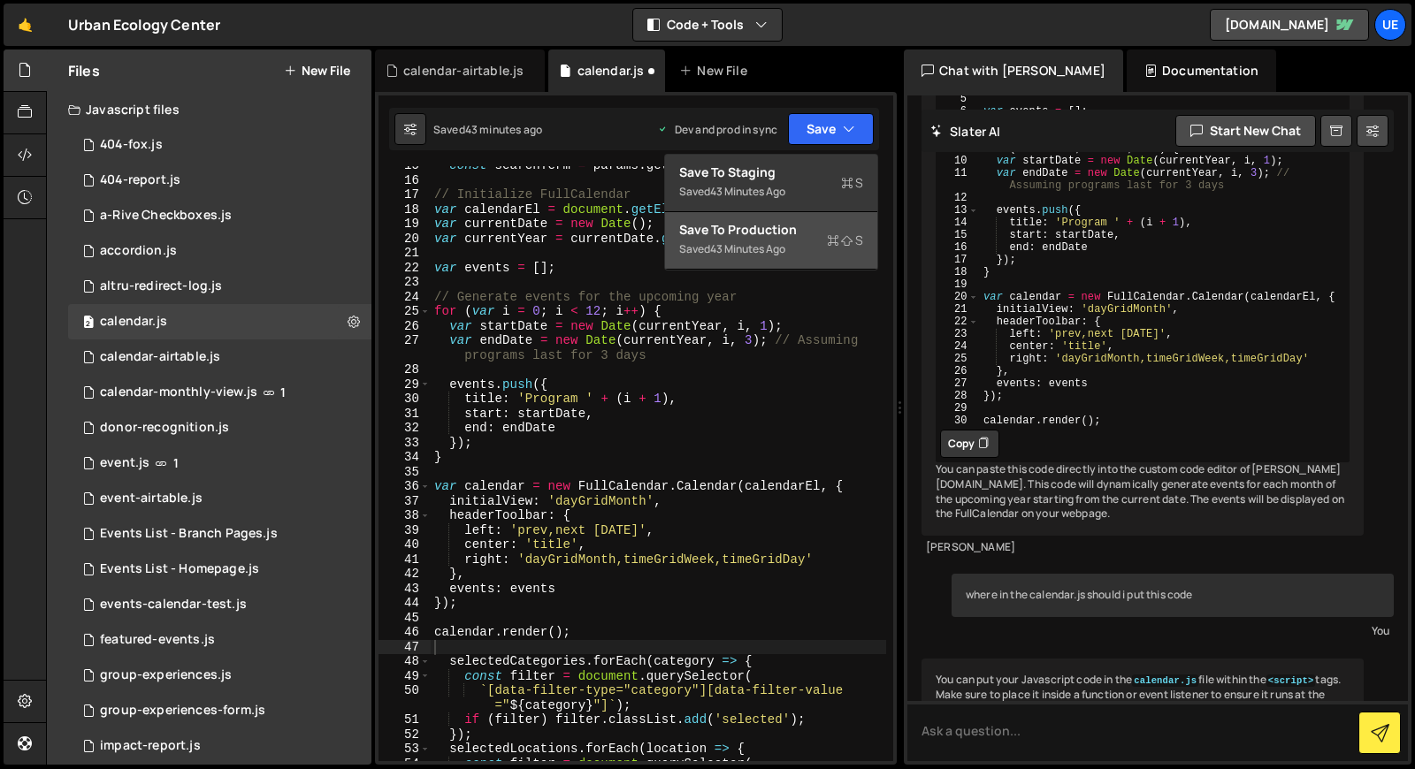
click at [785, 244] on div "43 minutes ago" at bounding box center [747, 248] width 75 height 15
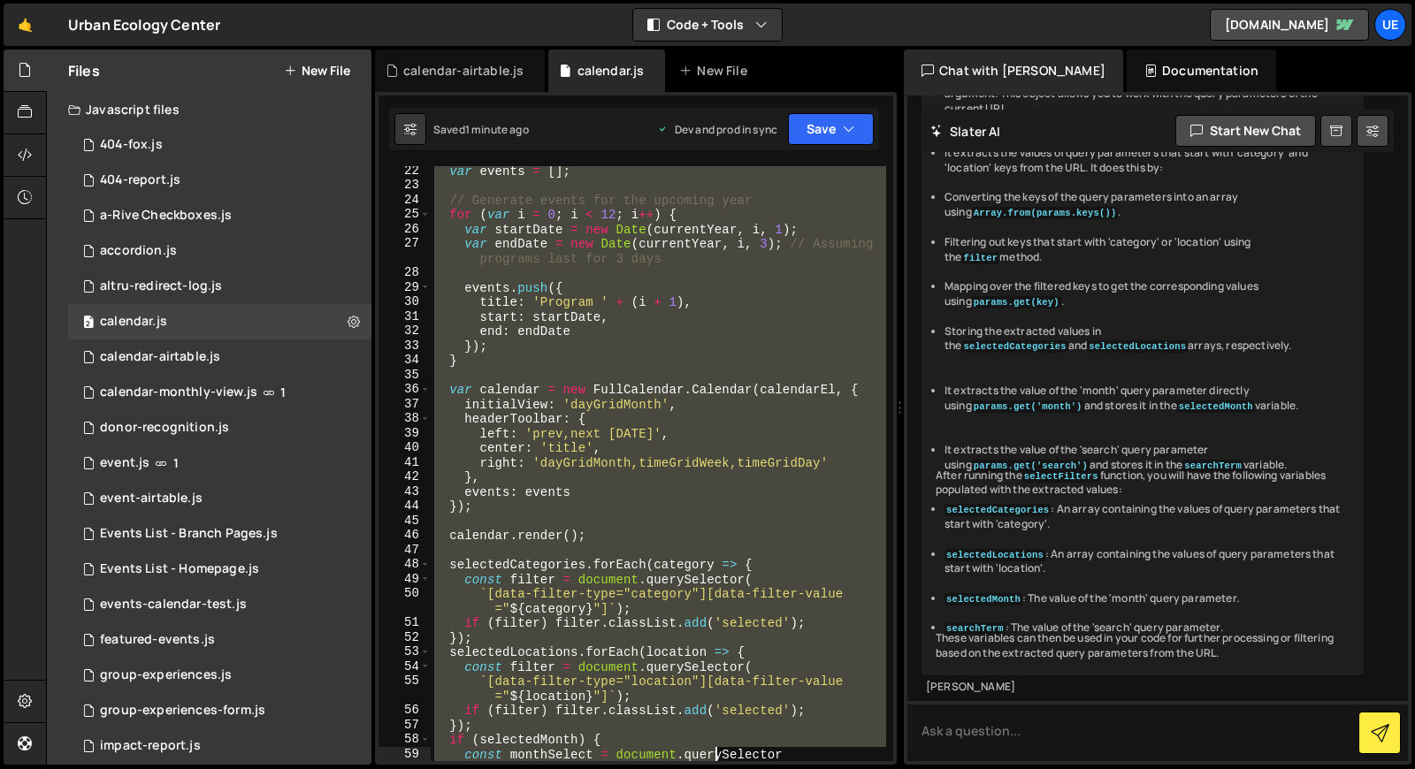
scroll to position [426, 0]
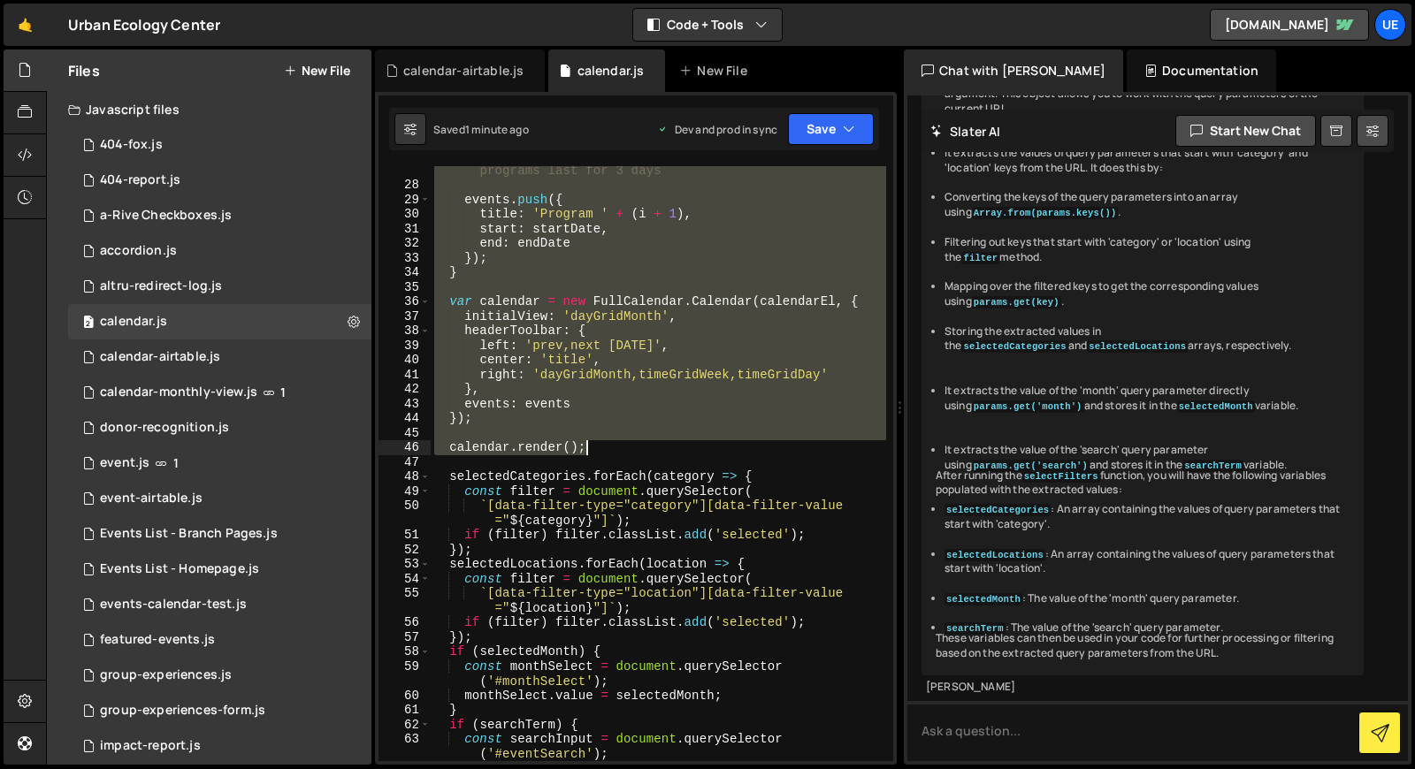
drag, startPoint x: 445, startPoint y: 362, endPoint x: 700, endPoint y: 445, distance: 267.9
click at [700, 445] on div "var endDate = new Date ( currentYear , i , 3 ) ; // Assuming programs last for …" at bounding box center [658, 468] width 455 height 639
type textarea "calendar.render();"
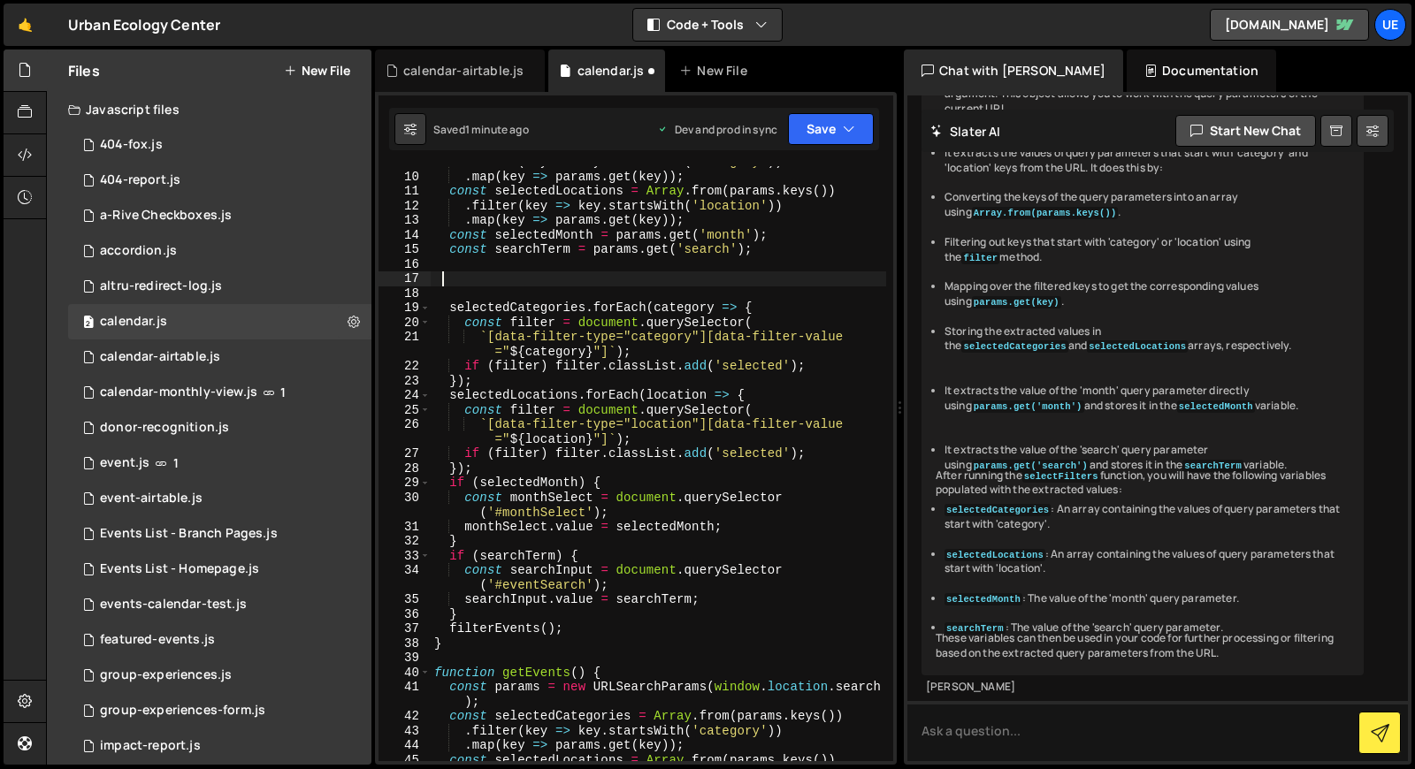
scroll to position [154, 0]
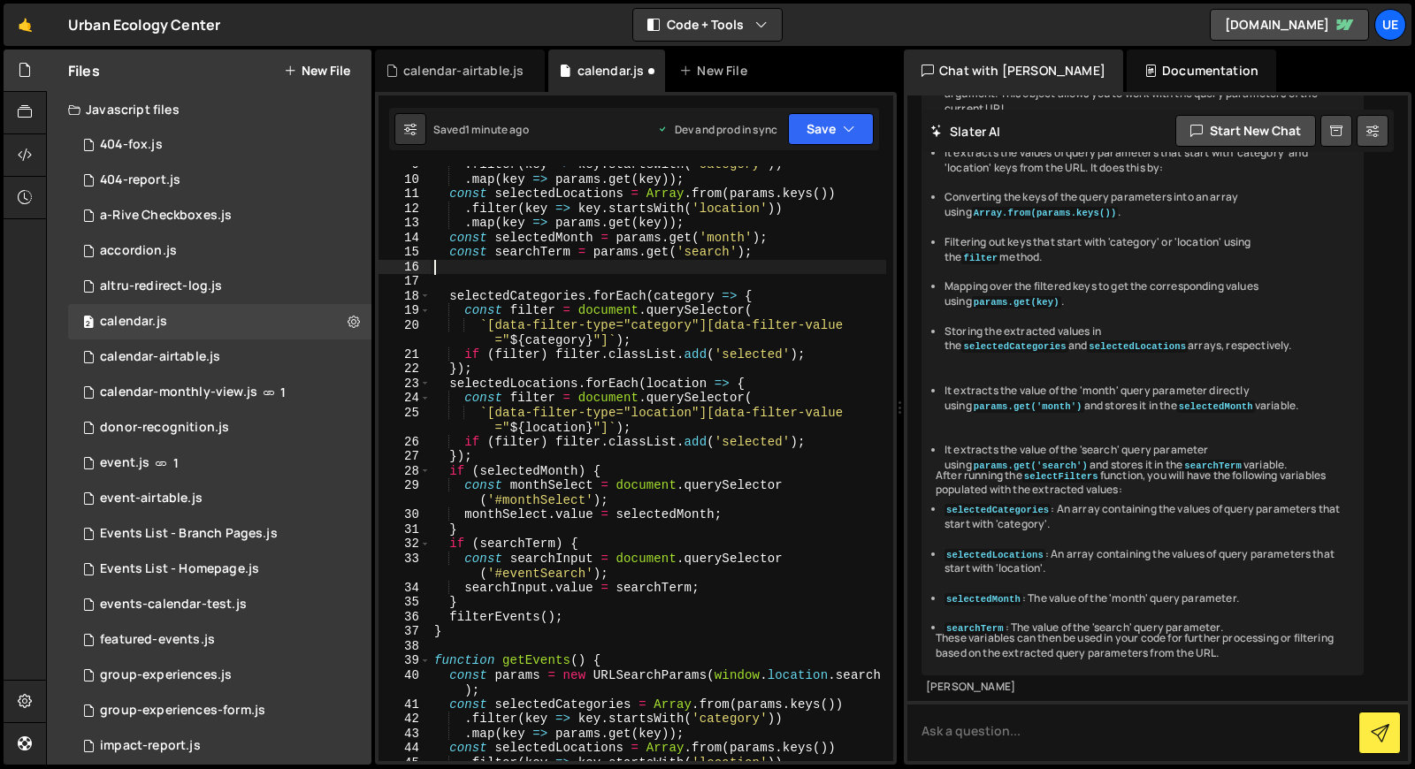
type textarea "const searchTerm = params.get('search');"
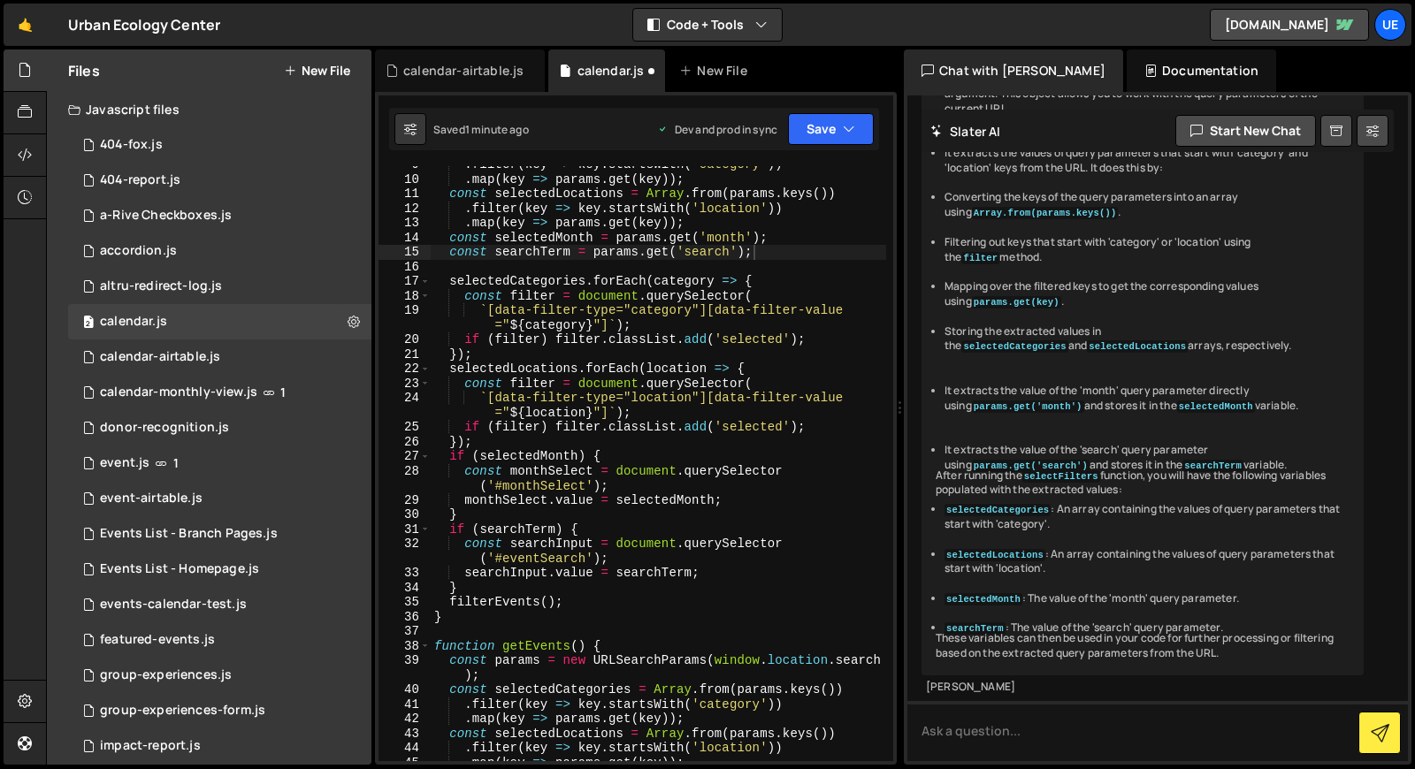
click at [846, 72] on div "calendar-airtable.js calendar.js New File" at bounding box center [636, 71] width 522 height 42
click at [811, 127] on button "Save" at bounding box center [831, 129] width 86 height 32
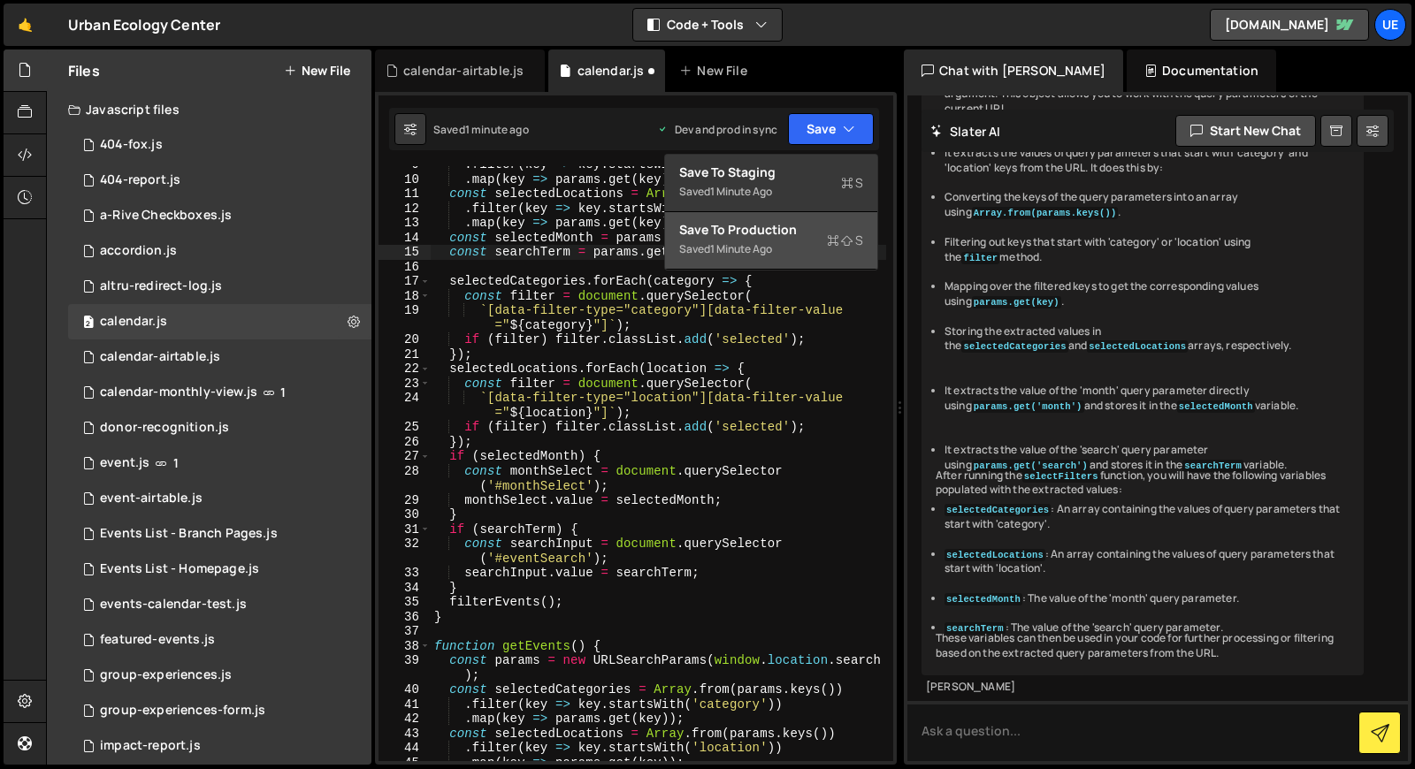
click at [767, 249] on div "1 minute ago" at bounding box center [741, 248] width 62 height 15
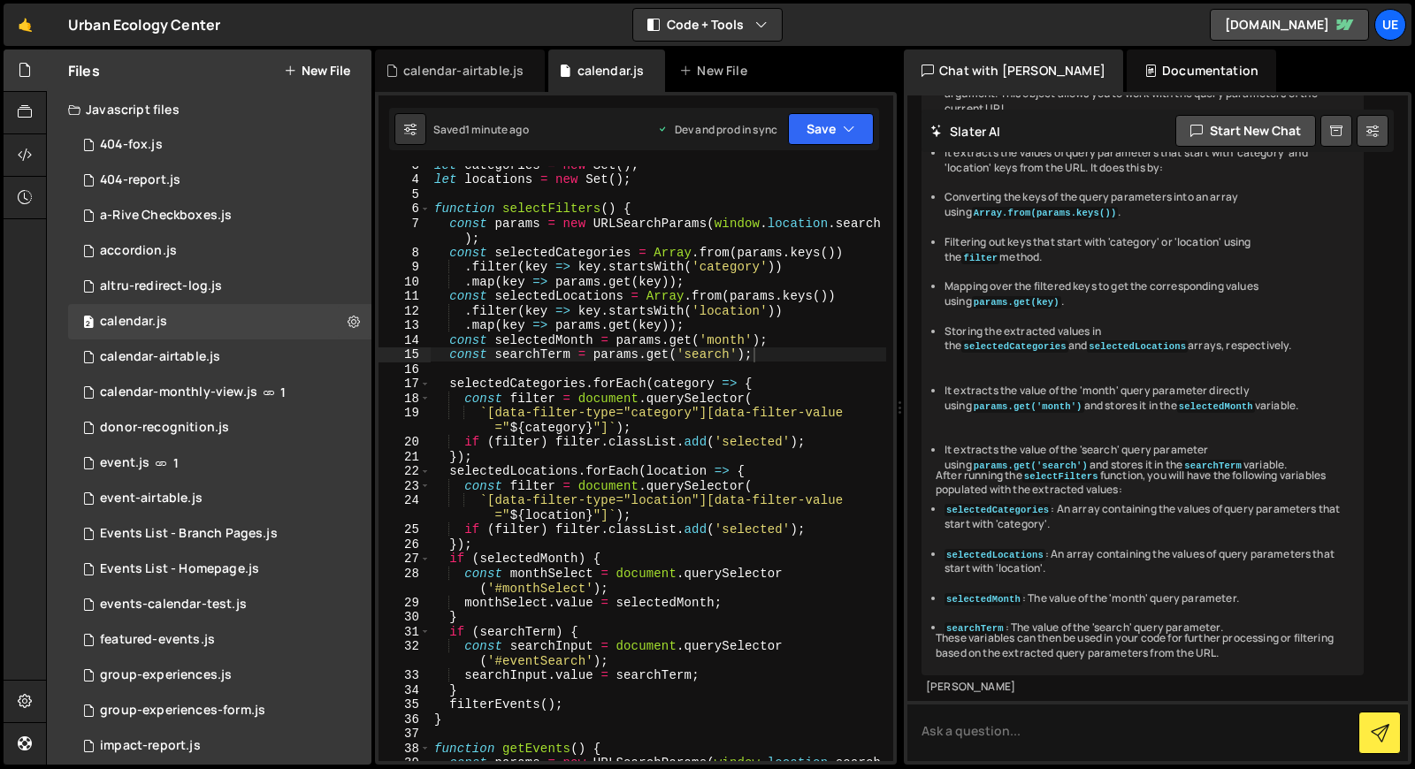
scroll to position [4572, 0]
click at [993, 723] on textarea at bounding box center [1157, 731] width 501 height 60
type textarea "i"
click at [958, 735] on textarea "I want events to shop up on the calendar a year out from today's date" at bounding box center [1157, 731] width 501 height 60
type textarea "I want all events to shop up on the calendar a year out from [DATE] date"
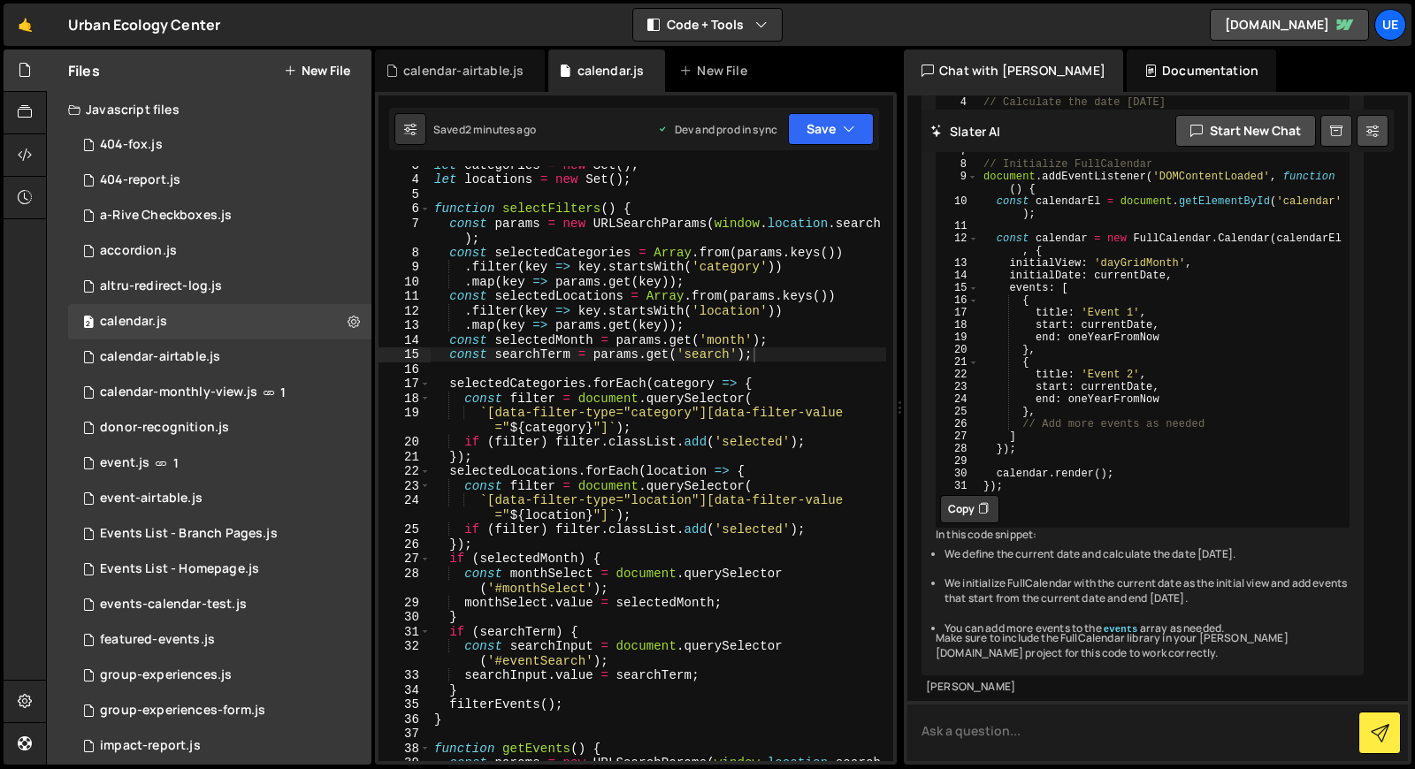
scroll to position [5045, 0]
drag, startPoint x: 1340, startPoint y: 258, endPoint x: 965, endPoint y: 265, distance: 375.1
copy div "I want all events to shop up on the calendar a year out from [DATE] date"
click at [1023, 737] on textarea at bounding box center [1157, 731] width 501 height 60
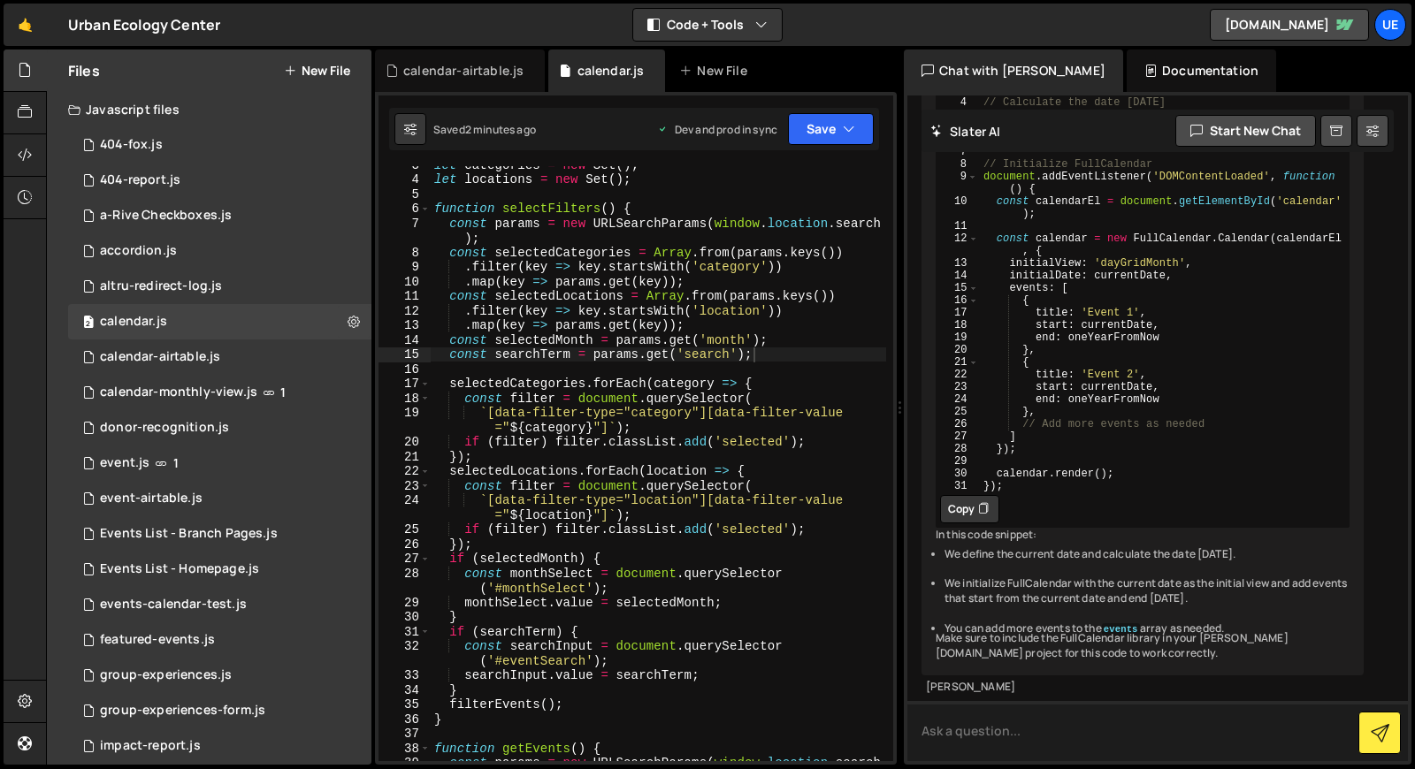
paste textarea "I want all events to shop up on the calendar a year out from [DATE] date"
click at [1061, 736] on textarea "I want all events to shop up on the calendar a year out from [DATE] date" at bounding box center [1157, 731] width 501 height 60
type textarea "I want all events to show up on the calendar a year out from [DATE] date"
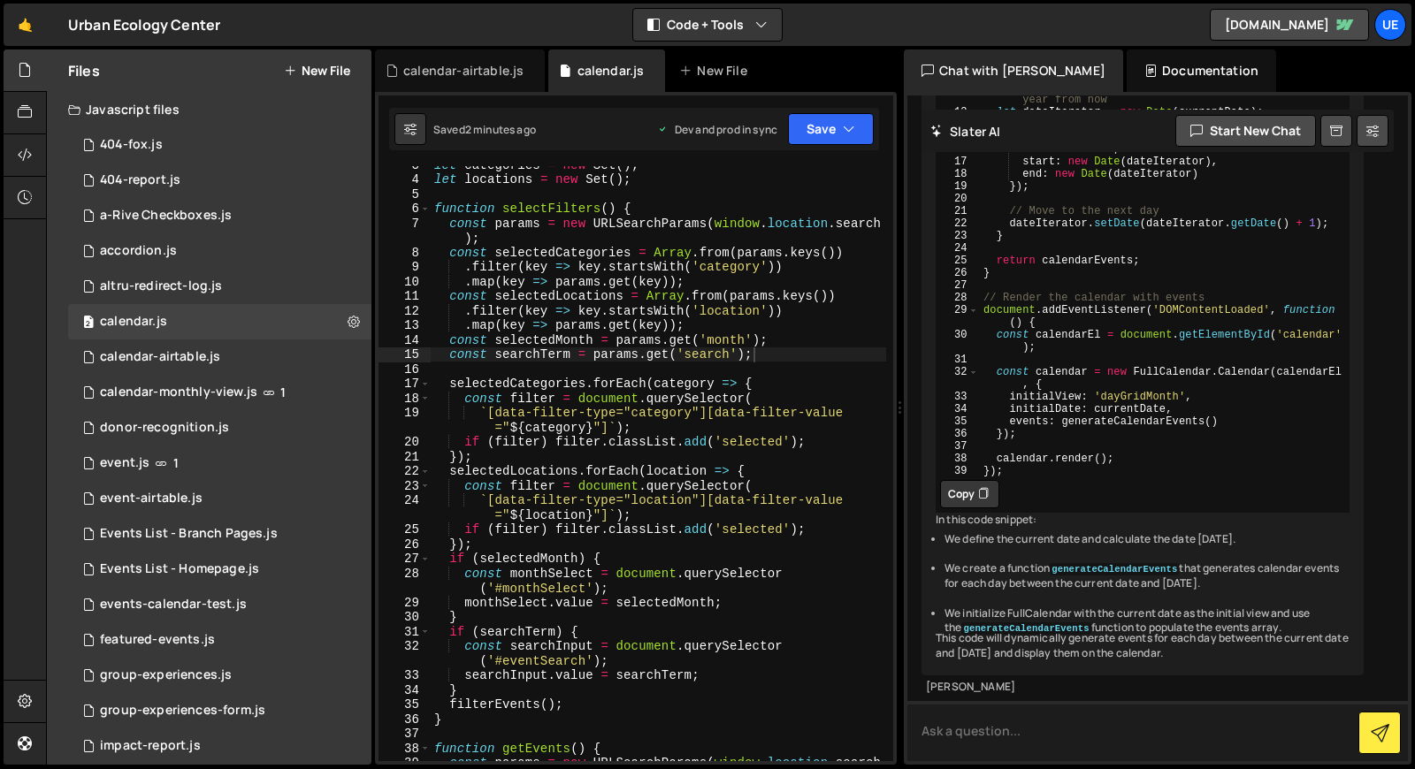
scroll to position [6290, 0]
click at [974, 509] on button "Copy" at bounding box center [969, 494] width 59 height 28
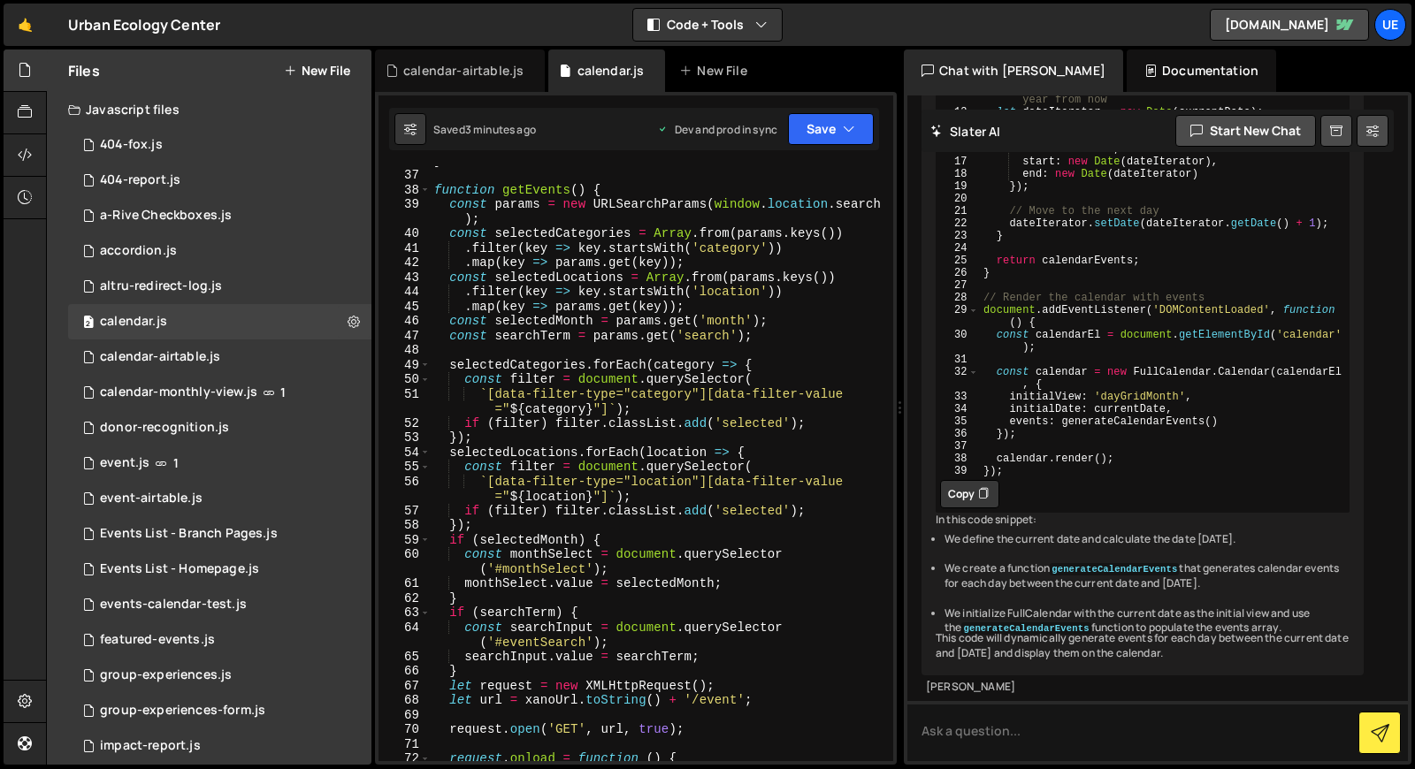
scroll to position [6448, 0]
click at [1107, 748] on textarea at bounding box center [1157, 731] width 501 height 60
type textarea "what line do I put this code in the calendar.js file"
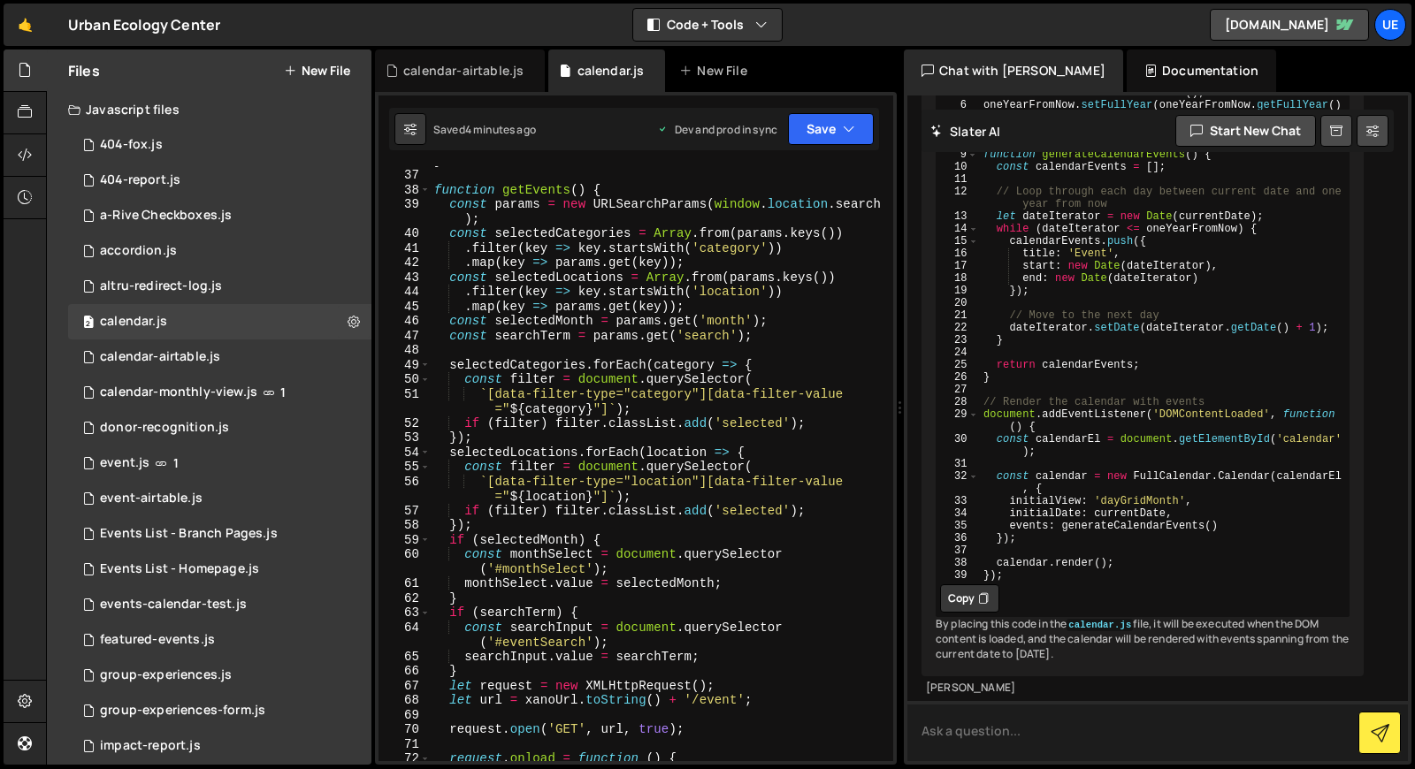
scroll to position [0, 0]
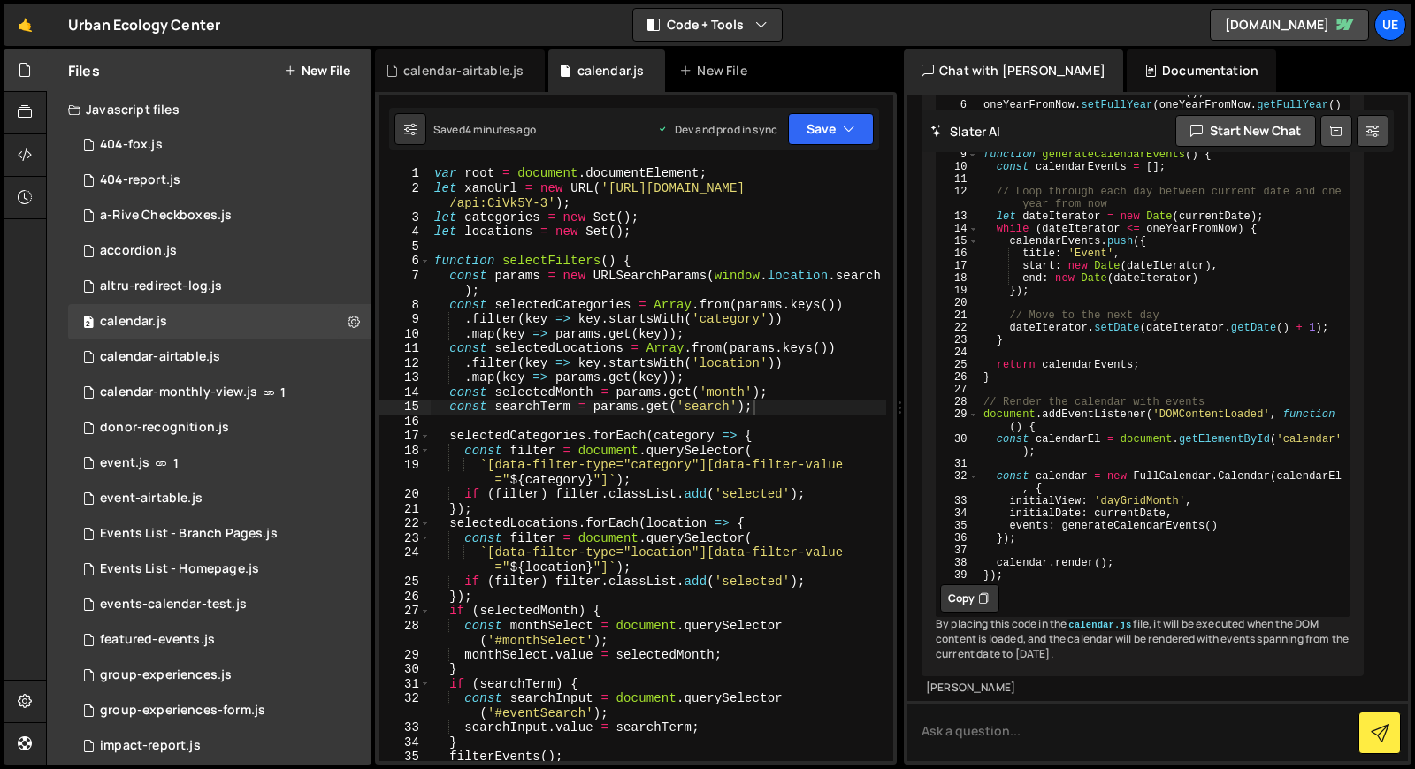
click at [433, 172] on div "var root = document . documentElement ; let xanoUrl = new URL ( '[URL][DOMAIN_N…" at bounding box center [658, 478] width 455 height 624
type textarea "var root = document.documentElement;"
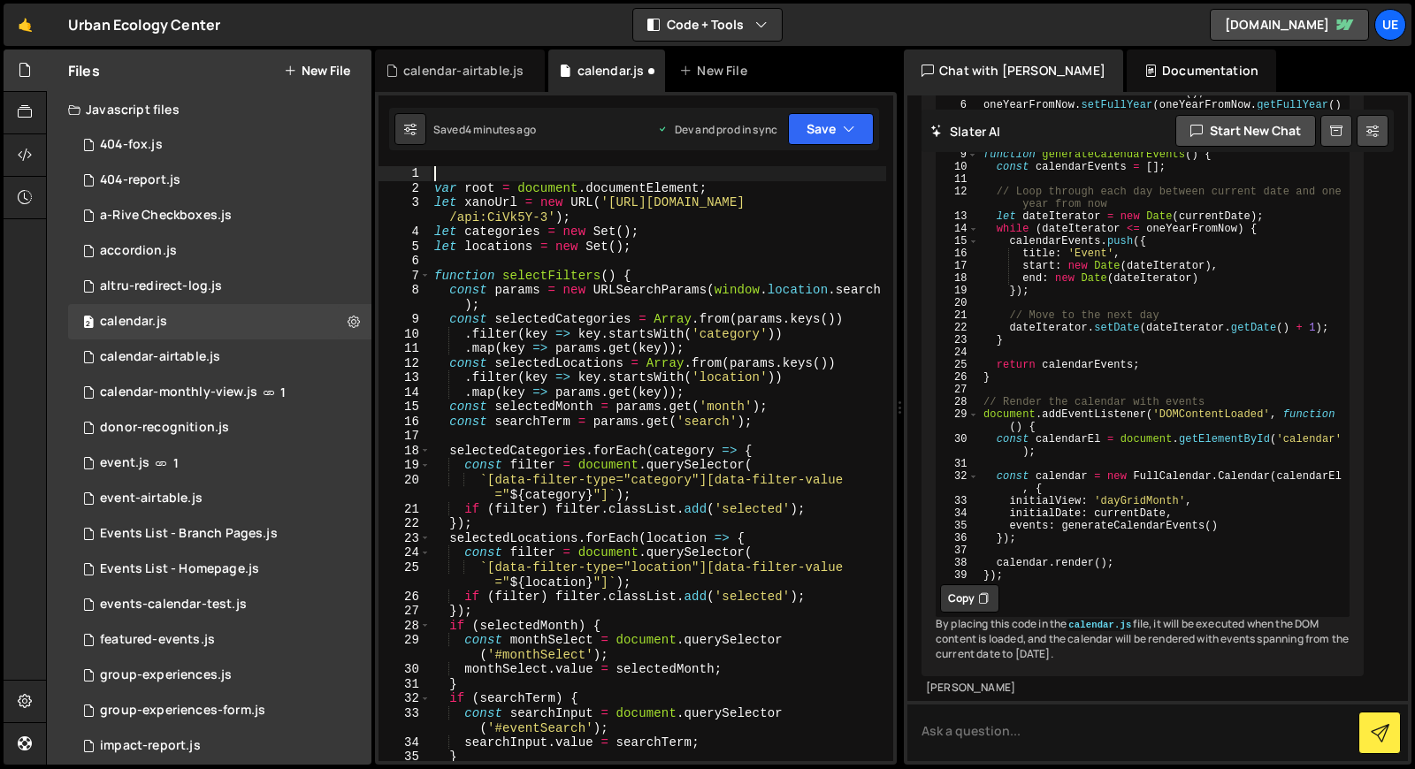
click at [441, 166] on div "var root = document . documentElement ; let xanoUrl = new URL ( '[URL][DOMAIN_N…" at bounding box center [658, 478] width 455 height 624
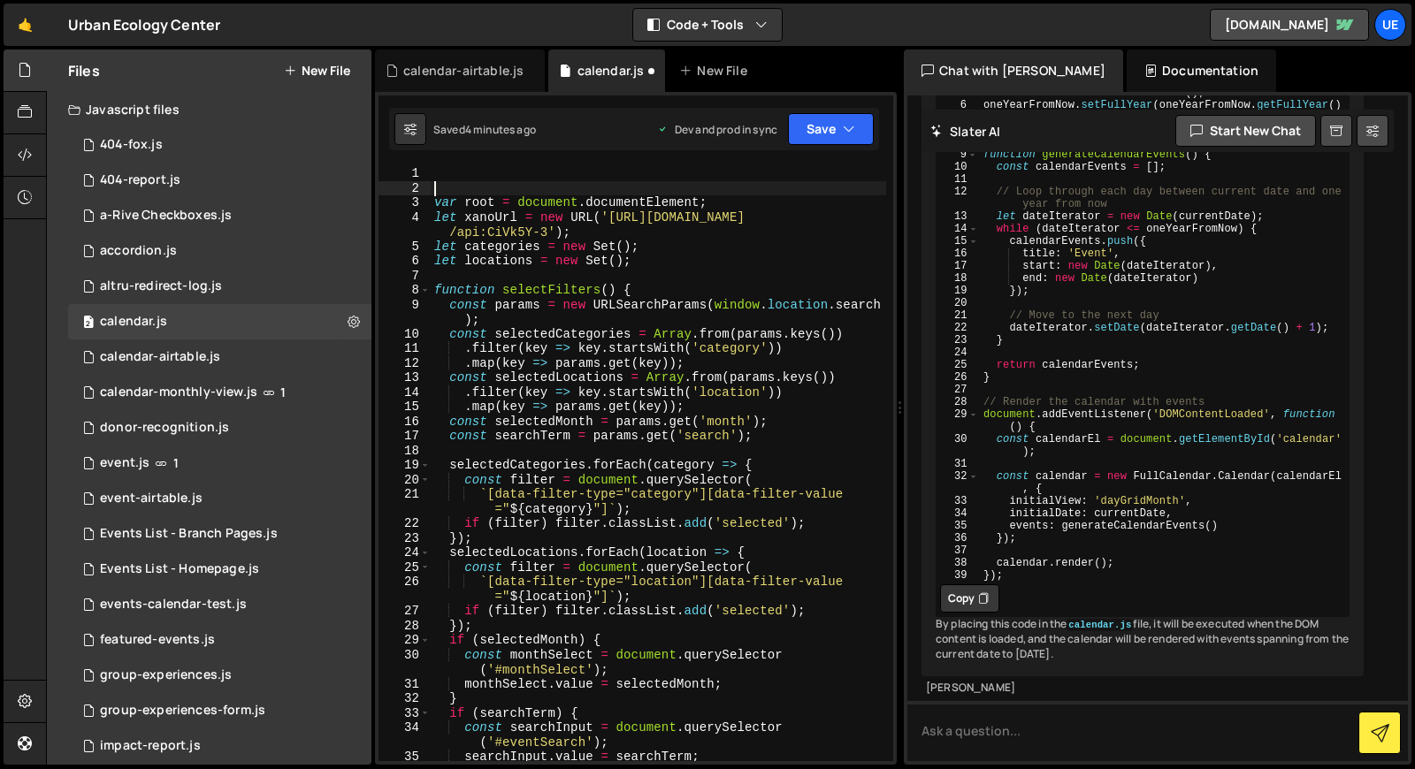
click at [441, 166] on div "var root = document . documentElement ; let xanoUrl = new URL ( '[URL][DOMAIN_N…" at bounding box center [658, 478] width 455 height 624
paste textarea "});"
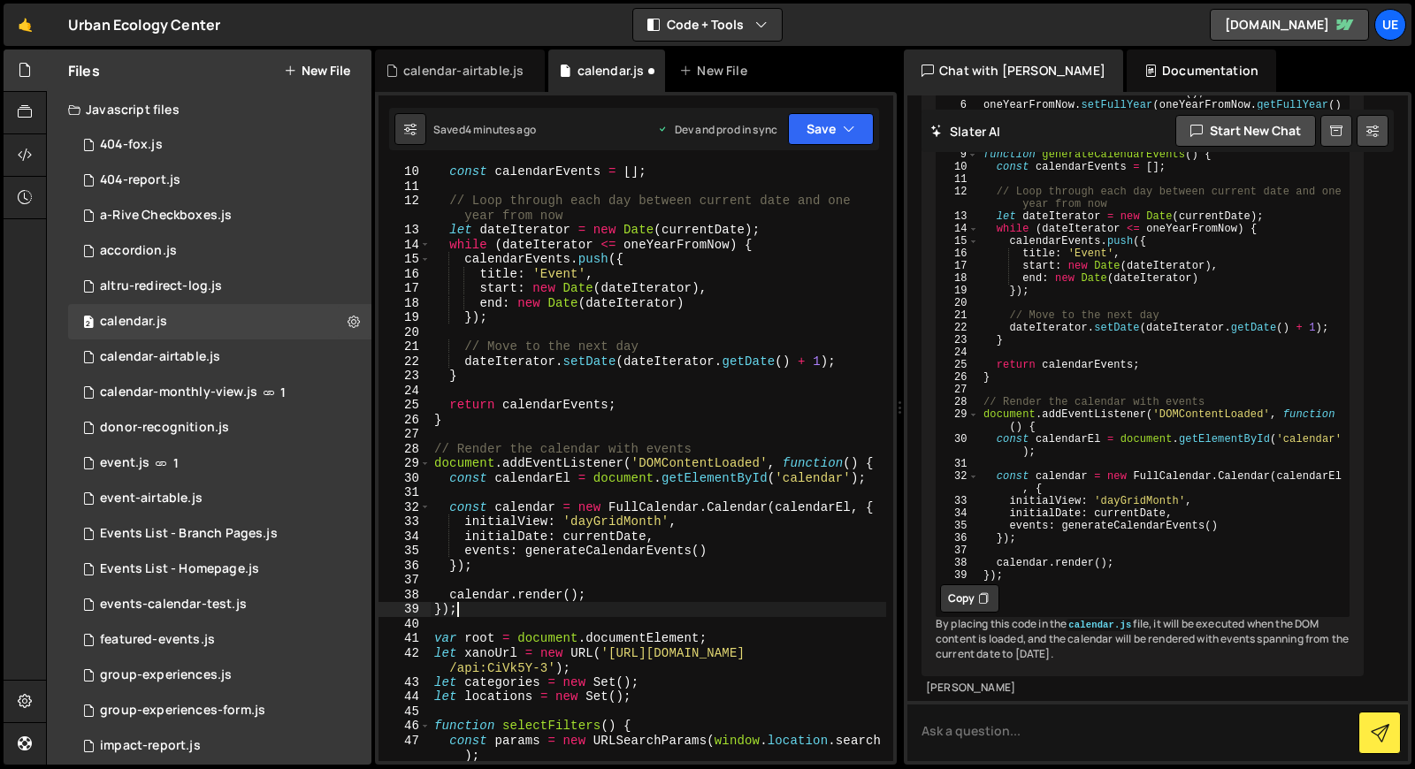
scroll to position [149, 0]
click at [848, 127] on icon "button" at bounding box center [849, 129] width 12 height 18
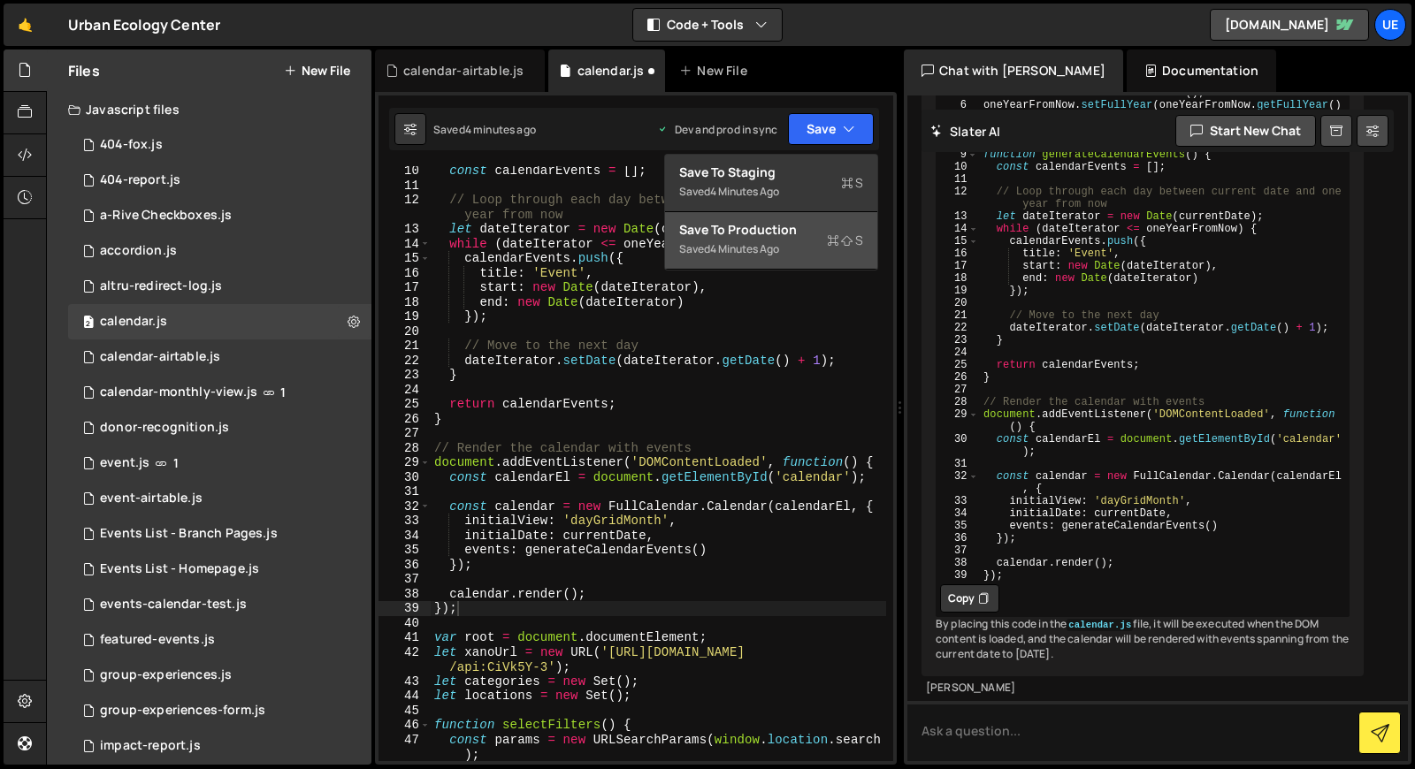
click at [785, 239] on div "Saved 4 minutes ago" at bounding box center [771, 249] width 184 height 21
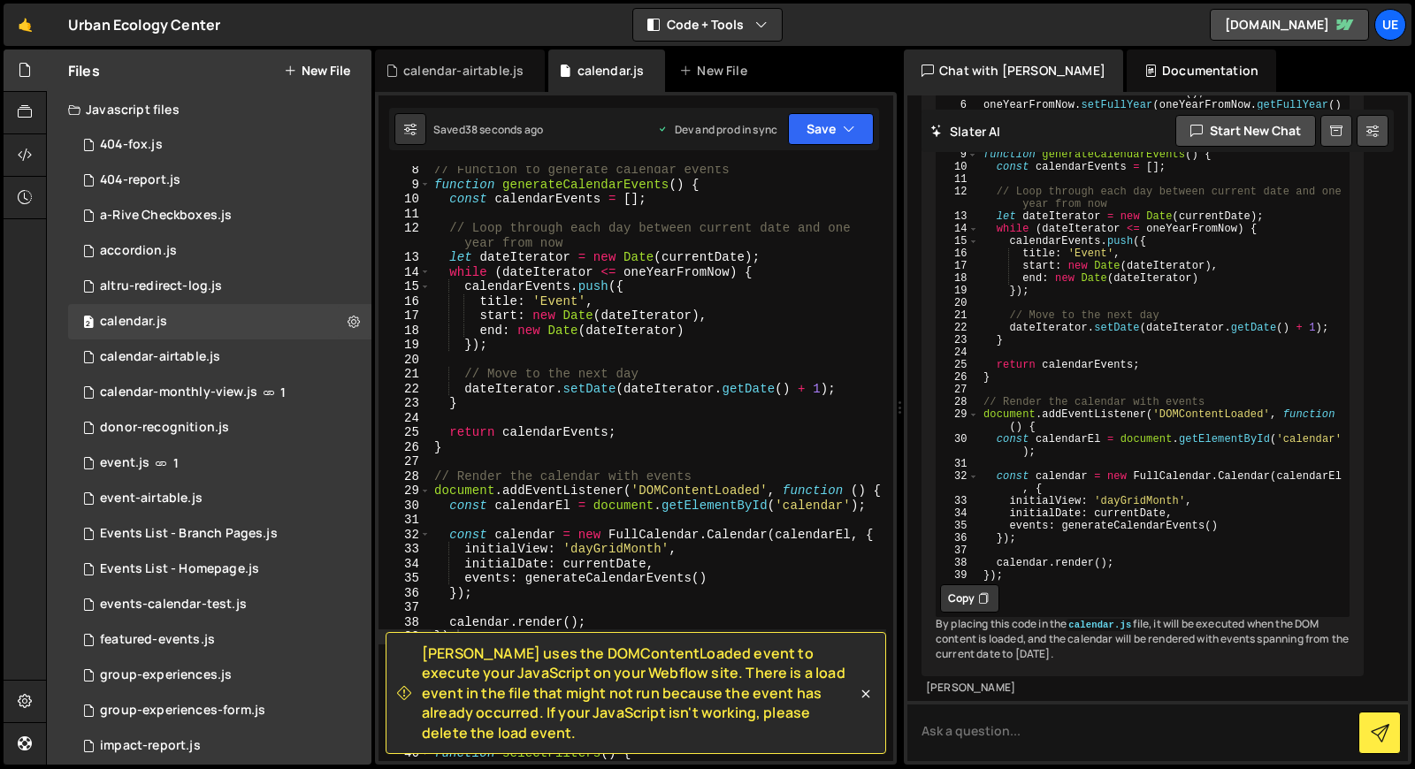
scroll to position [0, 0]
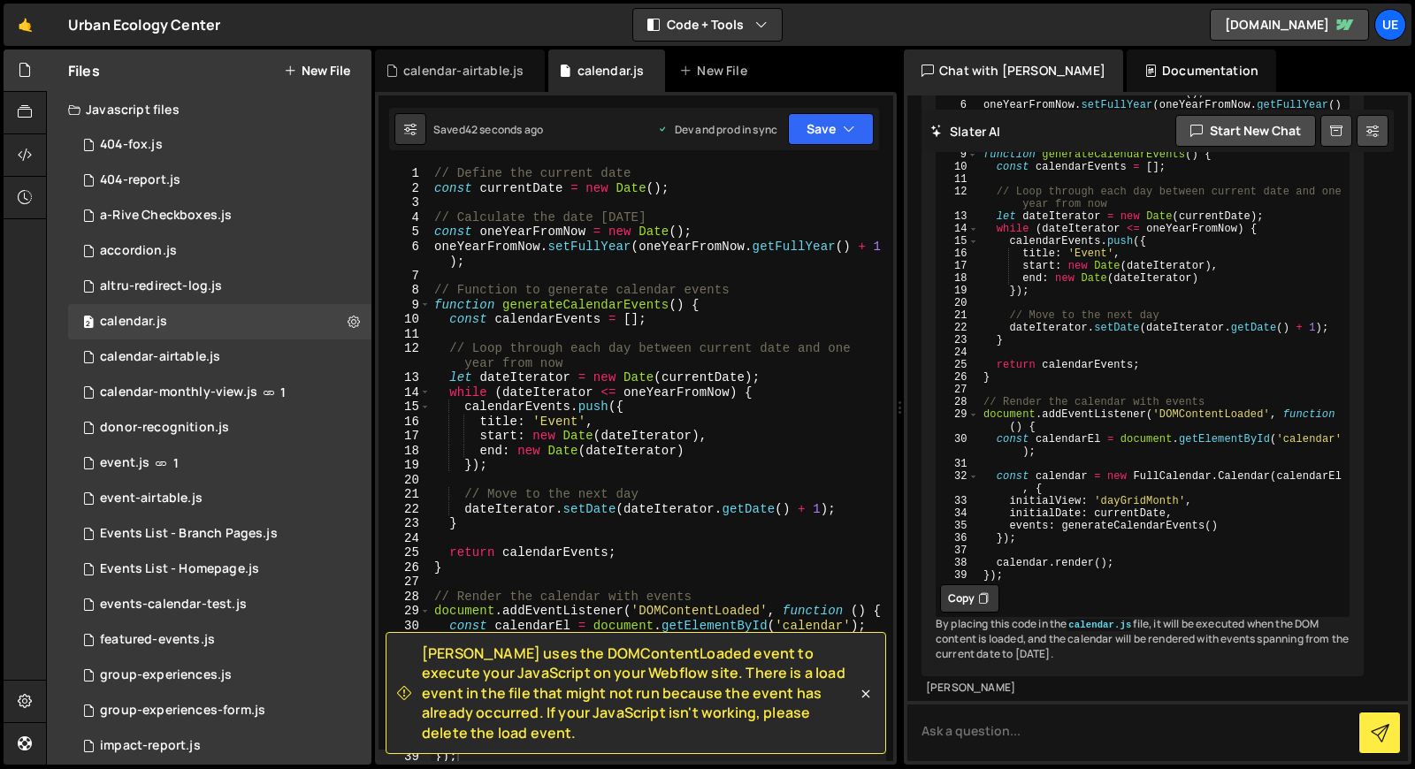
type textarea "// Define the current date"
drag, startPoint x: 639, startPoint y: 173, endPoint x: 434, endPoint y: 175, distance: 205.2
click at [434, 175] on div "// Define the current date const currentDate = new Date ( ) ; // Calculate the …" at bounding box center [658, 478] width 455 height 624
click at [431, 194] on div "const currentDate = new Date ( ) ; // Calculate the date one year from now cons…" at bounding box center [658, 478] width 455 height 624
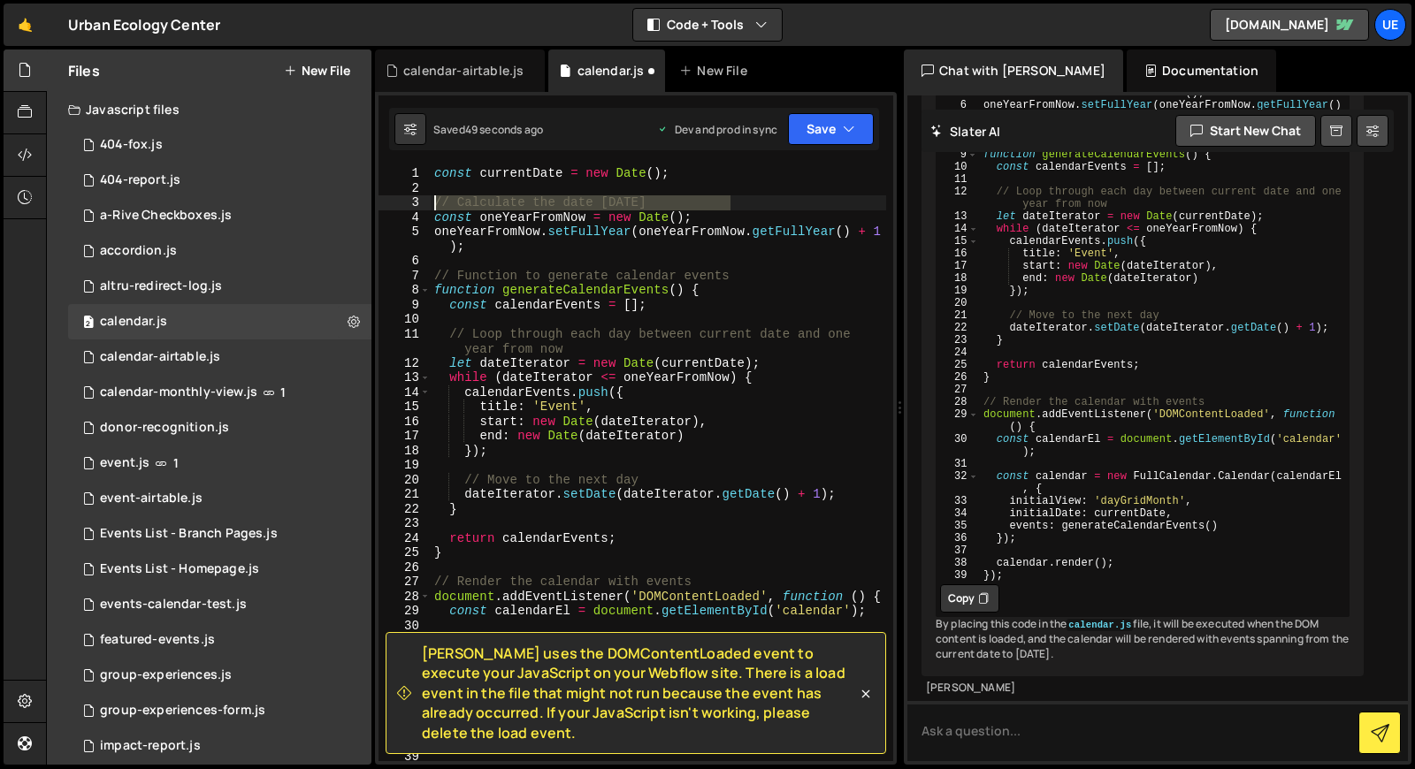
drag, startPoint x: 756, startPoint y: 203, endPoint x: 407, endPoint y: 198, distance: 349.4
click at [407, 197] on div "const currentDate = new Date(); 1 2 3 4 5 6 7 8 9 10 11 12 13 14 15 16 17 18 19…" at bounding box center [636, 463] width 515 height 595
type textarea "// Calculate the date one year from now"
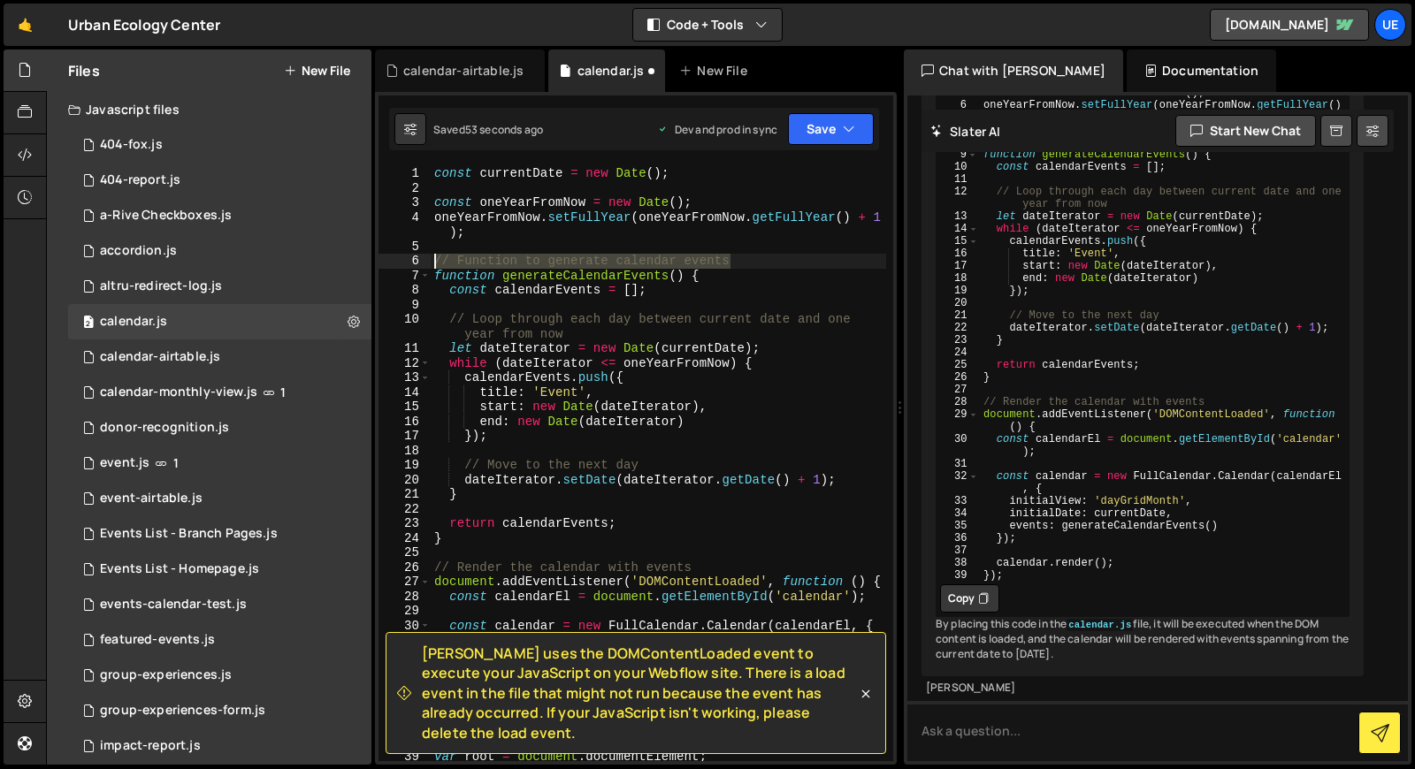
drag, startPoint x: 735, startPoint y: 261, endPoint x: 425, endPoint y: 262, distance: 309.6
click at [425, 262] on div "1 2 3 4 5 6 7 8 9 10 11 12 13 14 15 16 17 18 19 20 21 22 23 24 25 26 27 28 29 3…" at bounding box center [636, 463] width 515 height 595
type textarea "// Function to generate calendar events"
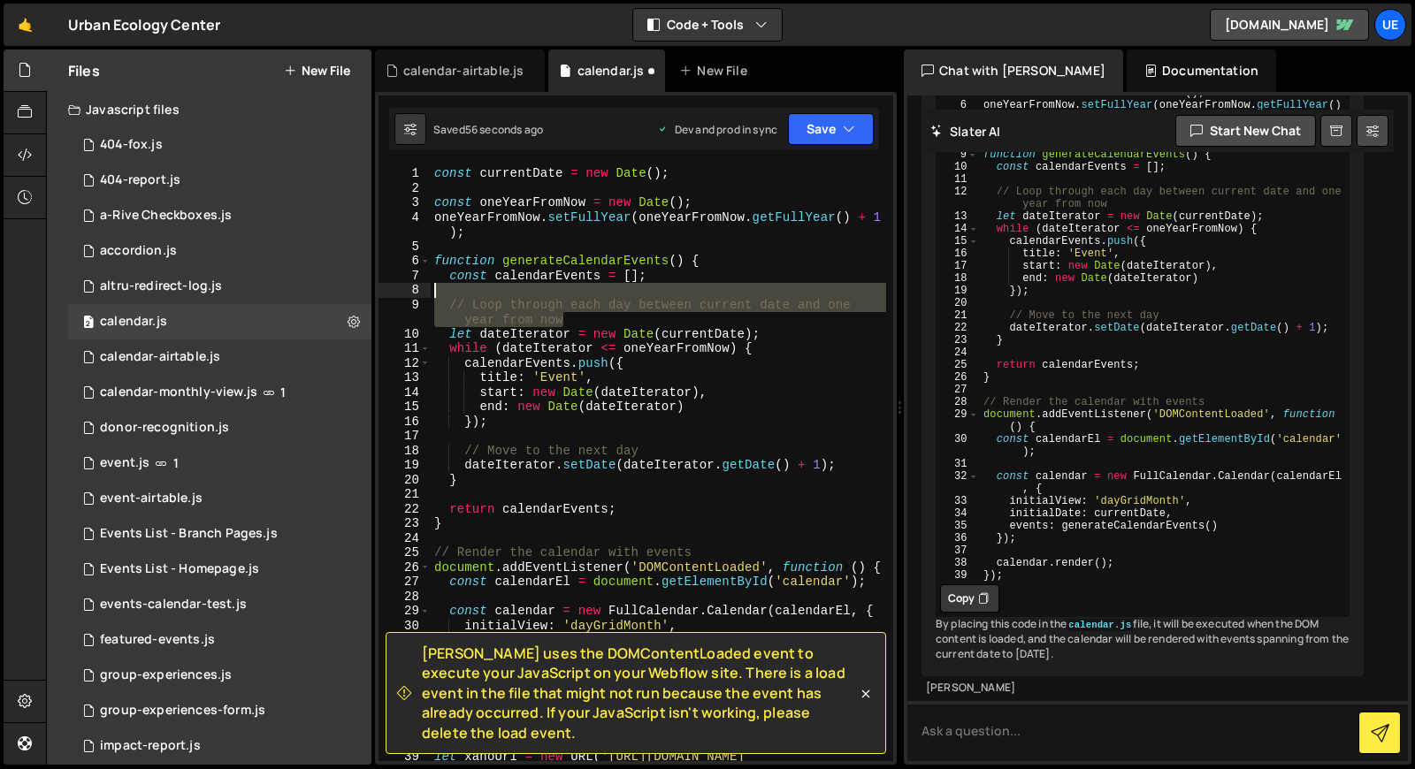
drag, startPoint x: 592, startPoint y: 318, endPoint x: 423, endPoint y: 297, distance: 170.1
click at [423, 297] on div "1 2 3 4 5 6 7 8 9 10 11 12 13 14 15 16 17 18 19 20 21 22 23 24 25 26 27 28 29 3…" at bounding box center [636, 463] width 515 height 595
click at [494, 311] on div "const currentDate = new Date ( ) ; const oneYearFromNow = new Date ( ) ; oneYea…" at bounding box center [658, 463] width 455 height 595
type textarea "// Loop through each day between current date and one year from now"
drag, startPoint x: 566, startPoint y: 319, endPoint x: 426, endPoint y: 306, distance: 140.4
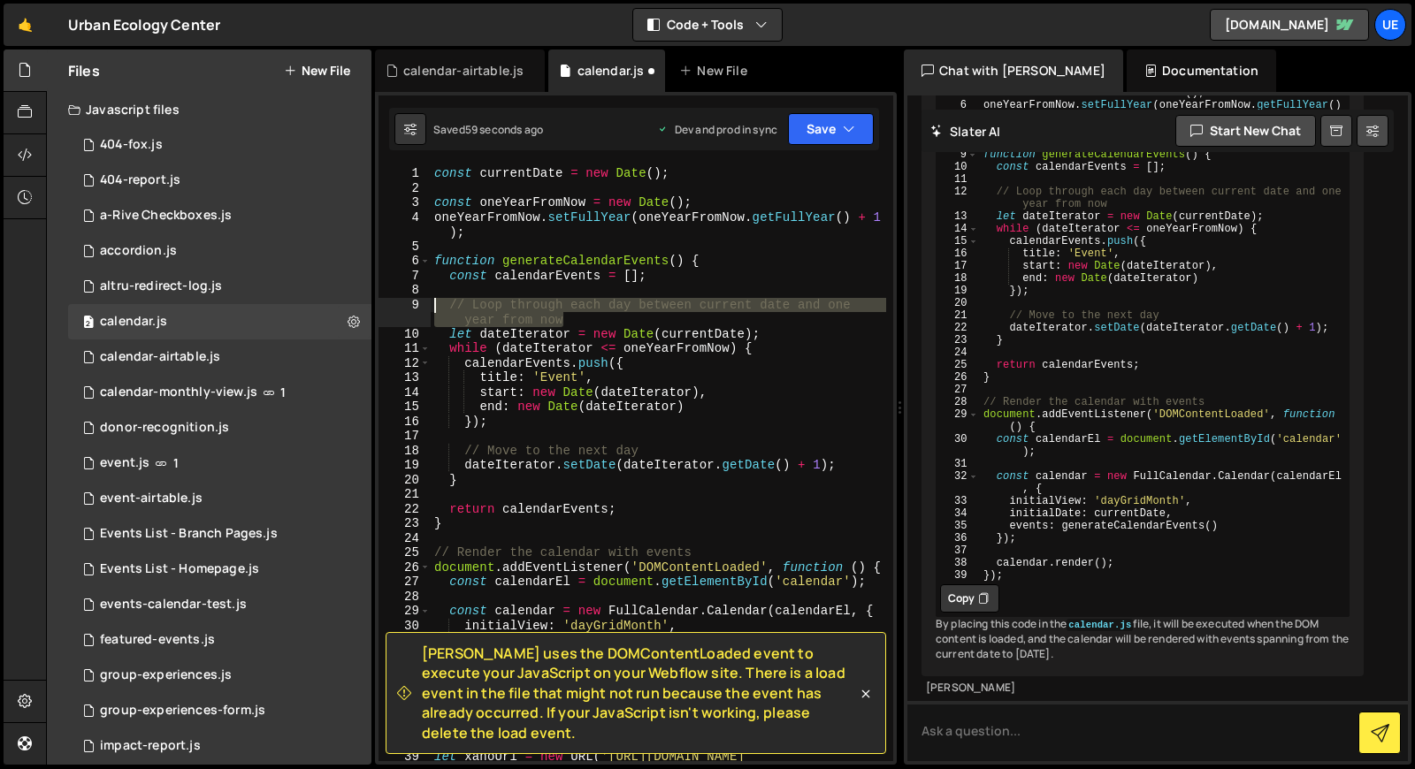
click at [426, 306] on div "// Loop through each day between current date and one year from now 1 2 3 4 5 6…" at bounding box center [636, 463] width 515 height 595
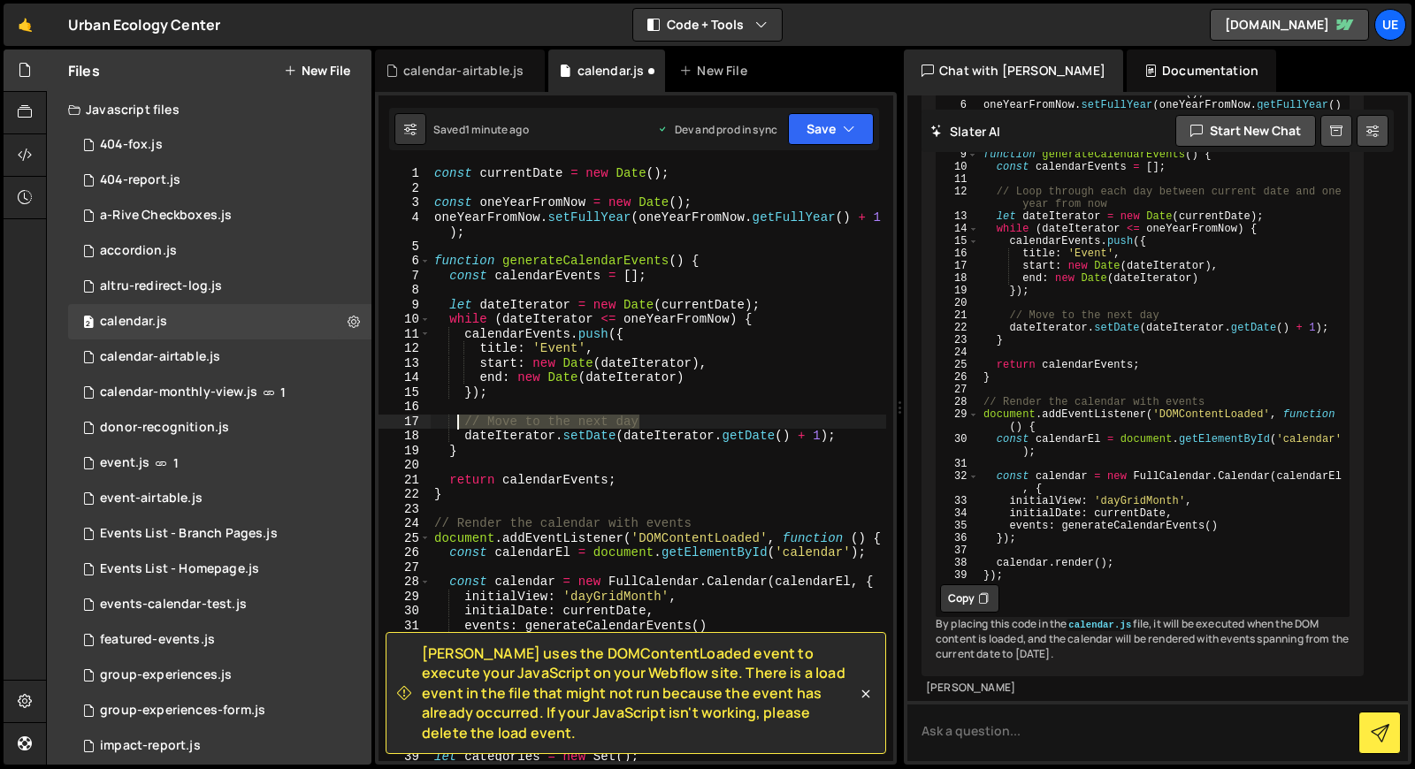
drag, startPoint x: 648, startPoint y: 425, endPoint x: 455, endPoint y: 425, distance: 192.8
click at [455, 425] on div "const currentDate = new Date ( ) ; const oneYearFromNow = new Date ( ) ; oneYea…" at bounding box center [658, 478] width 455 height 624
type textarea "// Move to the next day"
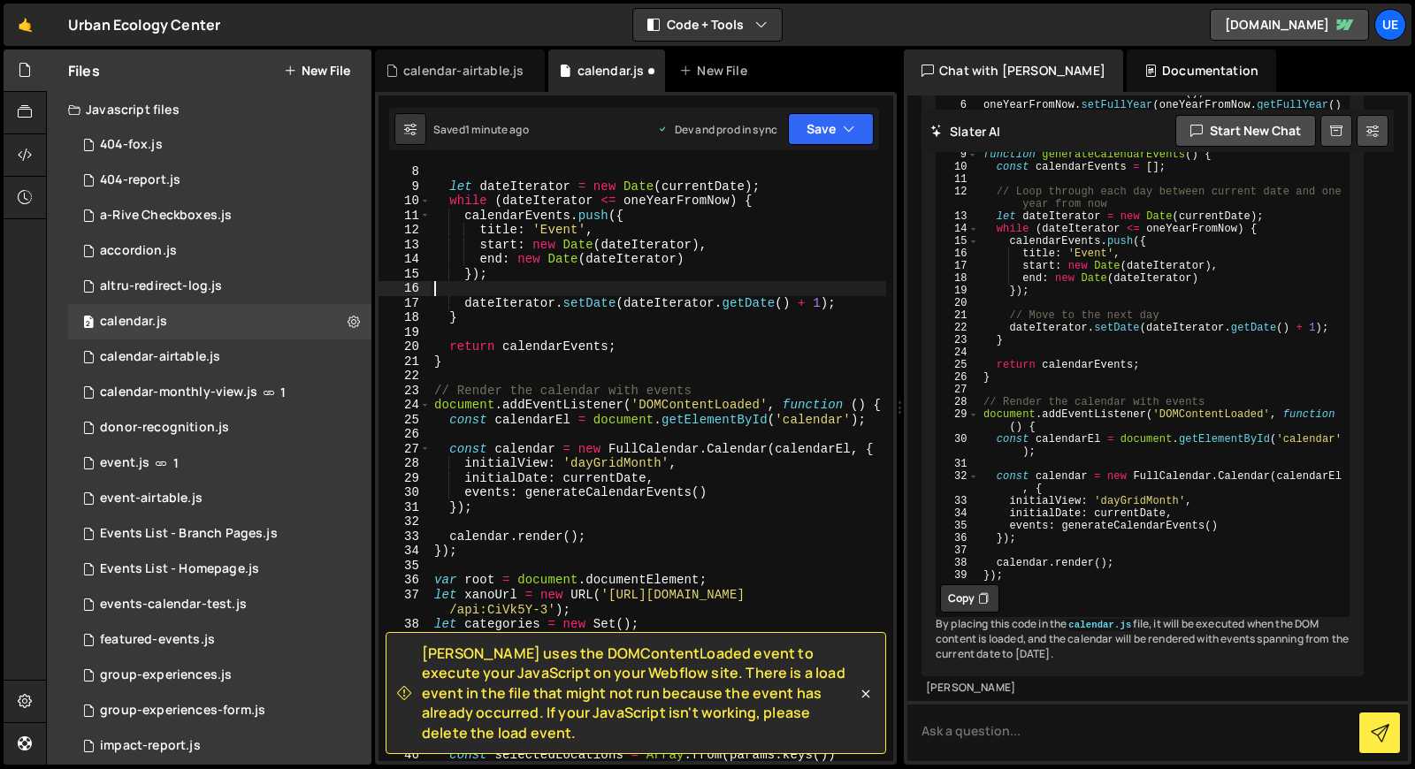
scroll to position [118, 0]
drag, startPoint x: 698, startPoint y: 389, endPoint x: 425, endPoint y: 390, distance: 273.3
click at [425, 390] on div "8 9 10 11 12 13 14 15 16 17 18 19 20 21 22 23 24 25 26 27 28 29 30 31 32 33 34 …" at bounding box center [636, 463] width 515 height 595
type textarea "// Render the calendar with events"
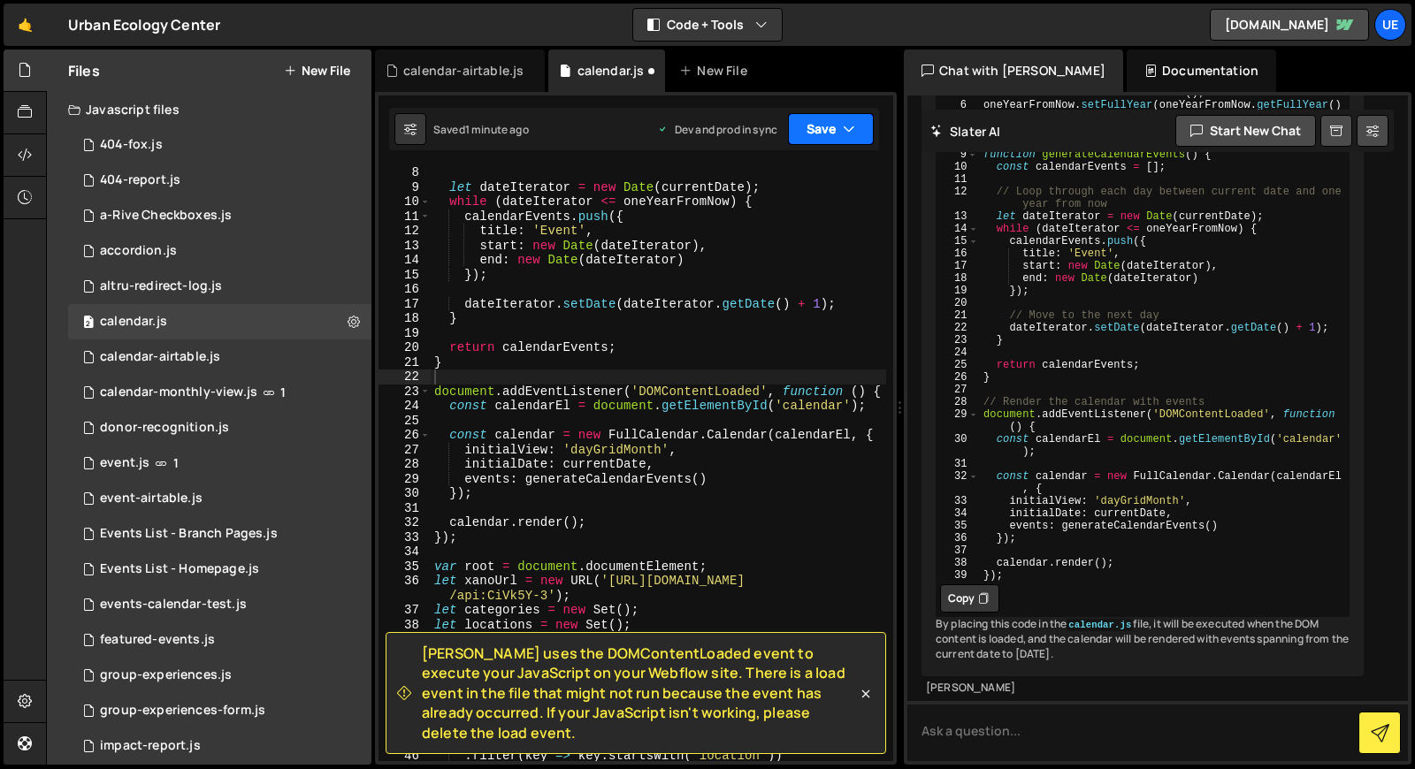
click at [833, 132] on button "Save" at bounding box center [831, 129] width 86 height 32
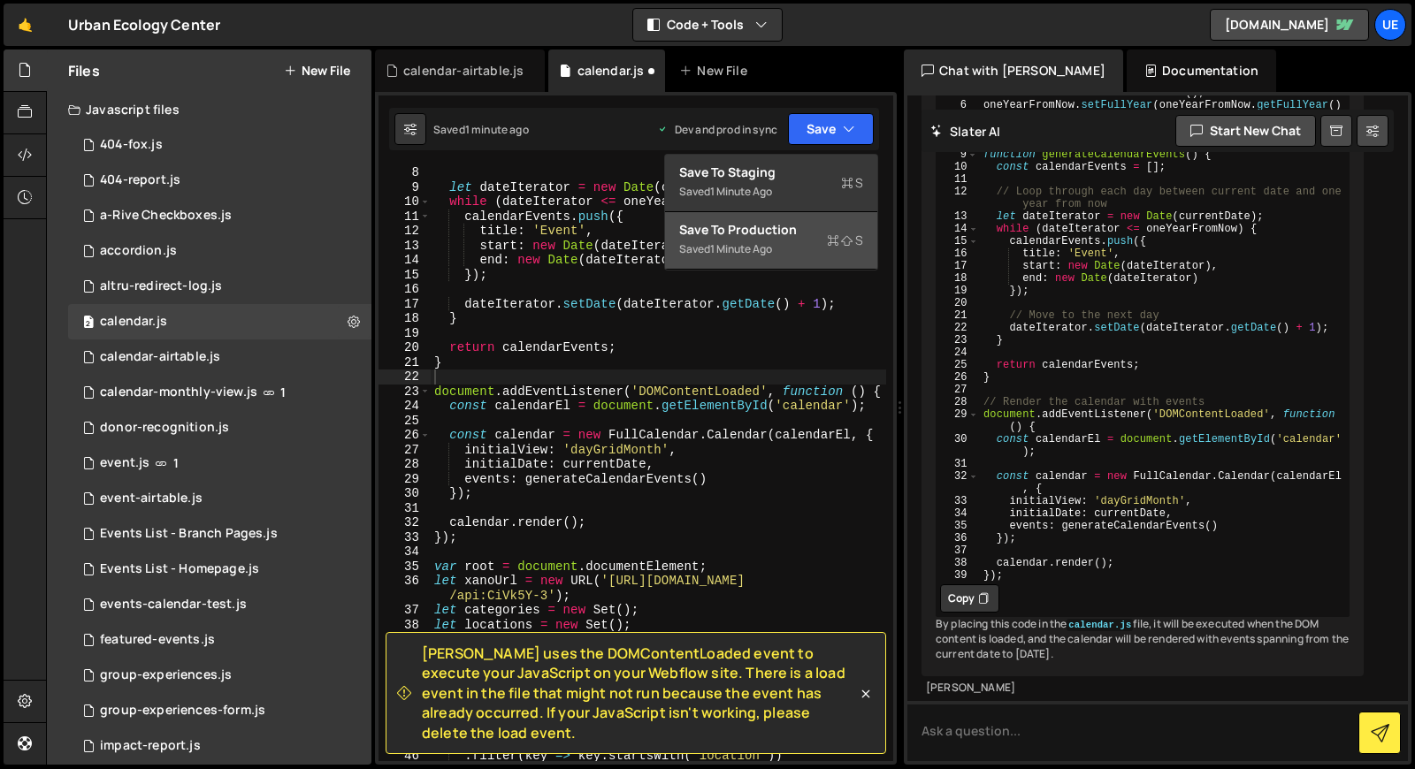
click at [784, 252] on div "Saved 1 minute ago" at bounding box center [771, 249] width 184 height 21
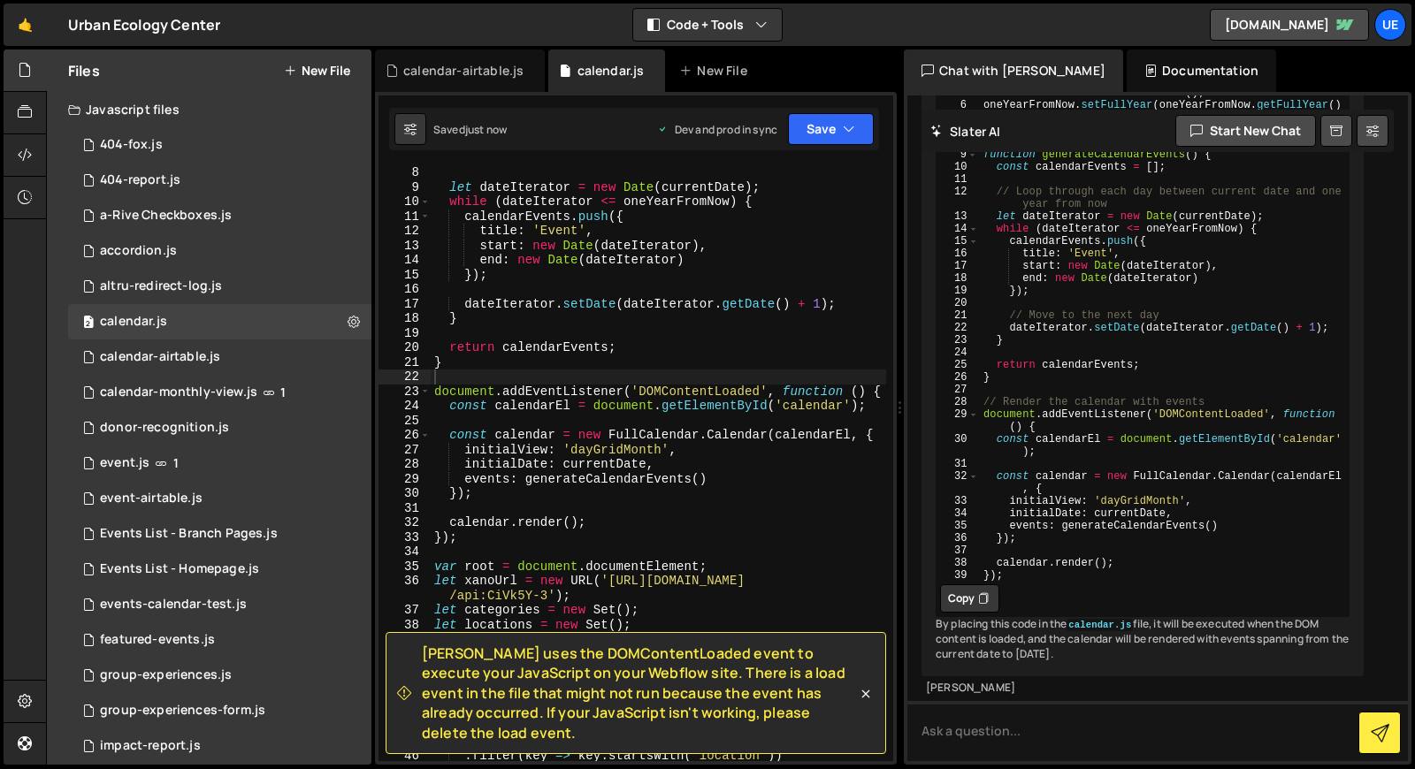
click at [613, 135] on div "Saved just now Dev and prod in sync Upgrade to Edit Save Save to Staging S Save…" at bounding box center [634, 129] width 490 height 42
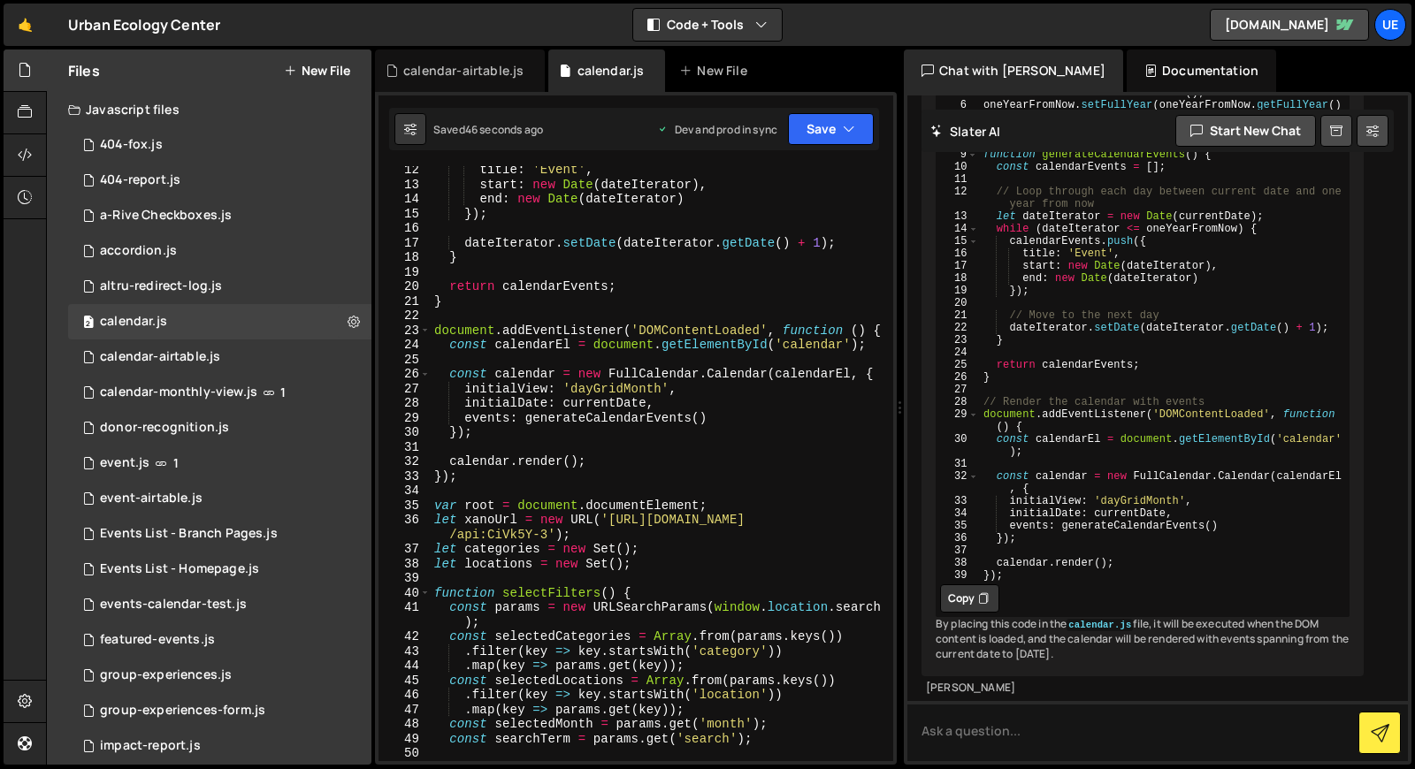
scroll to position [7345, 0]
click at [1044, 758] on textarea at bounding box center [1157, 731] width 501 height 60
type textarea "that didn't seem to work"
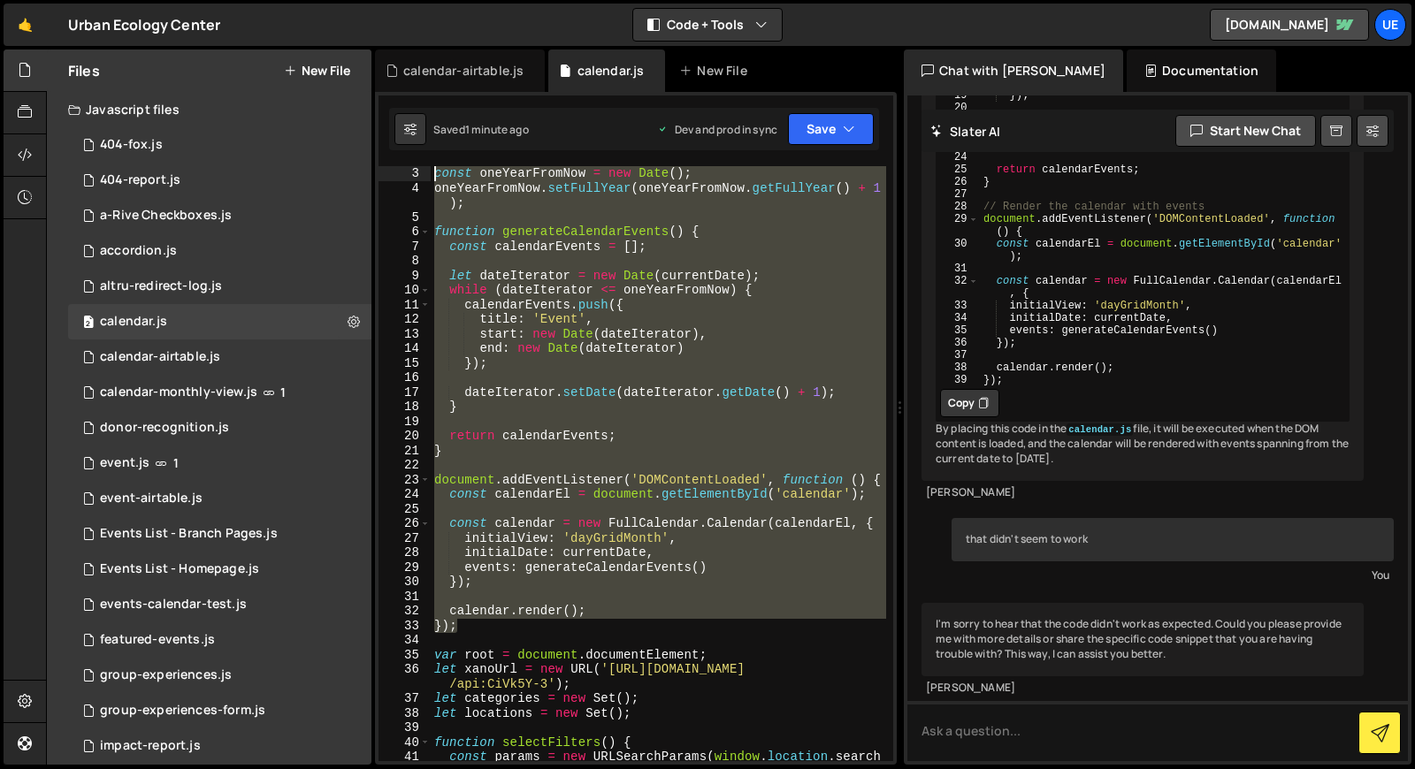
scroll to position [0, 0]
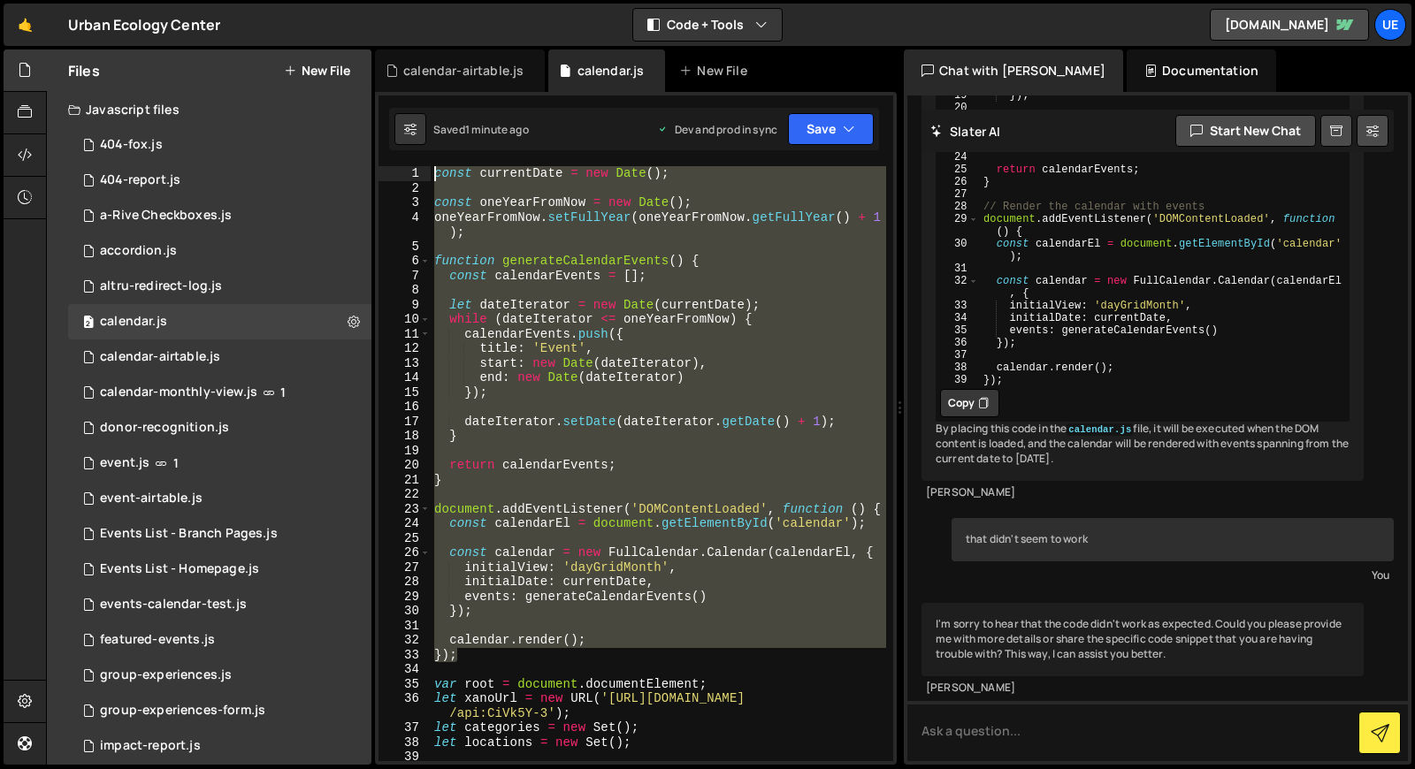
drag, startPoint x: 471, startPoint y: 477, endPoint x: 387, endPoint y: 92, distance: 393.8
click at [387, 92] on div "}); 1 2 3 4 5 6 7 8 9 10 11 12 13 14 15 16 17 18 19 20 21 22 23 24 25 26 27 28 …" at bounding box center [636, 428] width 522 height 673
type textarea "const currentDate = new Date();"
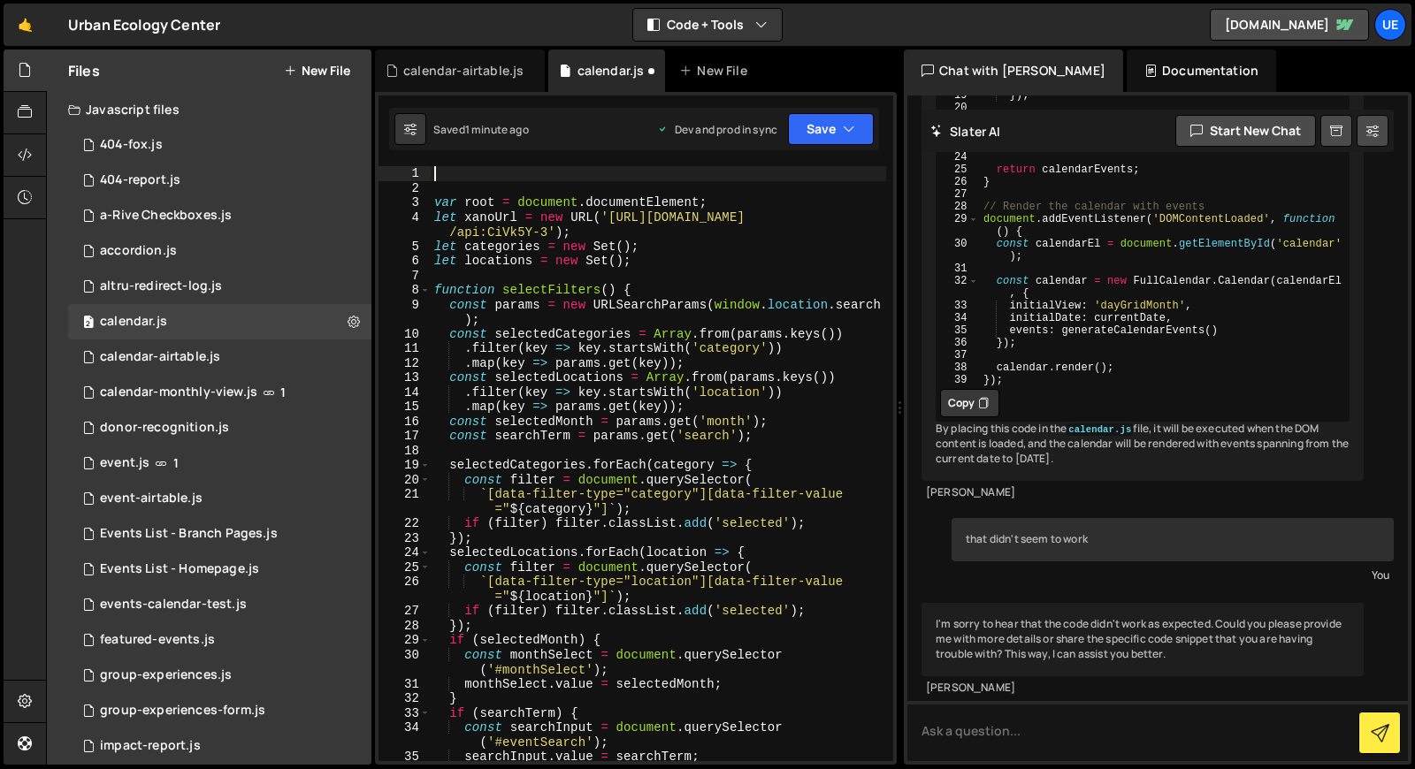
click at [430, 203] on div "3" at bounding box center [405, 202] width 52 height 15
click at [434, 202] on div "var root = document . documentElement ; let xanoUrl = new URL ( '[URL][DOMAIN_N…" at bounding box center [658, 478] width 455 height 624
type textarea "var root = document.documentElement;"
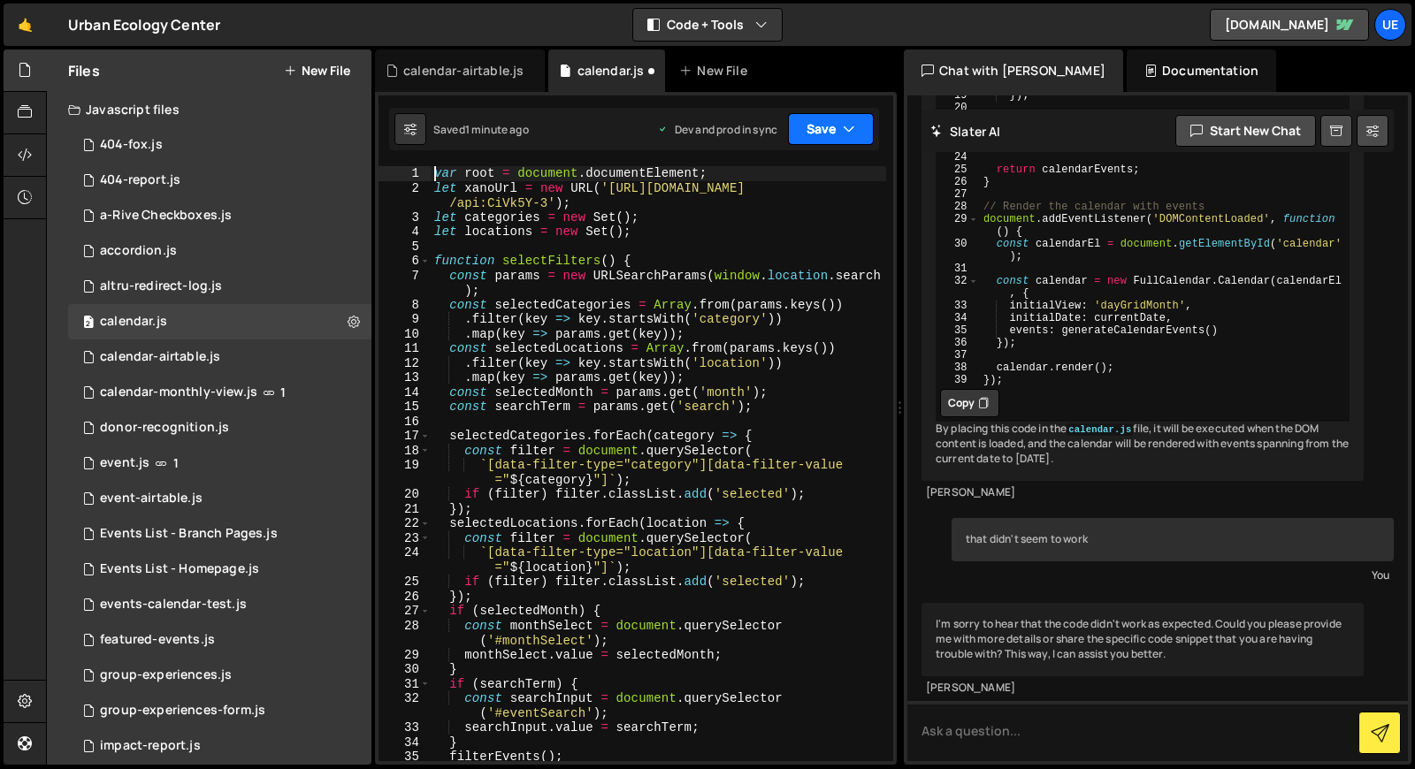
click at [831, 121] on button "Save" at bounding box center [831, 129] width 86 height 32
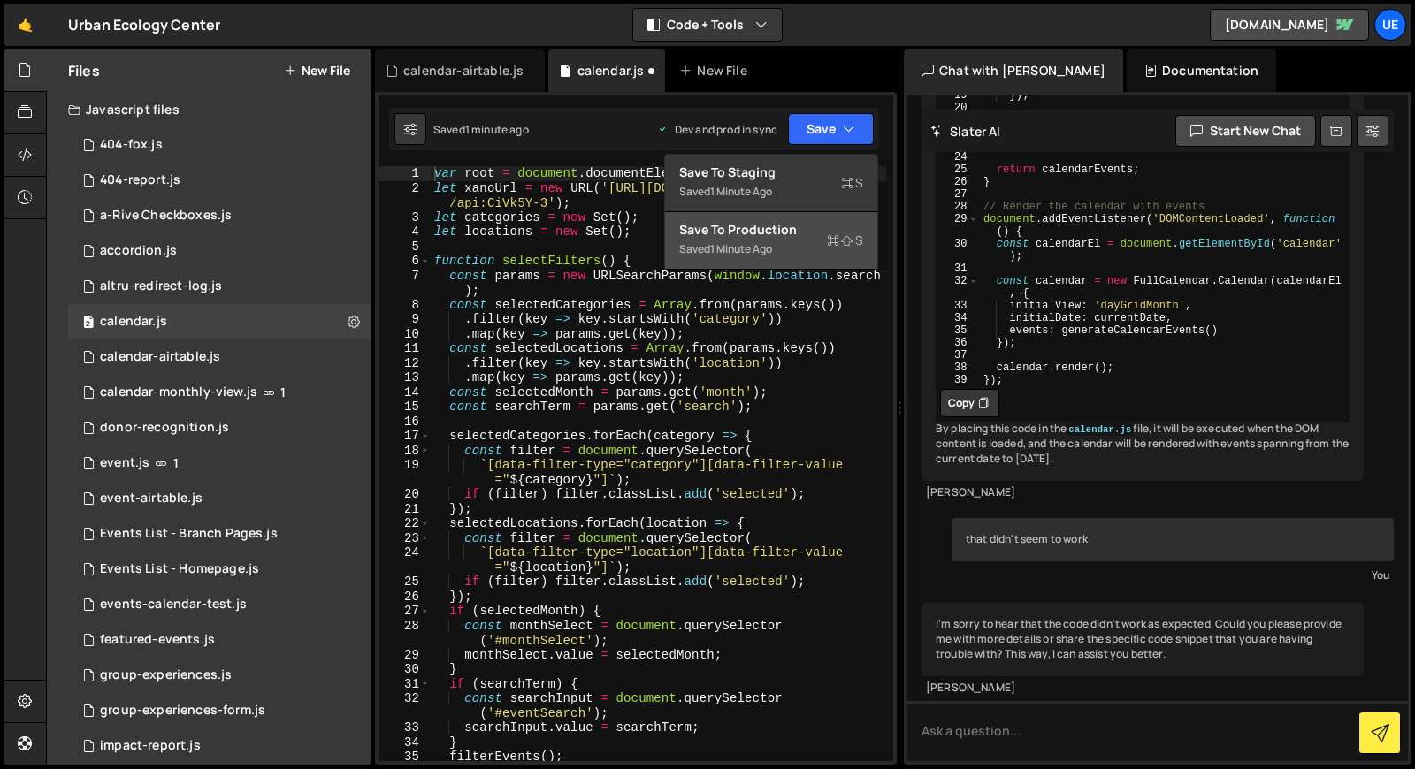
click at [809, 230] on div "Save to Production S" at bounding box center [771, 230] width 184 height 18
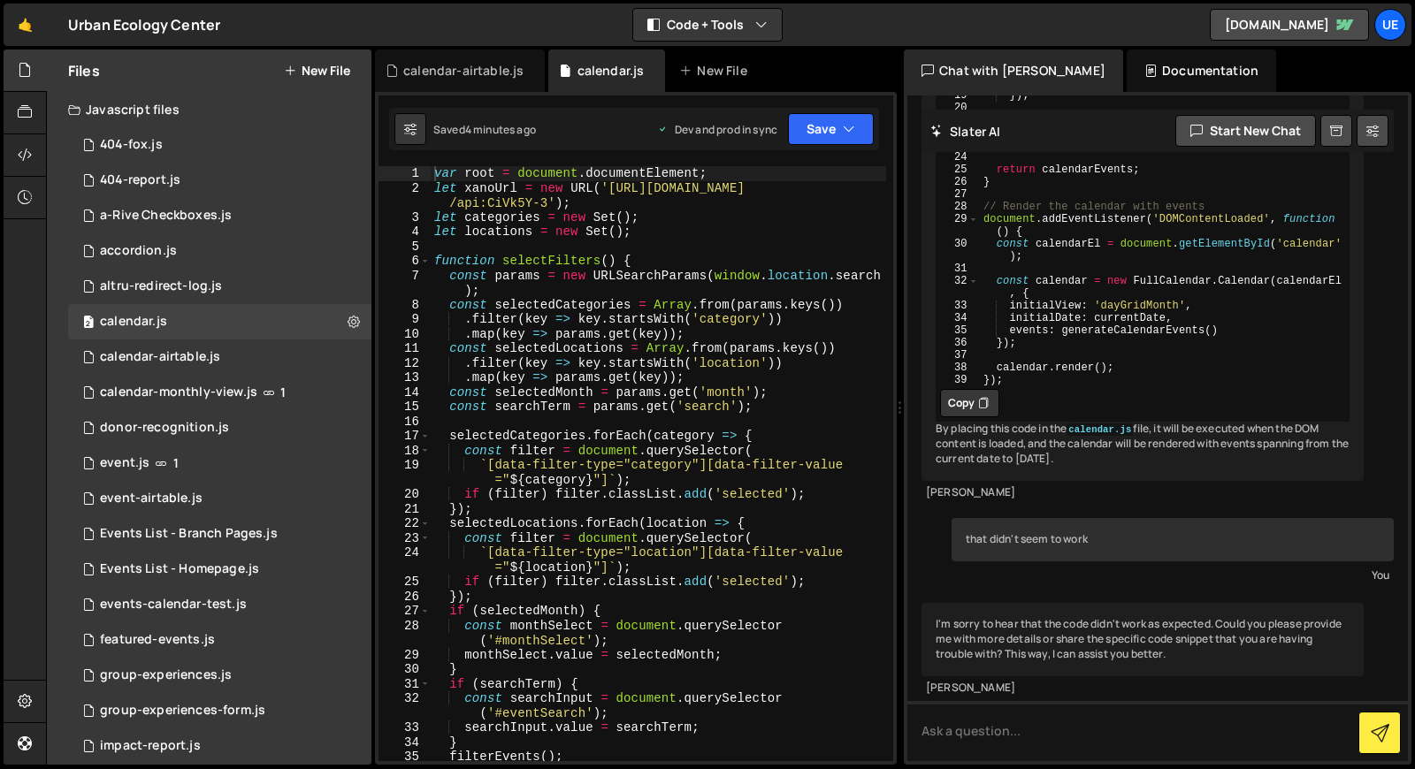
scroll to position [7310, 0]
click at [272, 363] on div "3 calendar-airtable.js 0" at bounding box center [219, 357] width 303 height 35
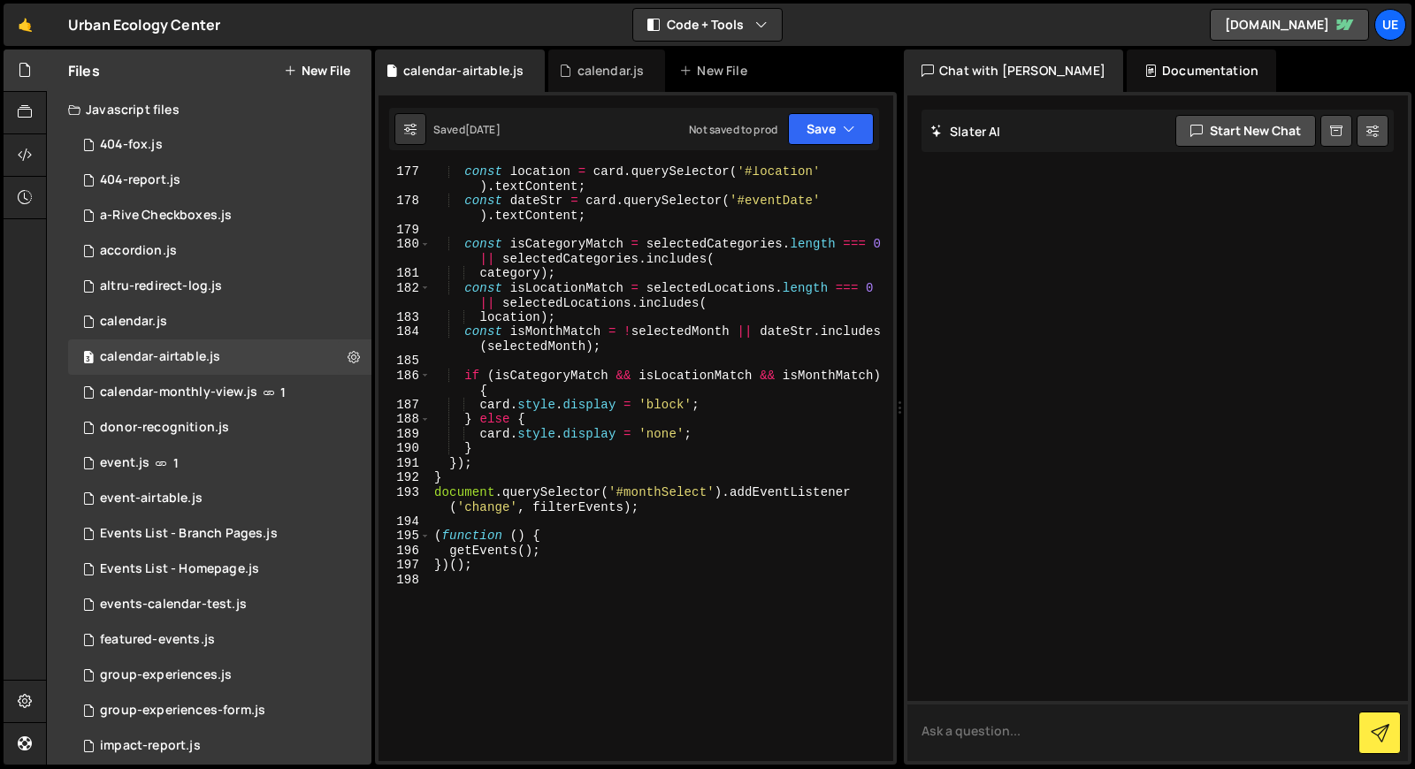
scroll to position [2994, 0]
click at [1027, 729] on textarea at bounding box center [1157, 731] width 501 height 60
type textarea "I need code to allow for events to show up out to a year from the current date"
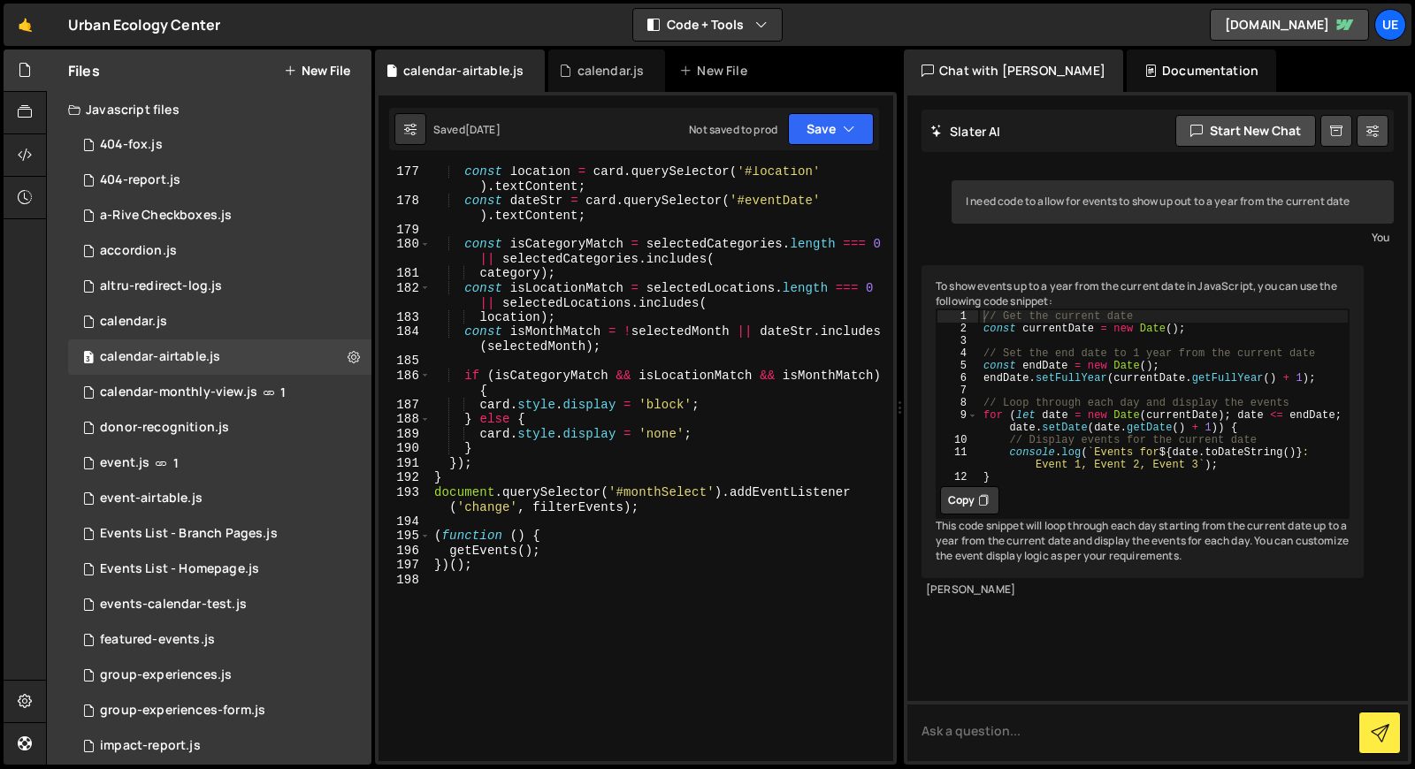
click at [984, 515] on button "Copy" at bounding box center [969, 500] width 59 height 28
click at [520, 590] on div "const location = card . querySelector ( '#location' ) . textContent ; const dat…" at bounding box center [658, 483] width 455 height 639
paste textarea "}"
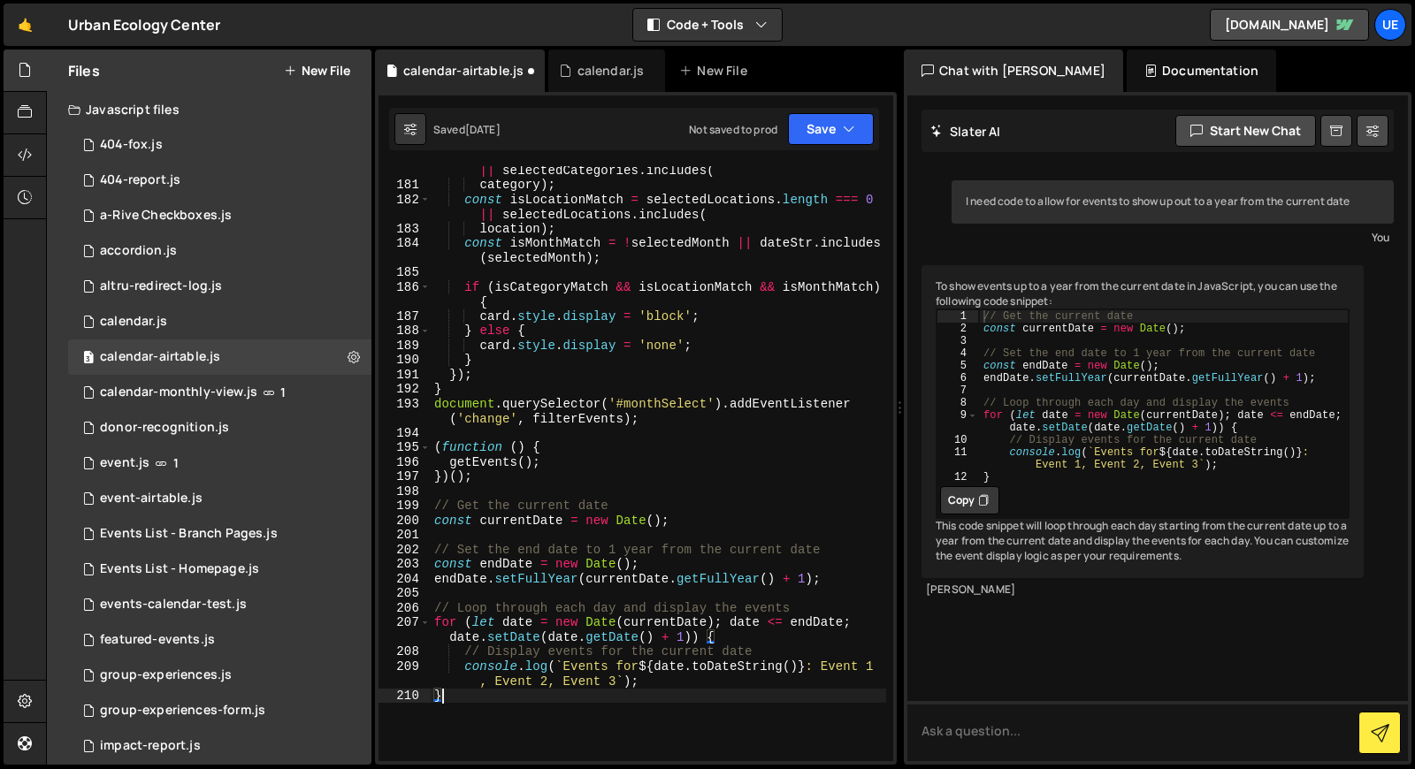
scroll to position [3110, 0]
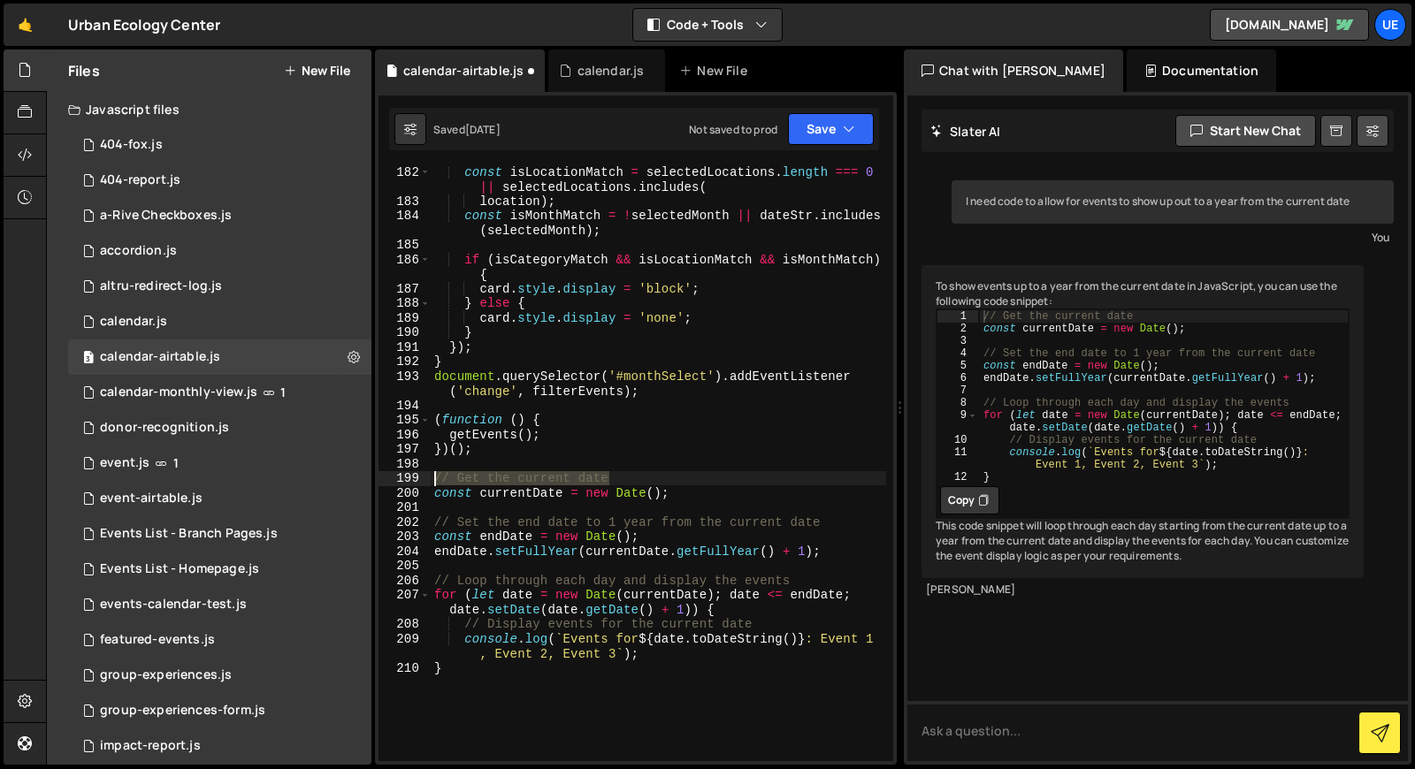
drag, startPoint x: 618, startPoint y: 480, endPoint x: 422, endPoint y: 478, distance: 196.4
click at [422, 478] on div "} 182 183 184 185 186 187 188 189 190 191 192 193 194 195 196 197 198 199 200 2…" at bounding box center [636, 463] width 515 height 595
type textarea "// Get the current date"
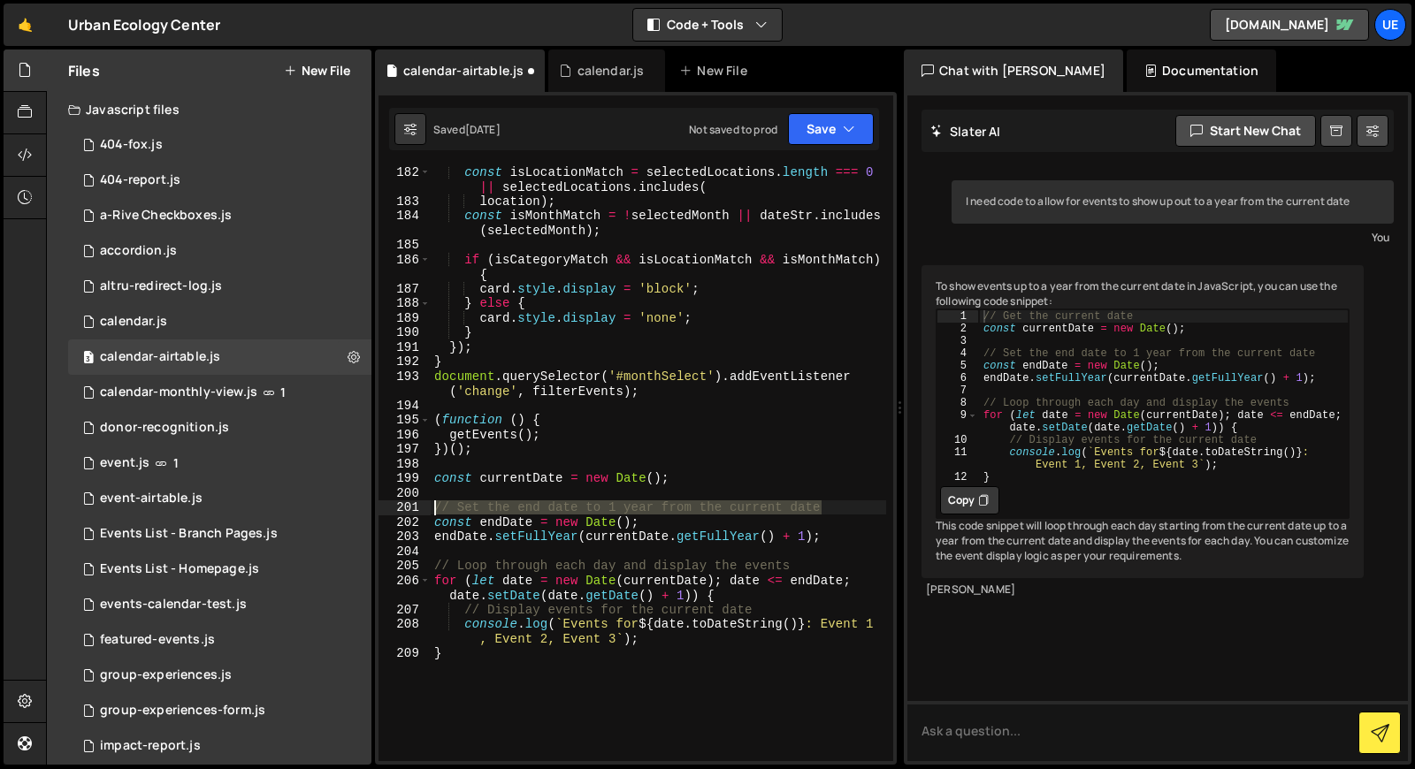
drag, startPoint x: 828, startPoint y: 509, endPoint x: 438, endPoint y: 503, distance: 390.1
click at [438, 503] on div "const isLocationMatch = selectedLocations . length === 0 || selectedLocations .…" at bounding box center [658, 484] width 455 height 639
type textarea "// Set the end date to 1 year from the current date"
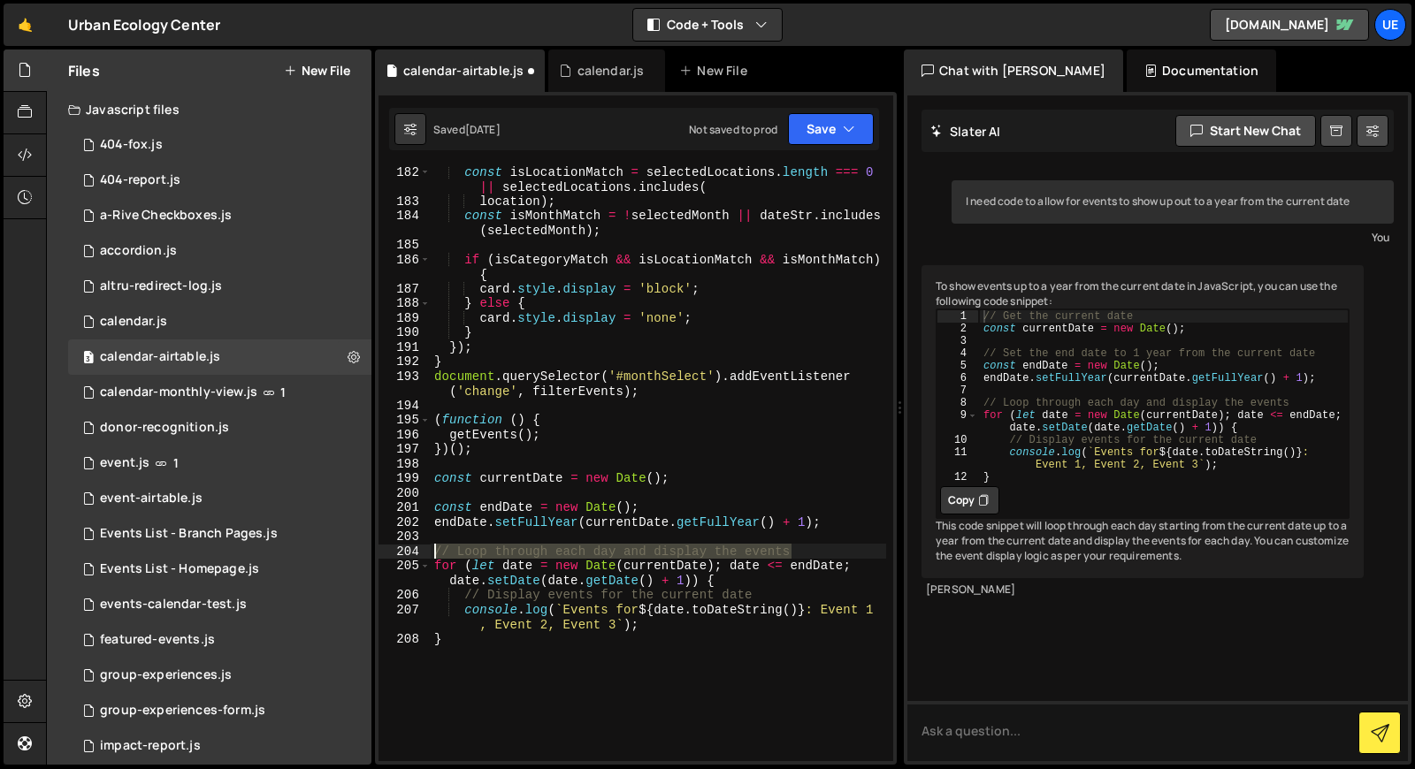
drag, startPoint x: 809, startPoint y: 551, endPoint x: 429, endPoint y: 549, distance: 380.3
click at [429, 549] on div "182 183 184 185 186 187 188 189 190 191 192 193 194 195 196 197 198 199 200 201…" at bounding box center [636, 463] width 515 height 595
type textarea "// Loop through each day and display the events"
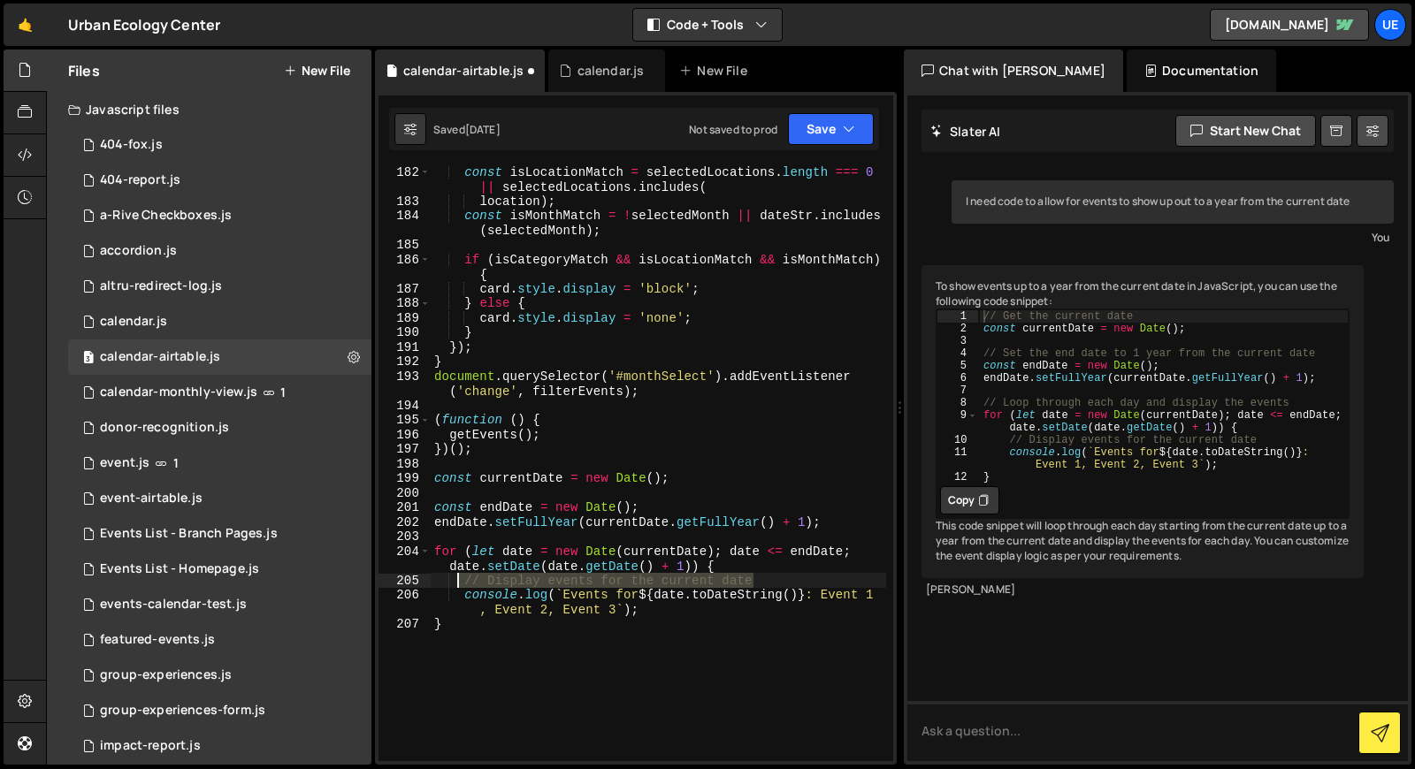
drag, startPoint x: 769, startPoint y: 585, endPoint x: 459, endPoint y: 577, distance: 309.7
click at [459, 577] on div "const isLocationMatch = selectedLocations . length === 0 || selectedLocations .…" at bounding box center [658, 484] width 455 height 639
type textarea "// Display events for the current date"
click at [857, 121] on button "Save" at bounding box center [831, 129] width 86 height 32
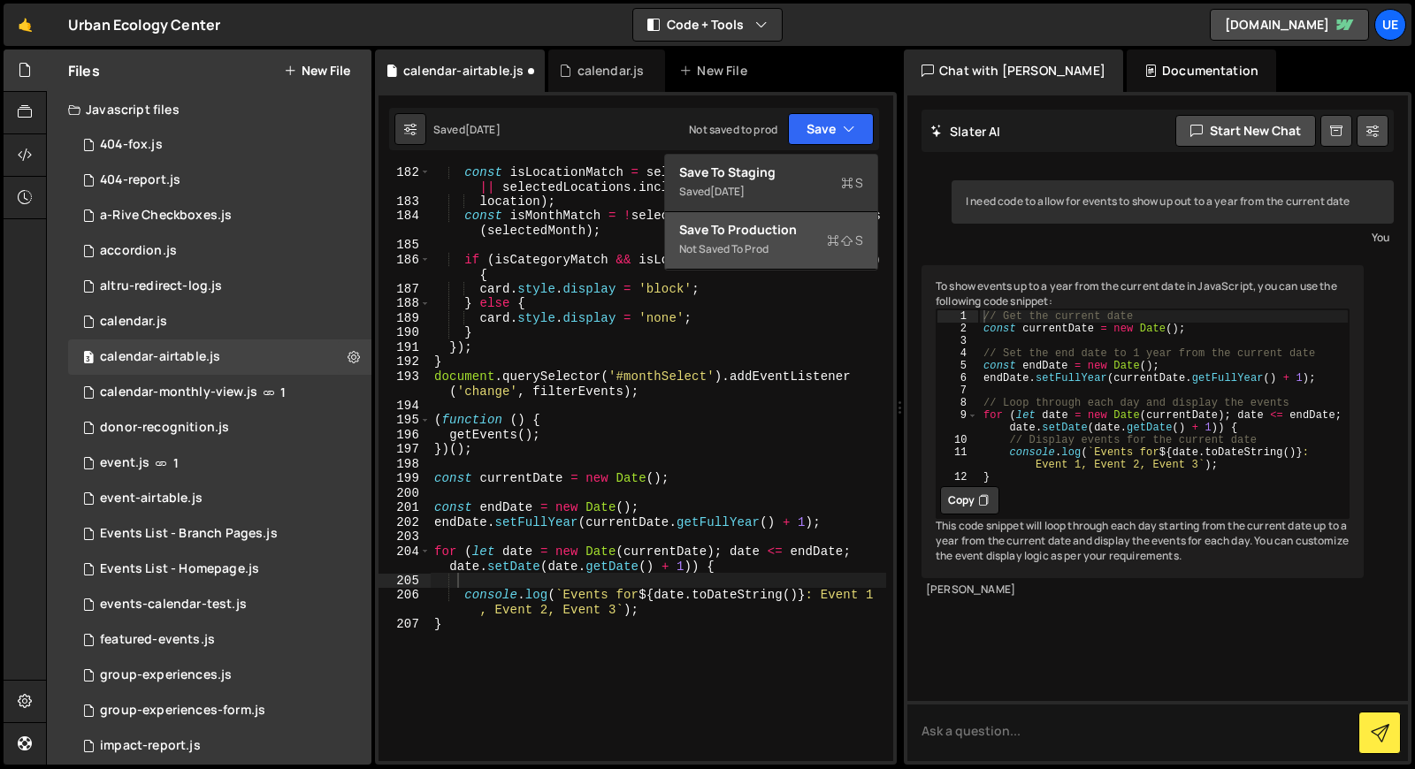
click at [788, 231] on div "Save to Production S" at bounding box center [771, 230] width 184 height 18
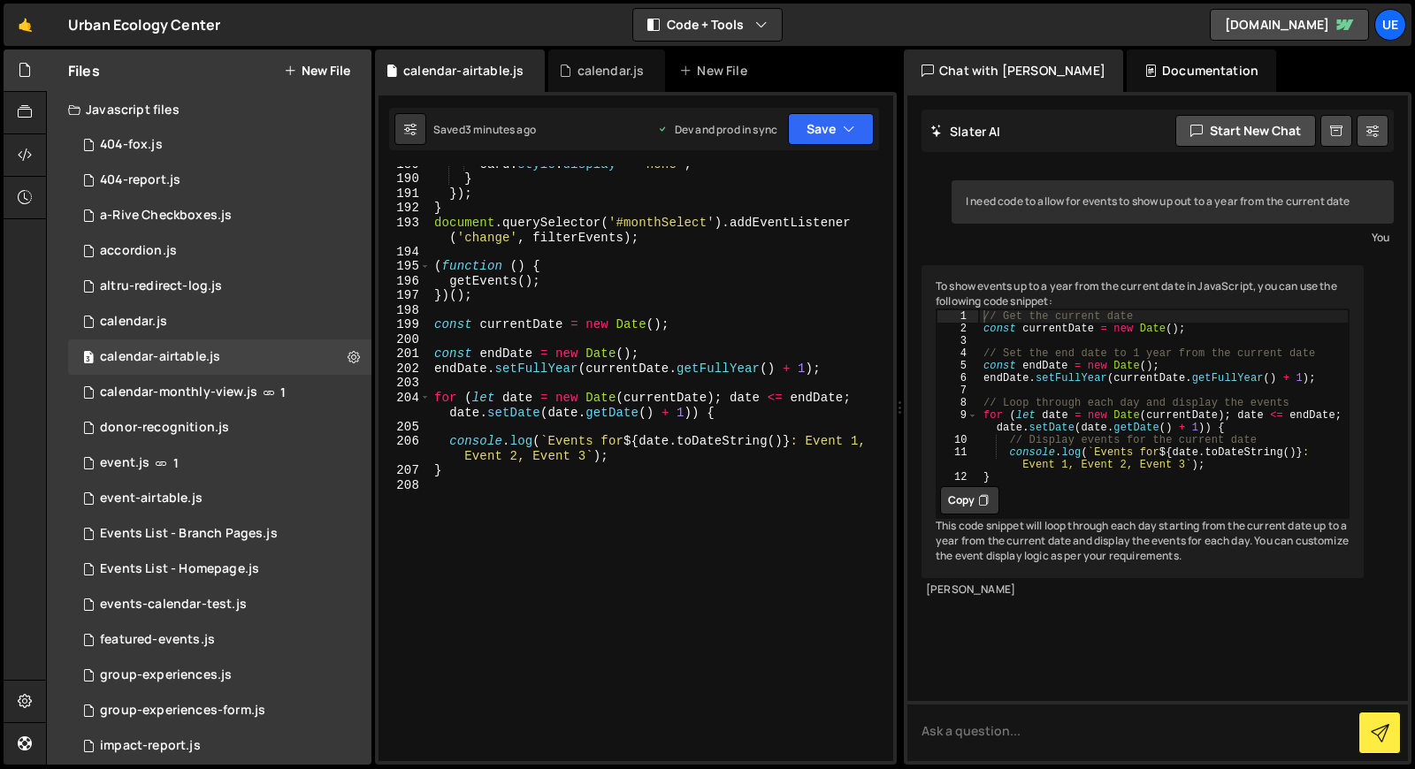
scroll to position [3157, 0]
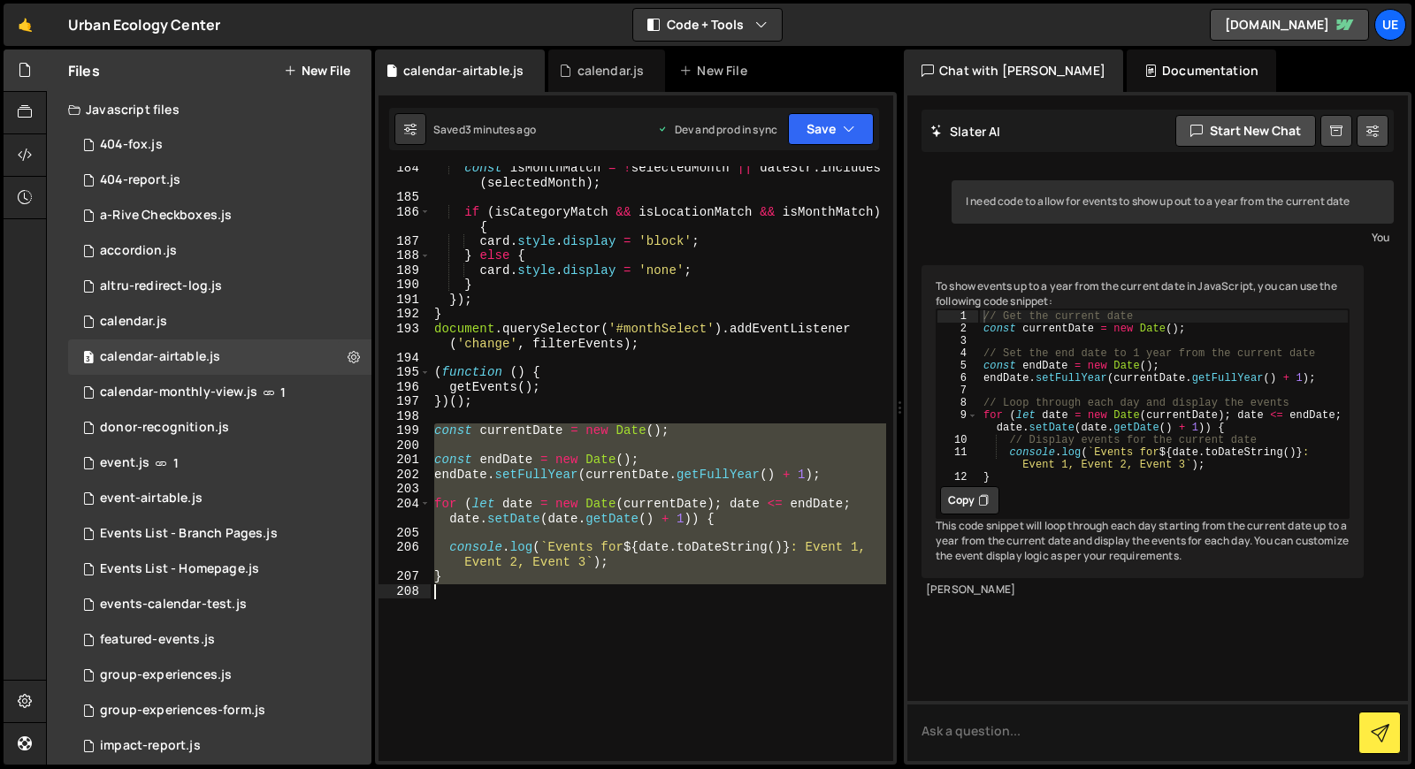
drag, startPoint x: 433, startPoint y: 432, endPoint x: 580, endPoint y: 616, distance: 235.4
click at [580, 616] on div "const isMonthMatch = ! selectedMonth || dateStr . includes ( selectedMonth ) ; …" at bounding box center [658, 480] width 455 height 639
type textarea "}"
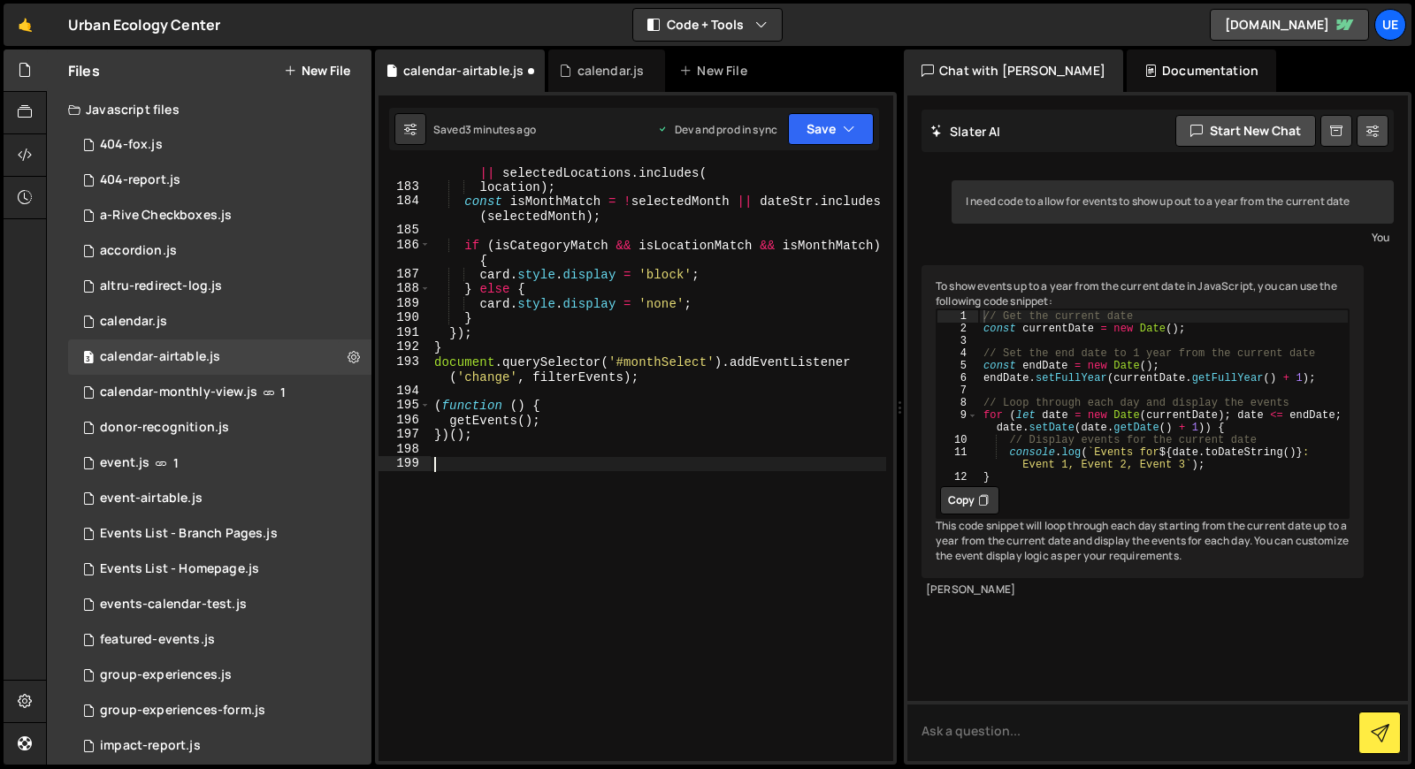
scroll to position [3110, 0]
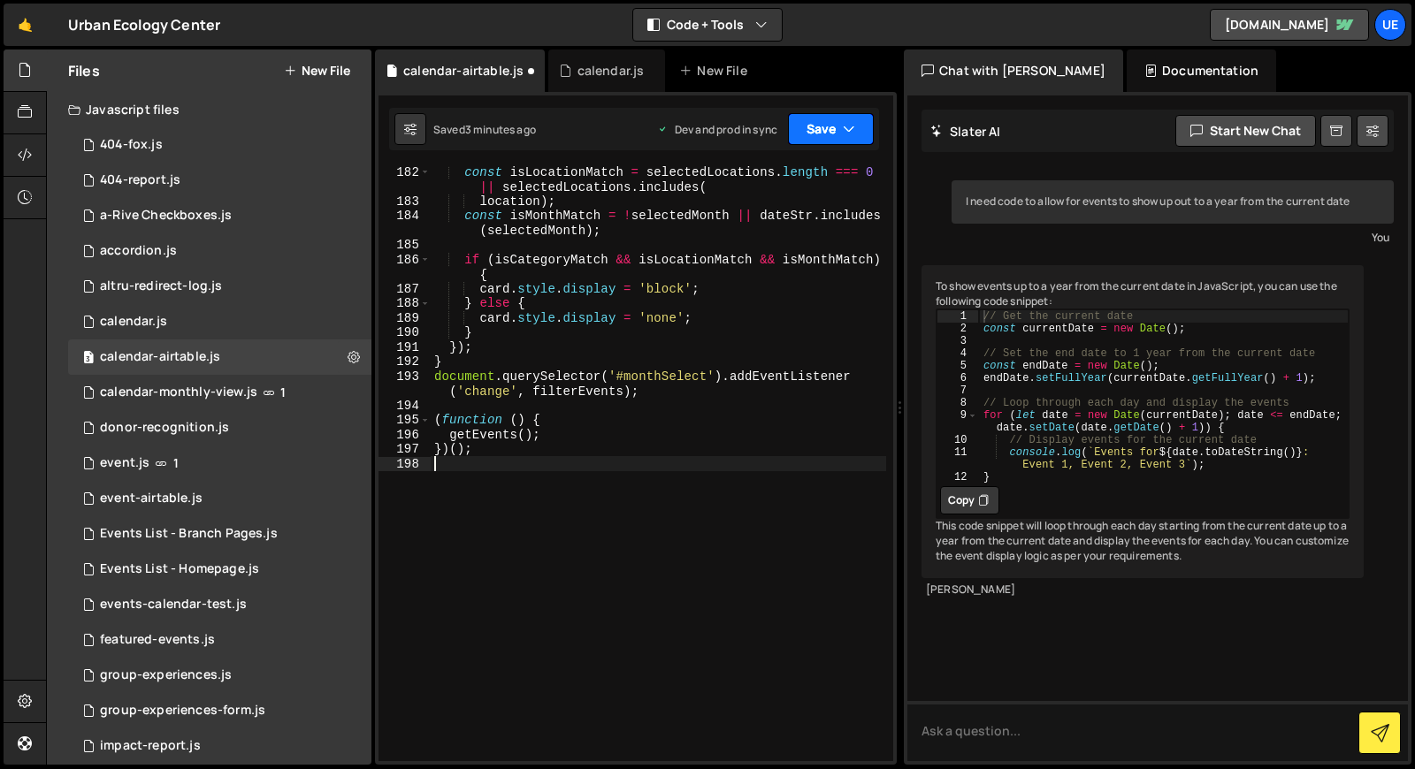
click at [834, 129] on button "Save" at bounding box center [831, 129] width 86 height 32
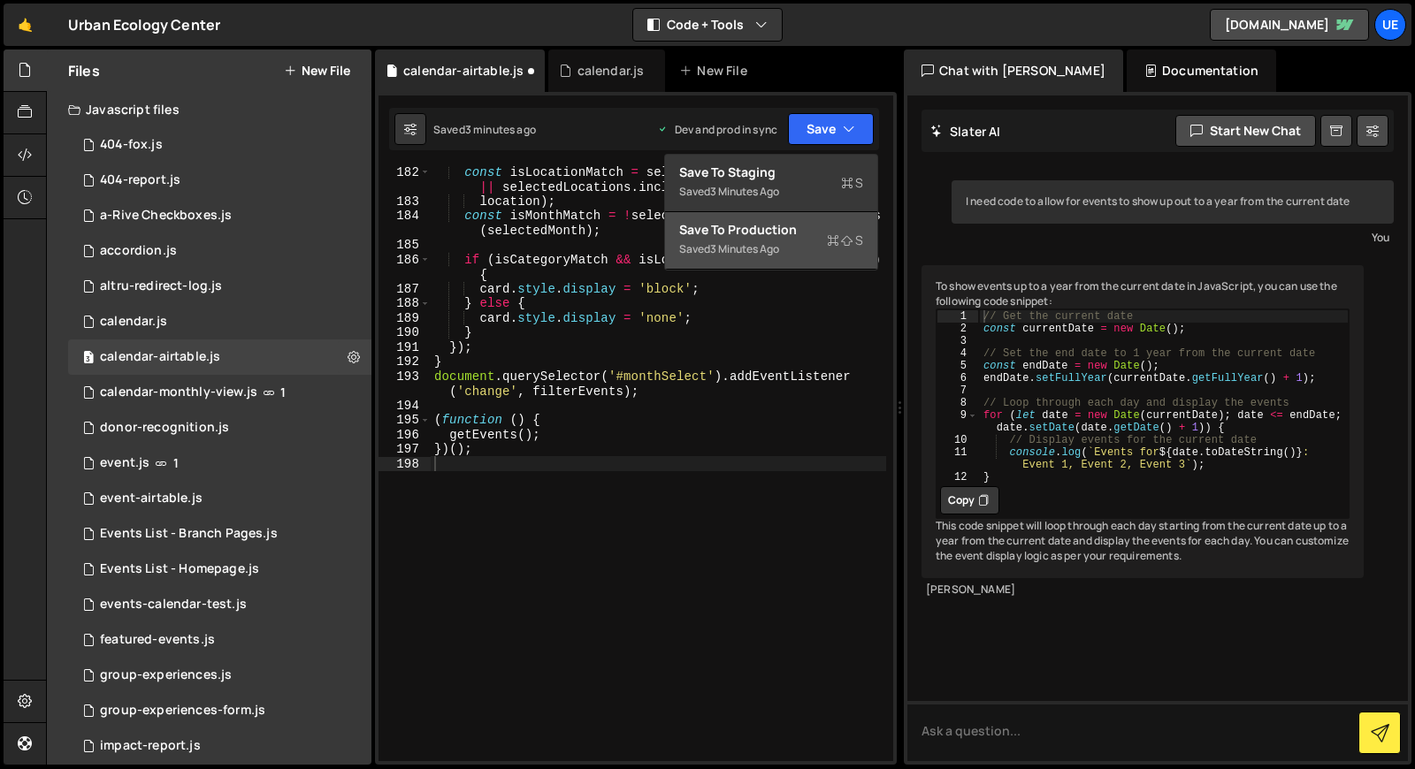
click at [788, 249] on div "Saved 3 minutes ago" at bounding box center [771, 249] width 184 height 21
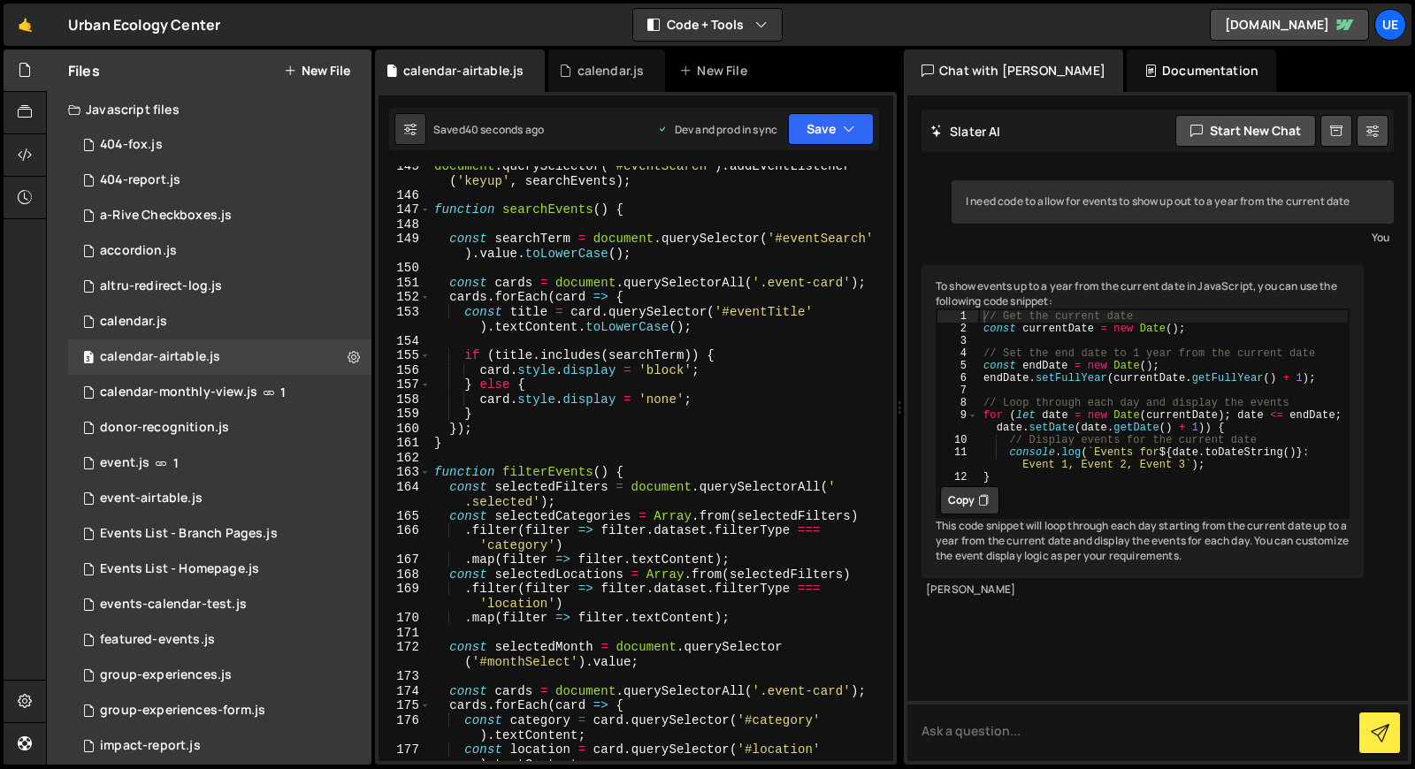
scroll to position [2415, 0]
